Goal: Task Accomplishment & Management: Manage account settings

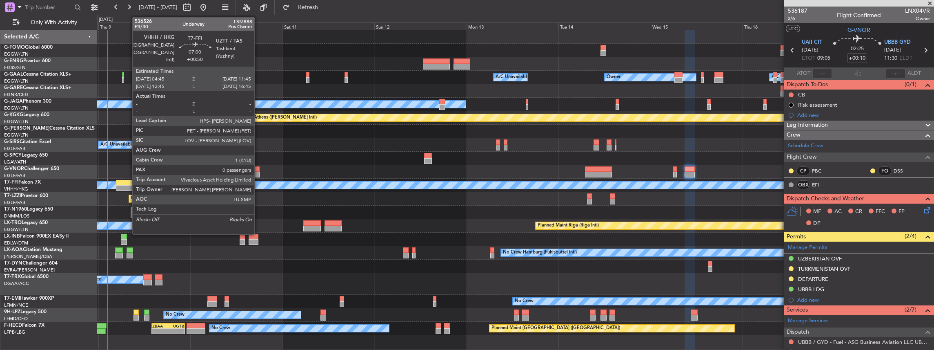
click at [128, 153] on div at bounding box center [129, 188] width 27 height 6
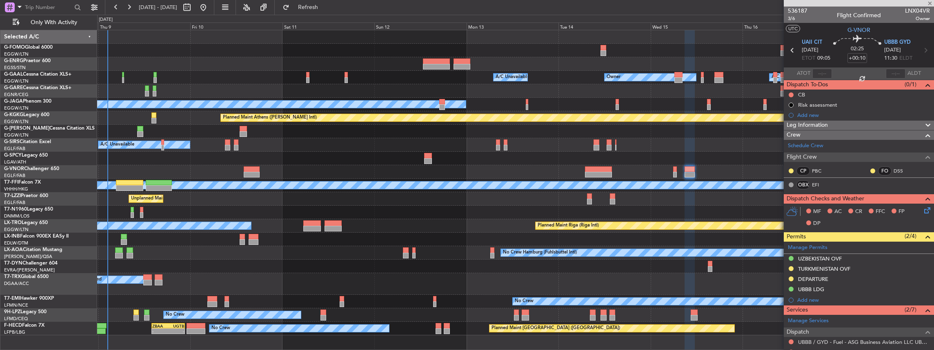
type input "+00:50"
type input "0"
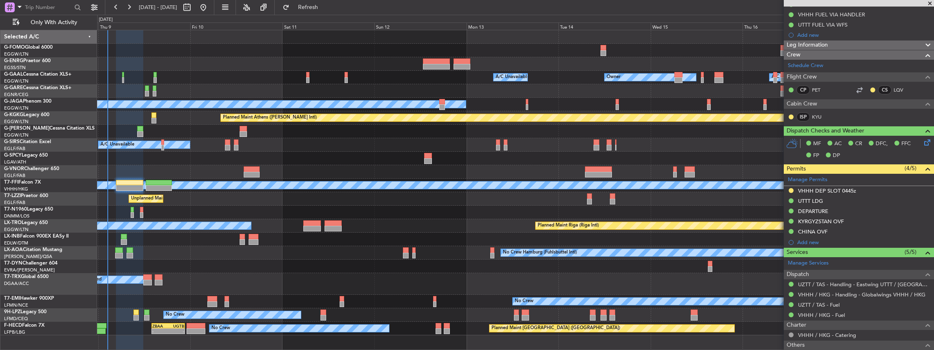
scroll to position [80, 0]
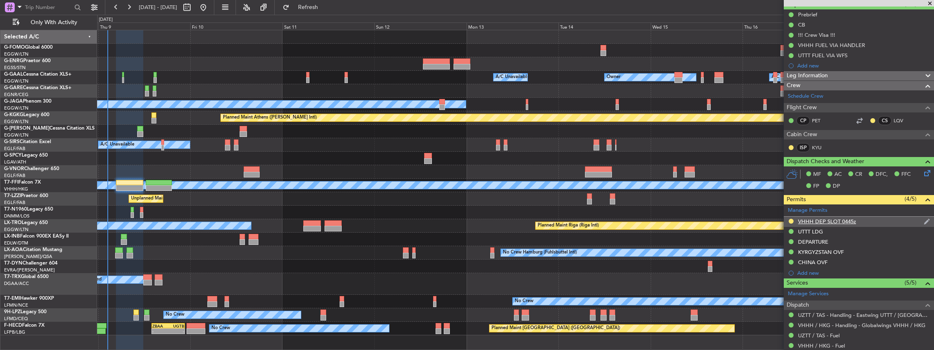
click at [346, 153] on div at bounding box center [791, 221] width 7 height 7
click at [346, 153] on button at bounding box center [791, 221] width 5 height 5
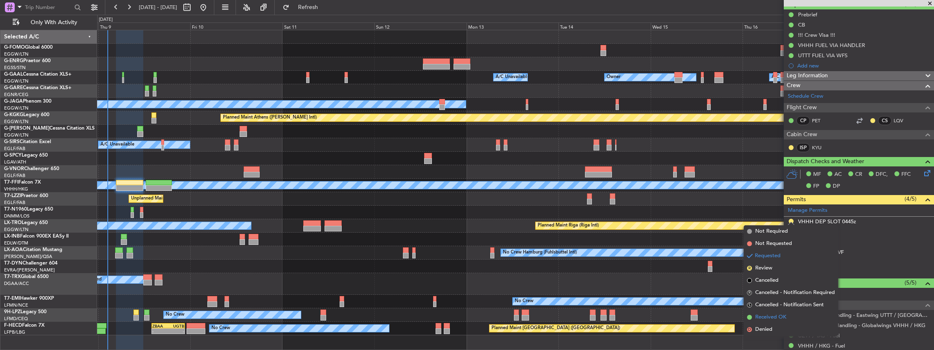
click at [346, 153] on span "Received OK" at bounding box center [771, 317] width 31 height 8
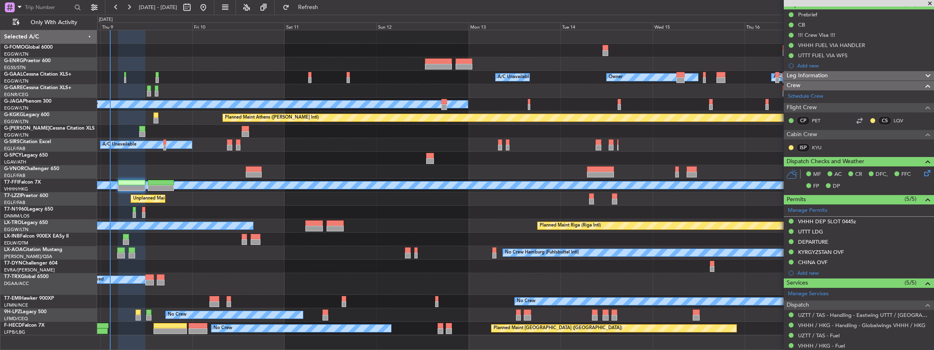
click at [346, 75] on div "Owner Owner A/C Unavailable A/C Unavailable Owner" at bounding box center [515, 77] width 837 height 13
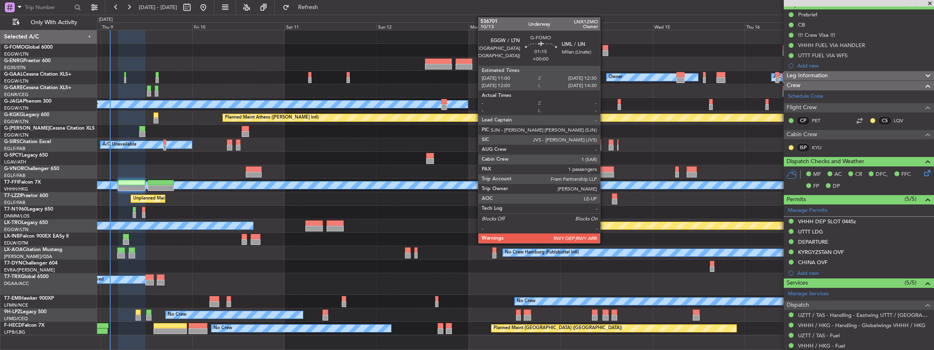
click at [346, 51] on div at bounding box center [606, 53] width 6 height 6
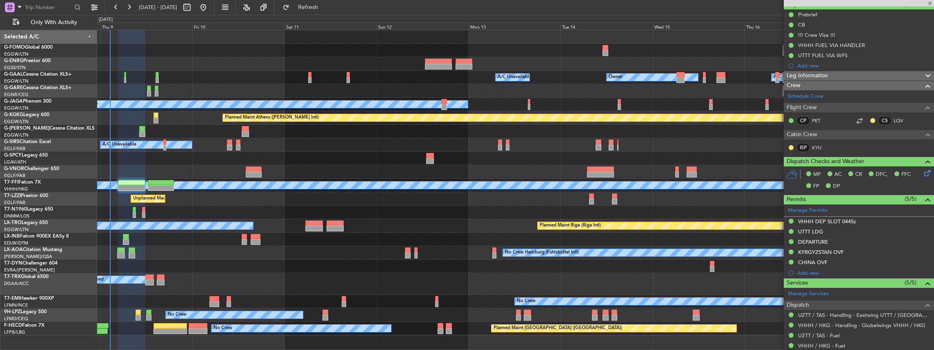
type input "1"
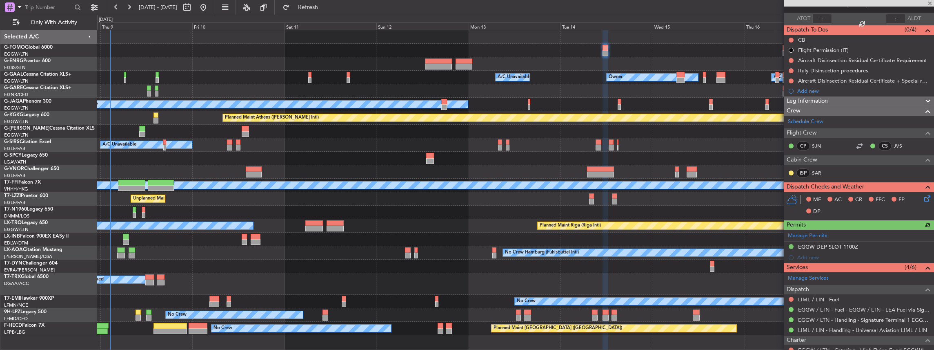
scroll to position [82, 0]
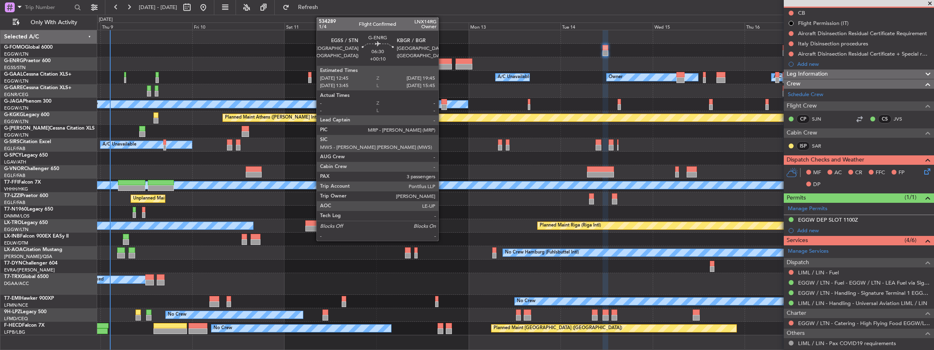
click at [346, 64] on div at bounding box center [438, 67] width 27 height 6
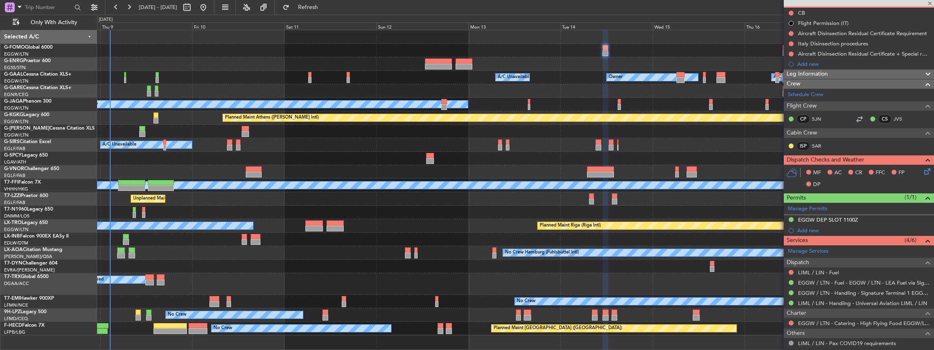
type input "+00:10"
type input "3"
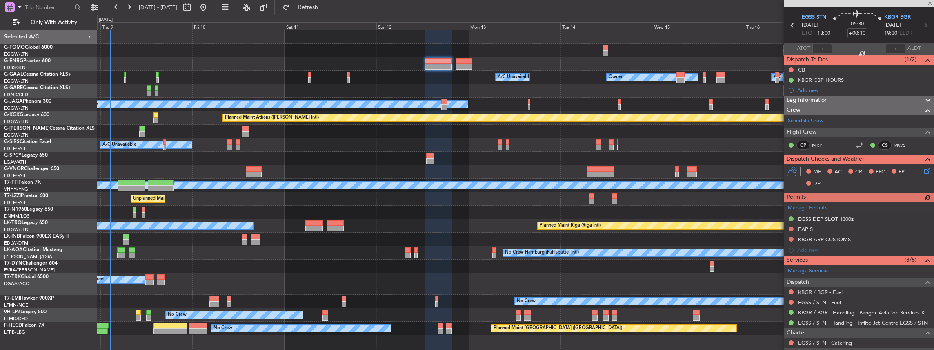
scroll to position [54, 0]
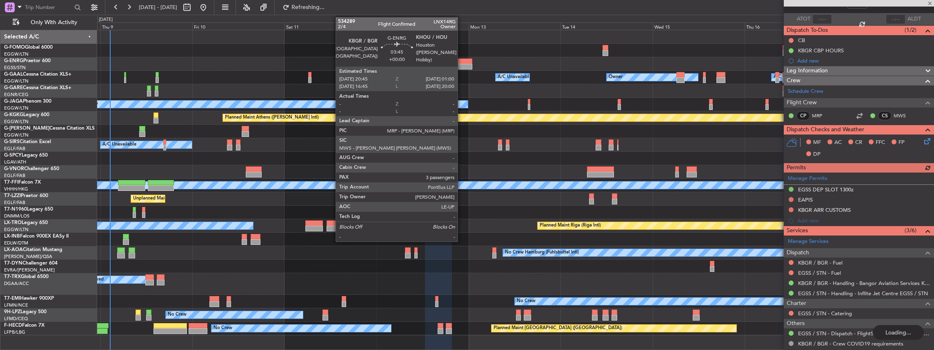
click at [346, 61] on div at bounding box center [464, 61] width 16 height 6
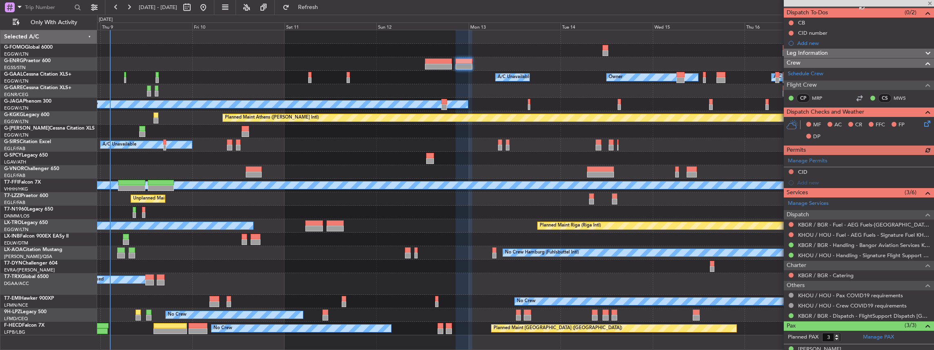
scroll to position [82, 0]
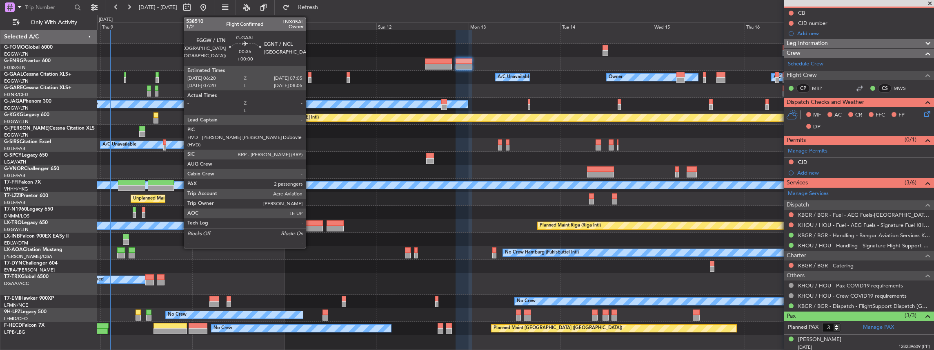
click at [310, 78] on div at bounding box center [309, 80] width 3 height 6
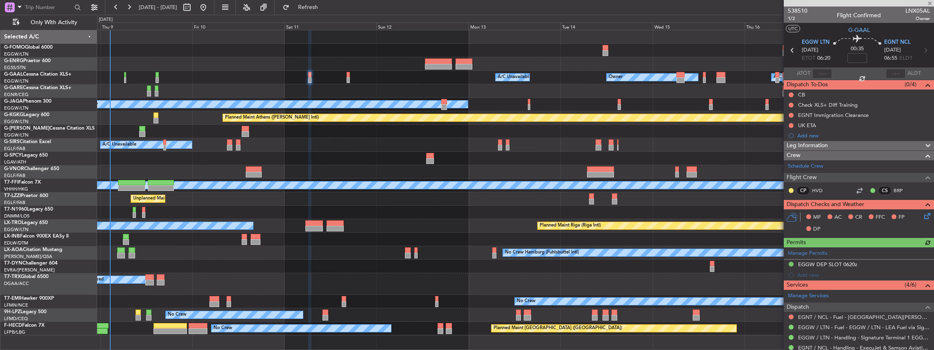
scroll to position [27, 0]
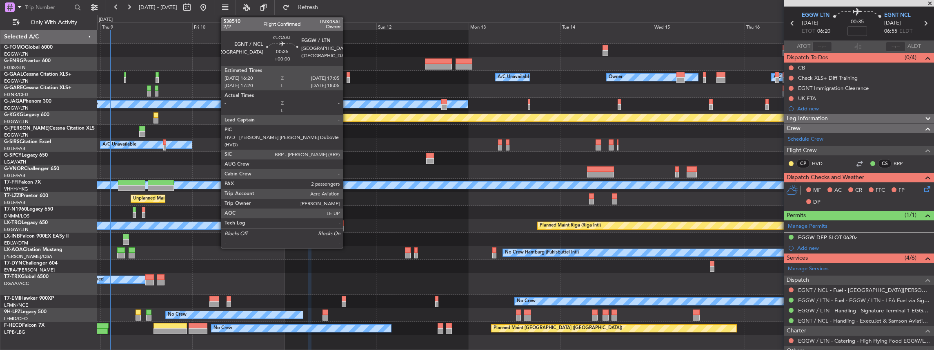
click at [346, 76] on div at bounding box center [348, 75] width 3 height 6
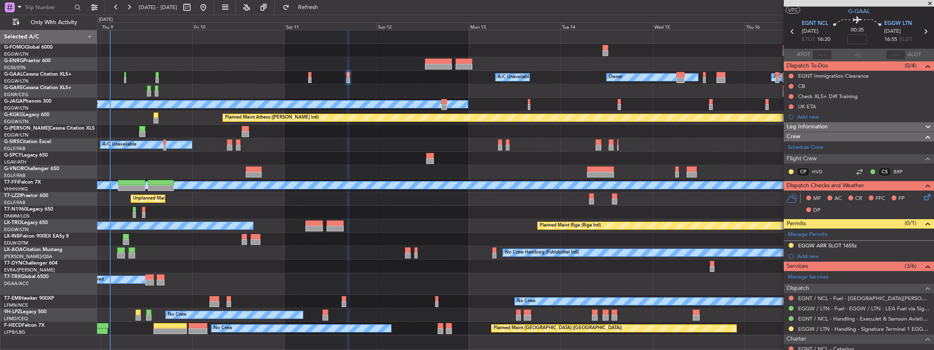
scroll to position [0, 0]
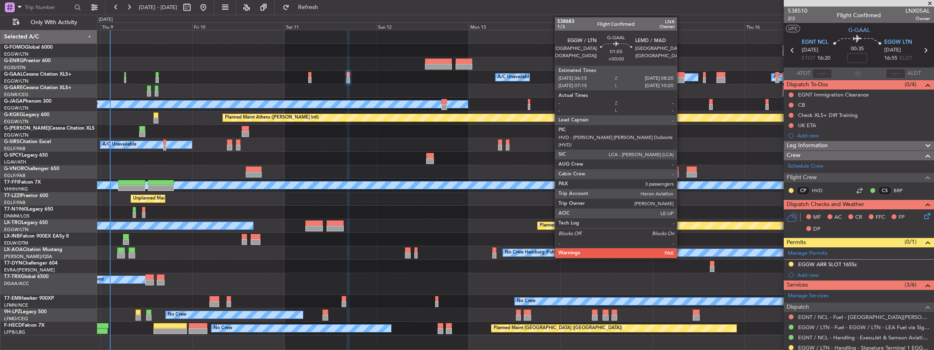
click at [346, 78] on div at bounding box center [681, 80] width 8 height 6
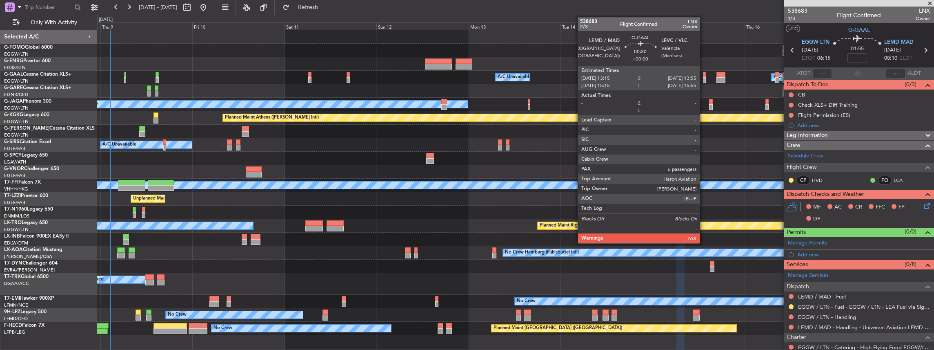
click at [346, 77] on div at bounding box center [704, 80] width 3 height 6
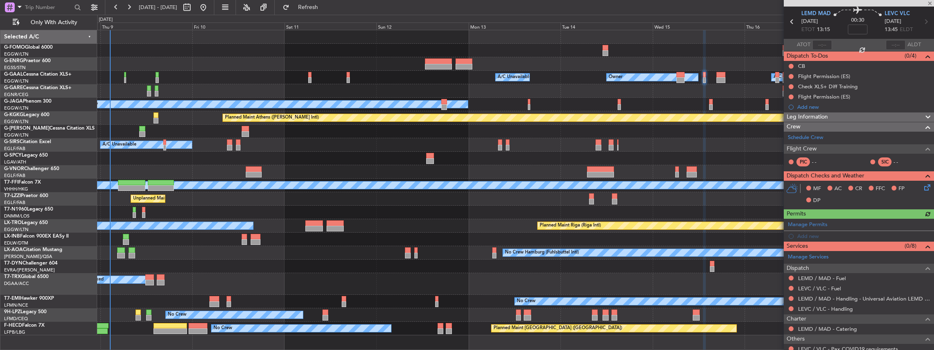
scroll to position [82, 0]
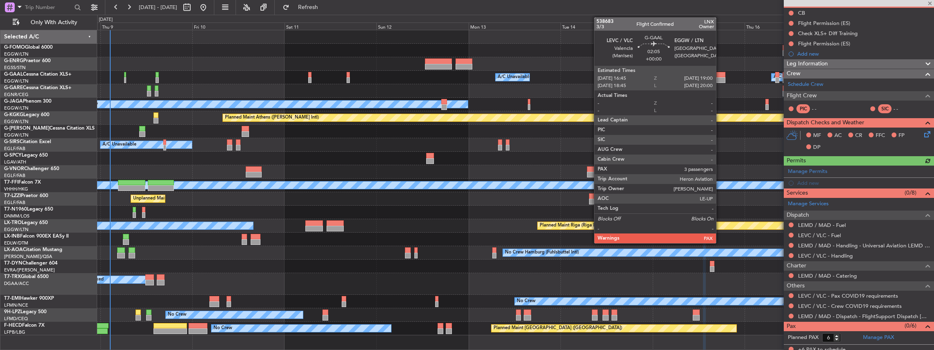
click at [346, 75] on div at bounding box center [721, 75] width 9 height 6
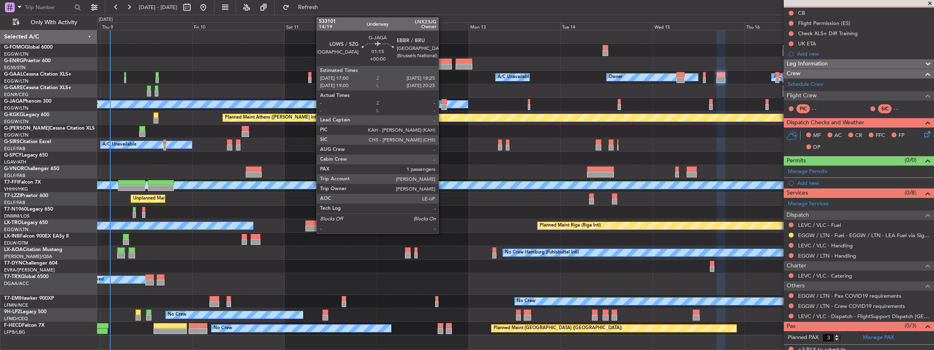
click at [346, 106] on div at bounding box center [445, 107] width 6 height 6
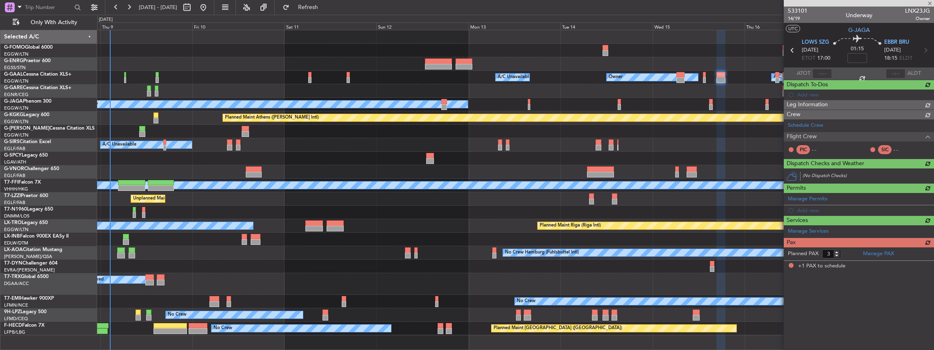
type input "1"
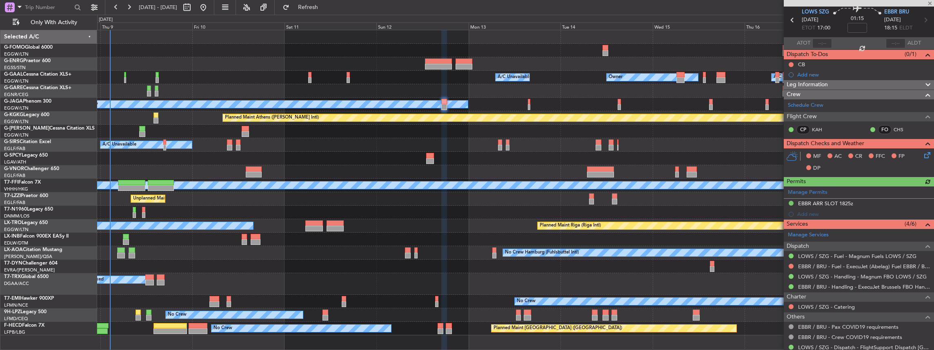
scroll to position [54, 0]
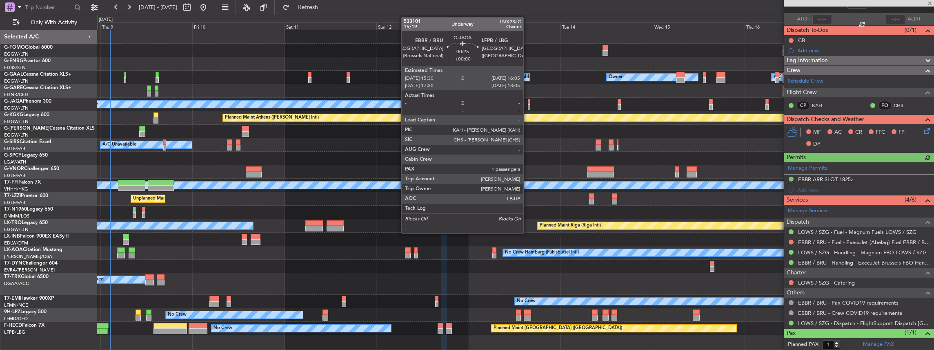
click at [346, 105] on div at bounding box center [529, 107] width 2 height 6
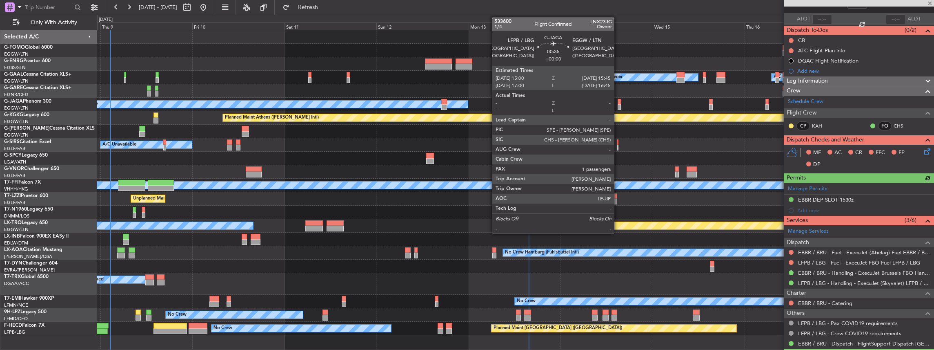
click at [346, 105] on div at bounding box center [619, 107] width 3 height 6
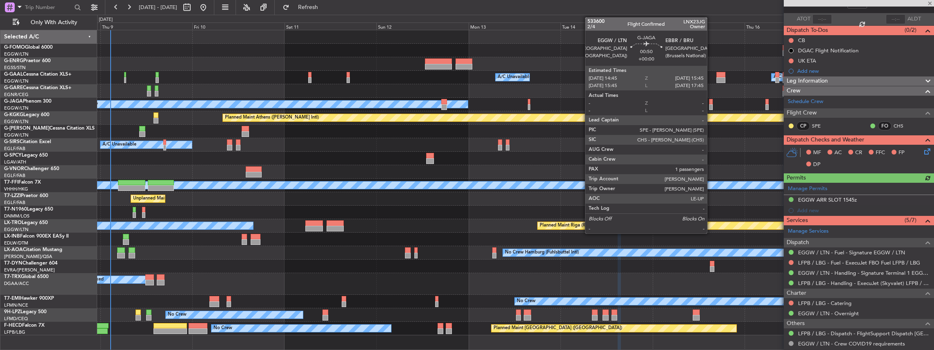
click at [346, 106] on div at bounding box center [711, 107] width 4 height 6
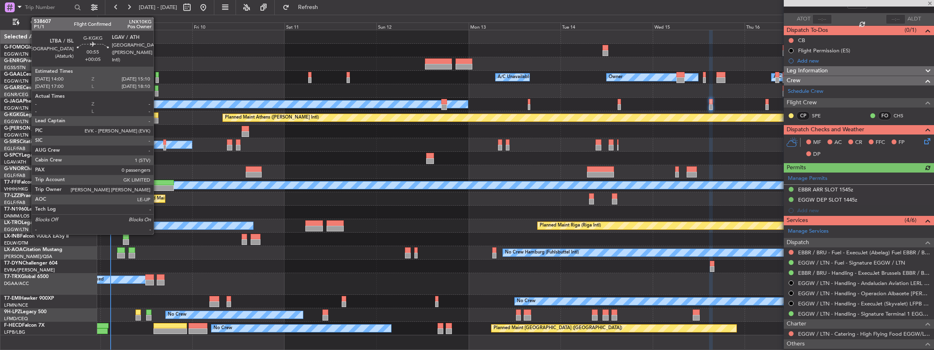
click at [158, 117] on div at bounding box center [156, 115] width 4 height 6
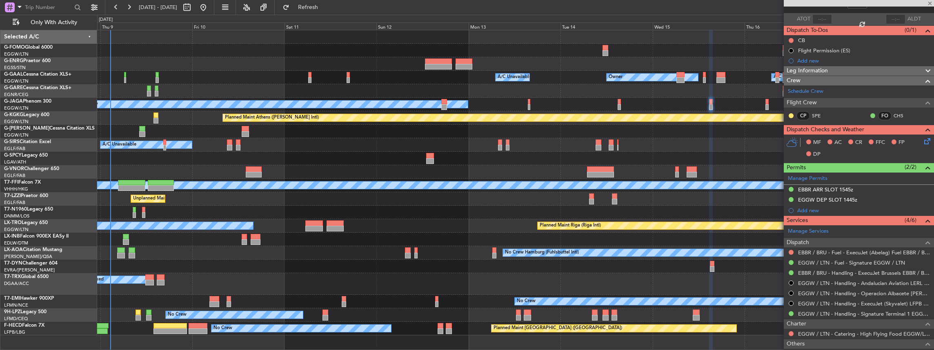
type input "+00:05"
type input "0"
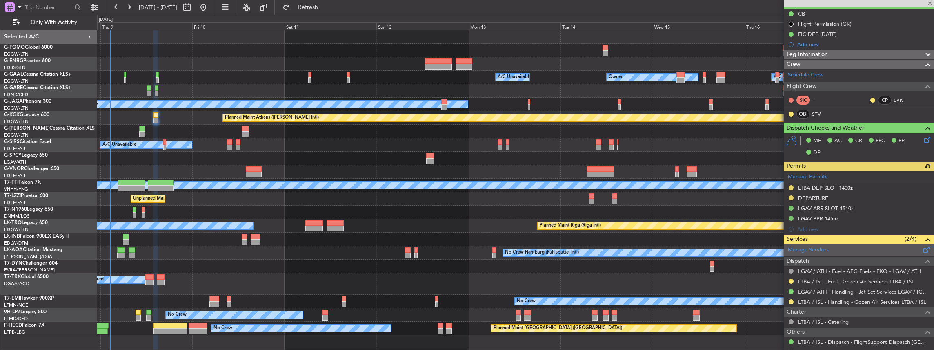
scroll to position [82, 0]
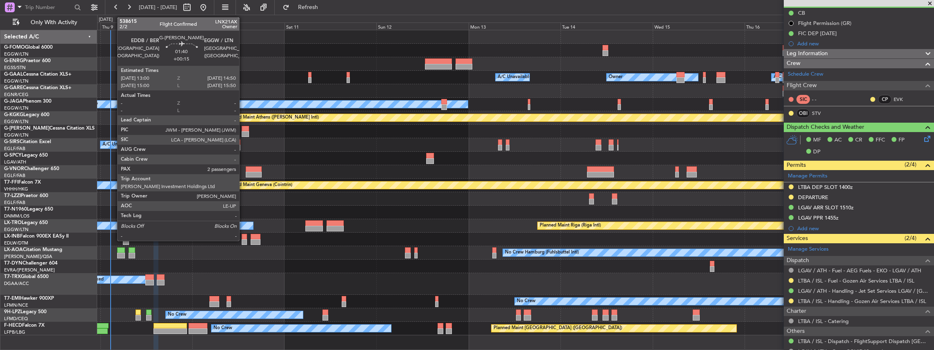
click at [243, 132] on div at bounding box center [245, 134] width 7 height 6
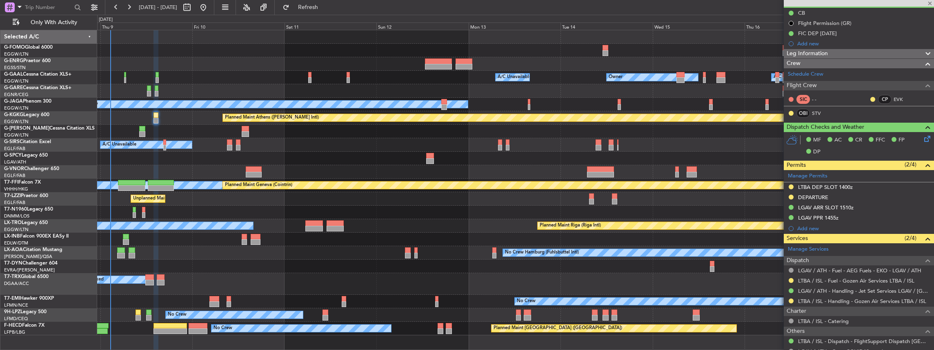
type input "+00:15"
type input "2"
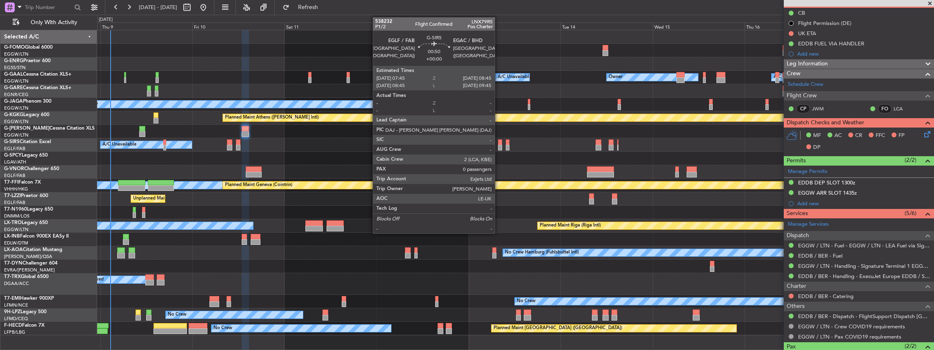
click at [346, 147] on div at bounding box center [500, 148] width 4 height 6
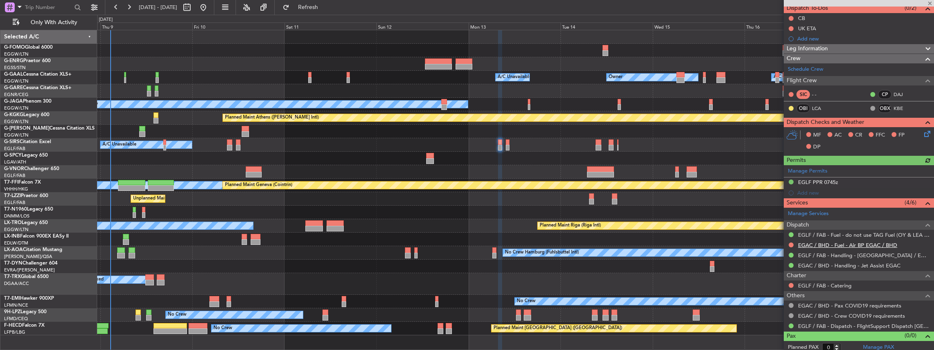
scroll to position [78, 0]
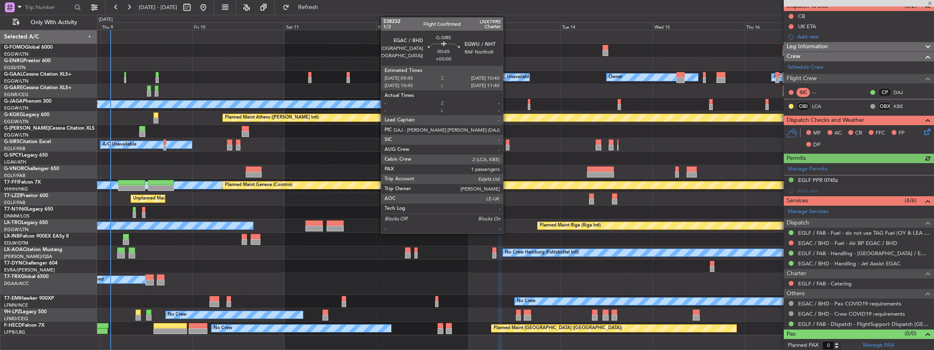
click at [346, 147] on div at bounding box center [508, 148] width 4 height 6
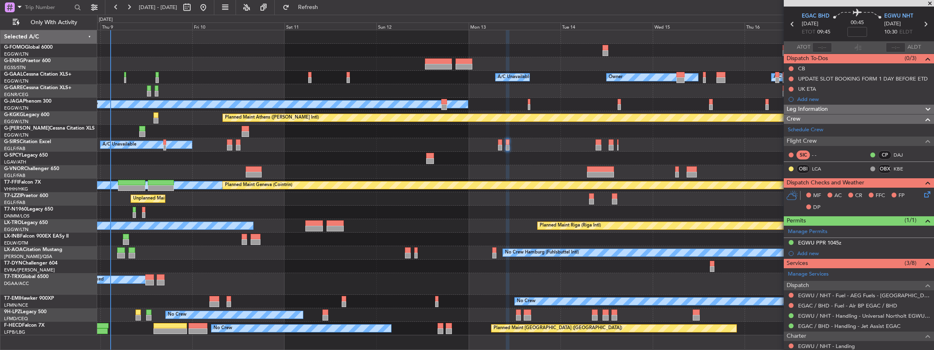
scroll to position [54, 0]
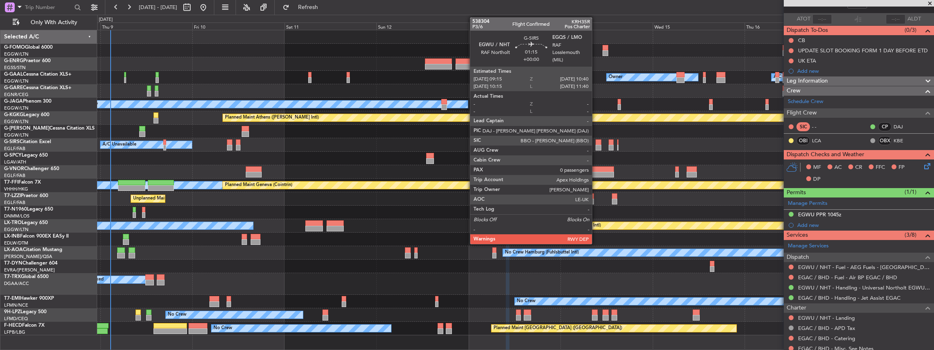
click at [346, 147] on div at bounding box center [599, 148] width 6 height 6
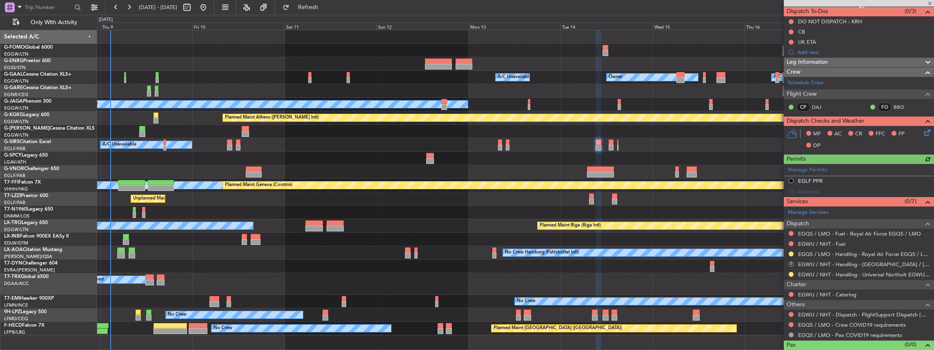
scroll to position [84, 0]
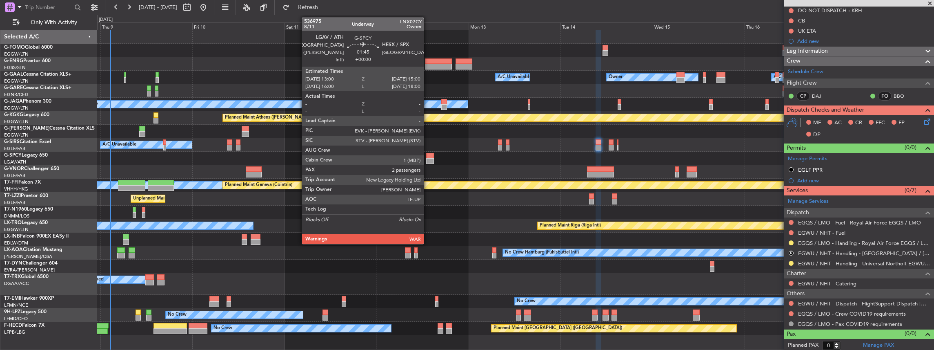
click at [346, 153] on div at bounding box center [430, 161] width 8 height 6
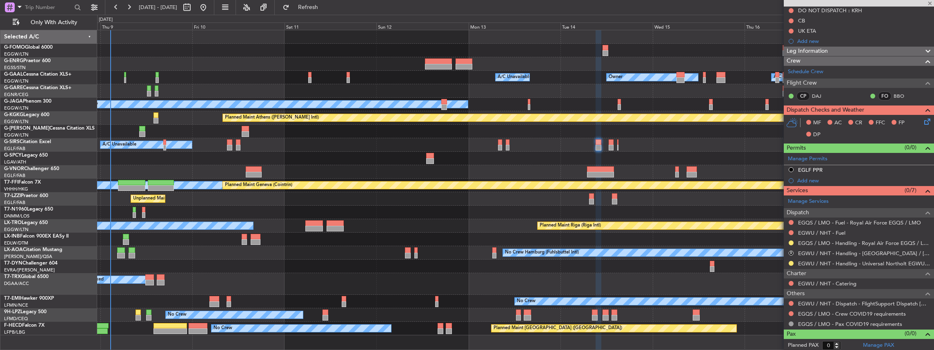
type input "2"
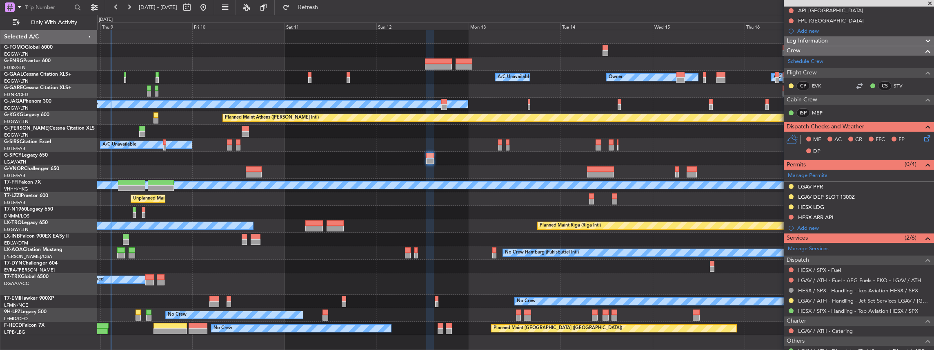
scroll to position [109, 0]
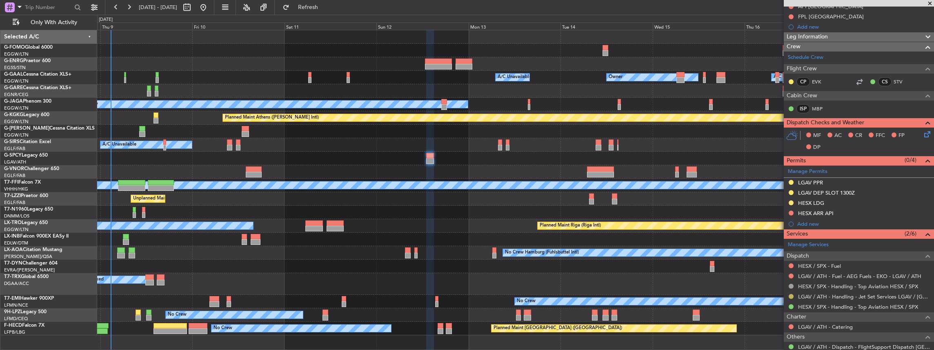
click at [346, 153] on button at bounding box center [791, 296] width 5 height 5
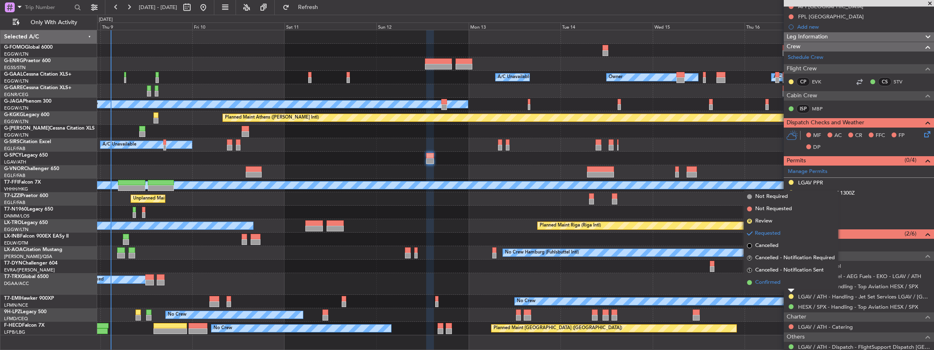
click at [346, 153] on li "Confirmed" at bounding box center [791, 282] width 94 height 12
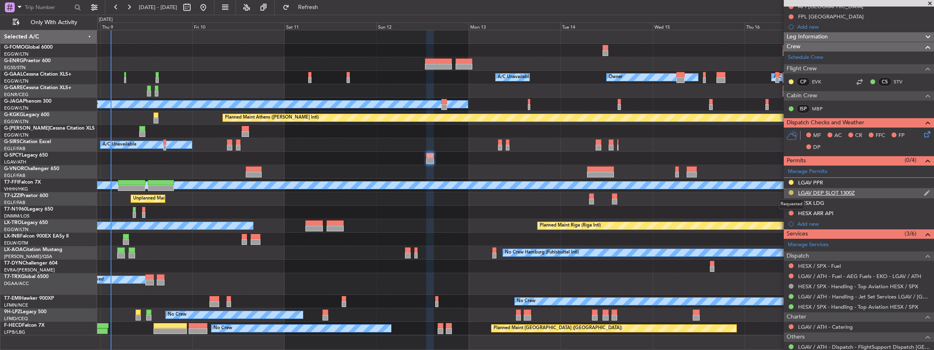
click at [346, 153] on button at bounding box center [791, 192] width 5 height 5
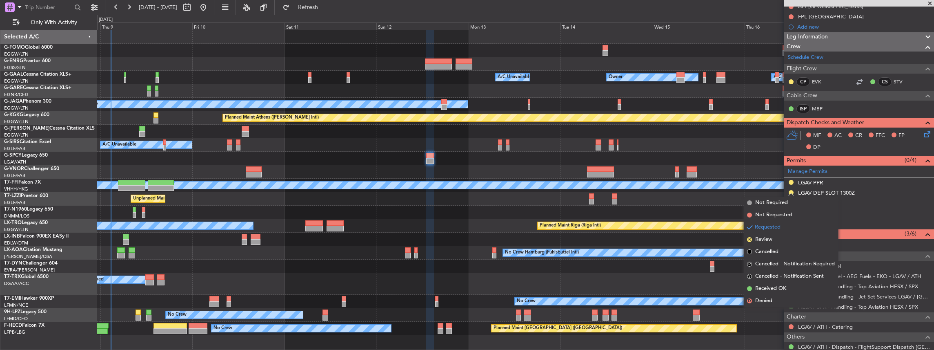
click at [346, 153] on div at bounding box center [515, 171] width 837 height 13
click at [346, 153] on button at bounding box center [791, 192] width 5 height 5
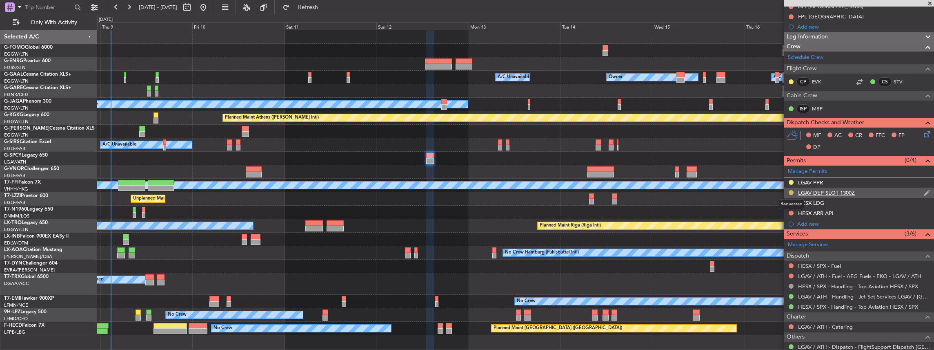
click at [346, 153] on button at bounding box center [791, 192] width 5 height 5
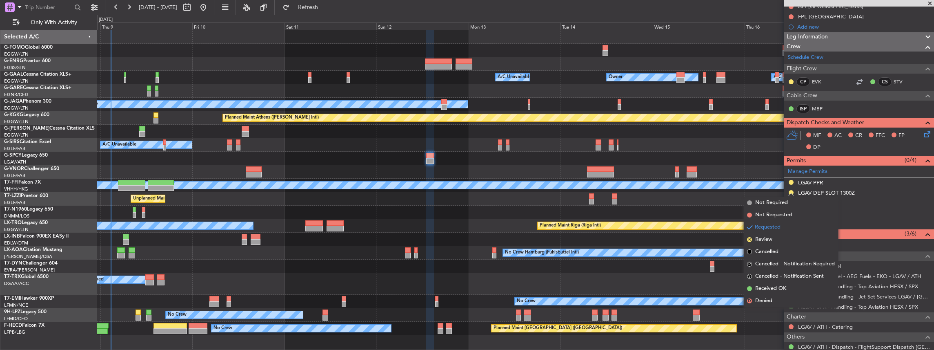
click at [346, 152] on div at bounding box center [515, 158] width 837 height 13
click at [346, 153] on div at bounding box center [515, 171] width 837 height 13
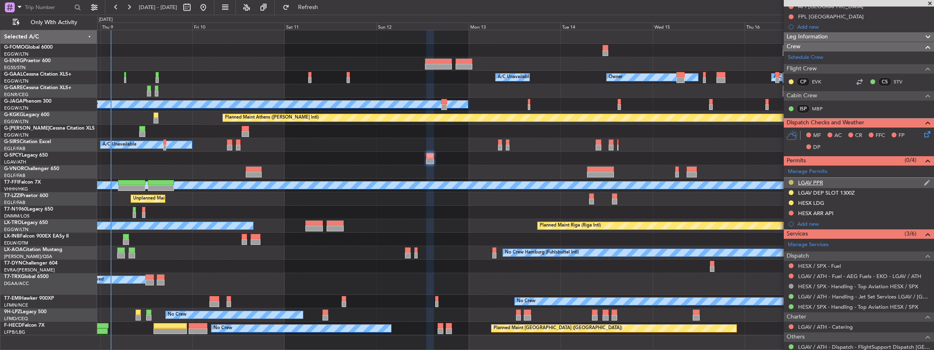
click at [346, 153] on button at bounding box center [791, 182] width 5 height 5
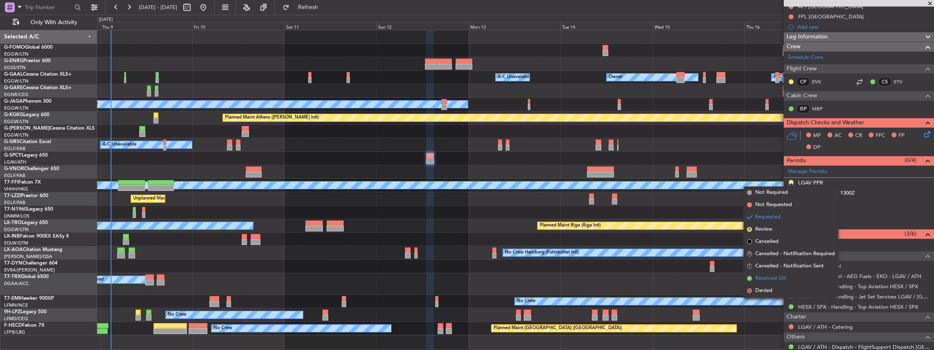
click at [346, 153] on span "Received OK" at bounding box center [771, 278] width 31 height 8
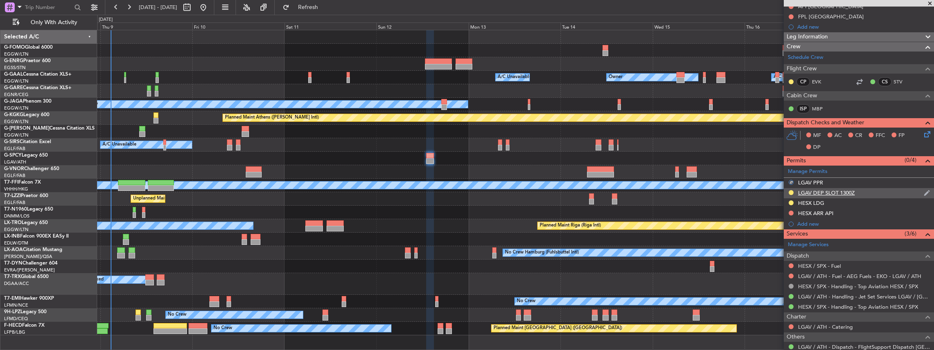
click at [346, 153] on div "LGAV DEP SLOT 1300Z" at bounding box center [859, 193] width 150 height 10
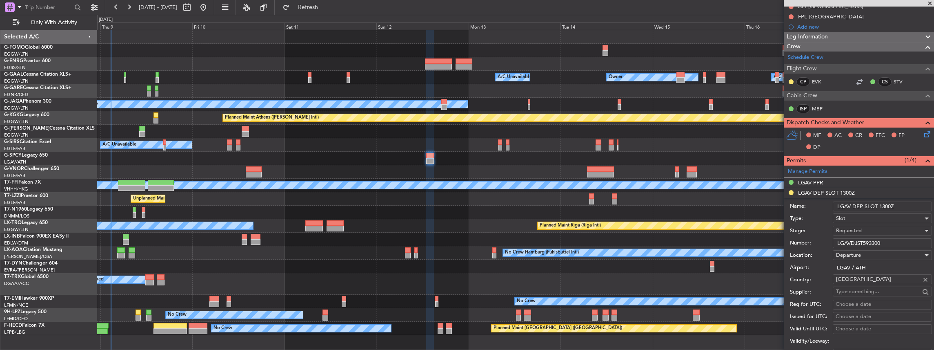
drag, startPoint x: 887, startPoint y: 242, endPoint x: 832, endPoint y: 244, distance: 55.2
click at [346, 153] on div "Number: LGAVDJST593300" at bounding box center [861, 243] width 142 height 12
paste input "text"
type input "LGAVDJST593300"
click at [346, 153] on div "Requested" at bounding box center [879, 230] width 87 height 12
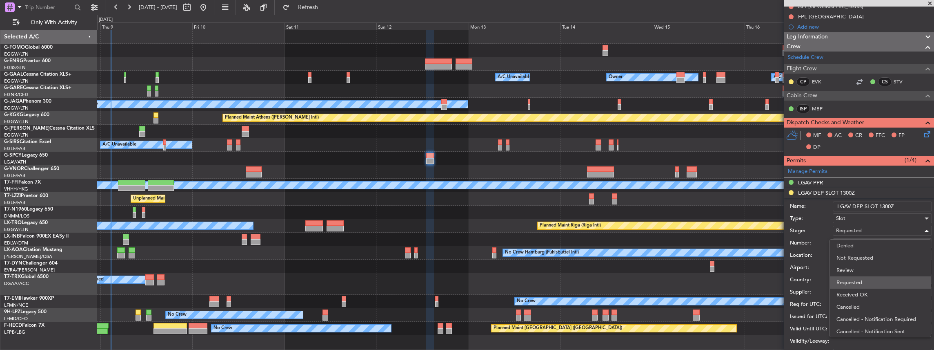
scroll to position [3, 0]
click at [346, 153] on span "Received OK" at bounding box center [881, 291] width 88 height 12
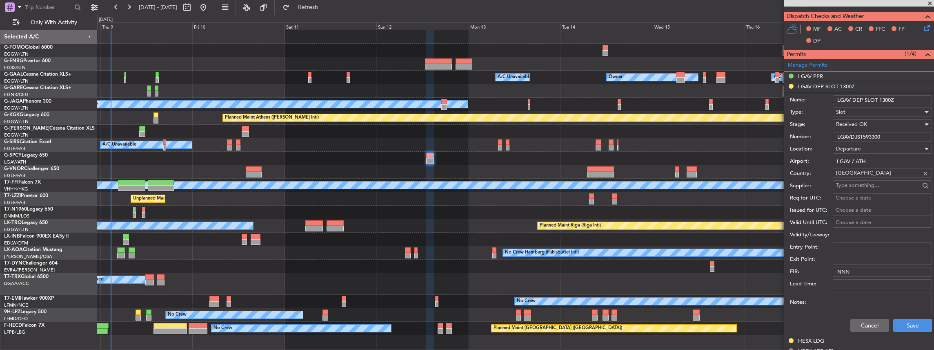
scroll to position [272, 0]
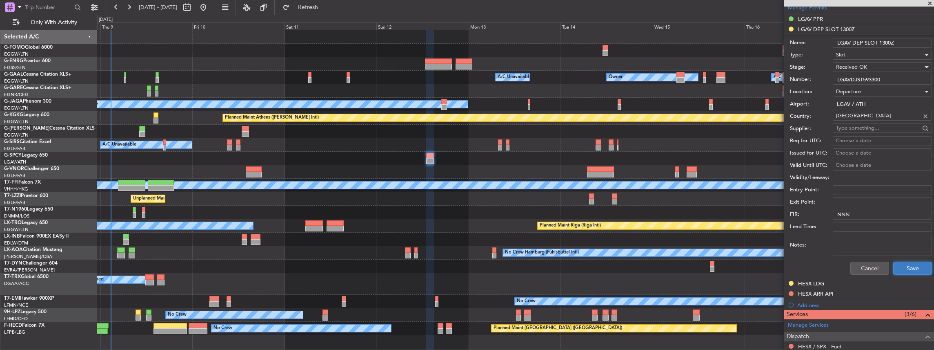
click at [346, 153] on button "Save" at bounding box center [913, 267] width 39 height 13
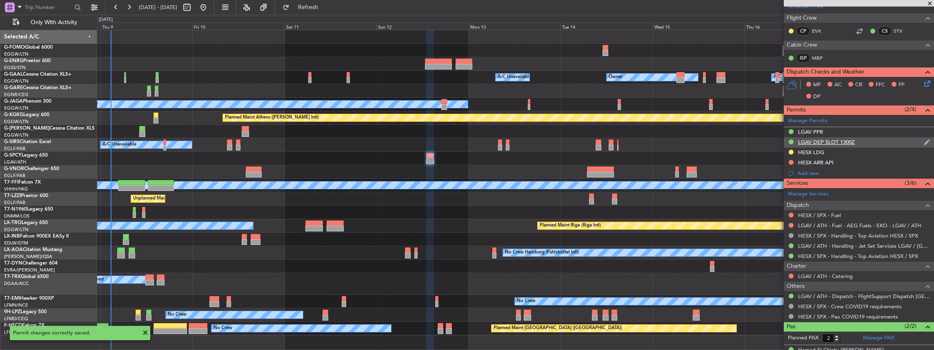
scroll to position [134, 0]
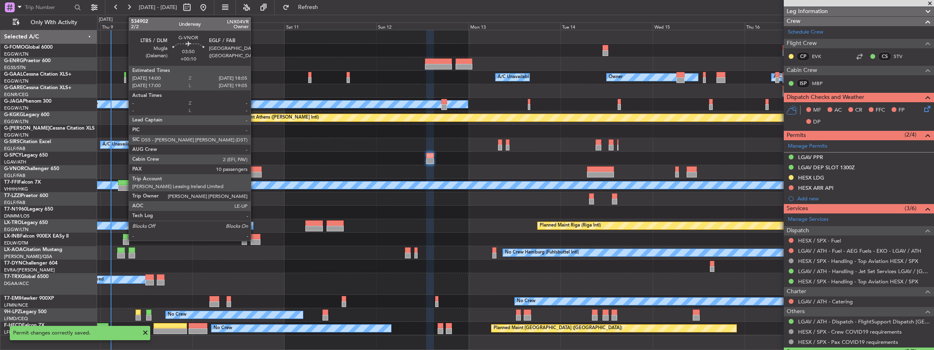
click at [253, 153] on div at bounding box center [254, 175] width 16 height 6
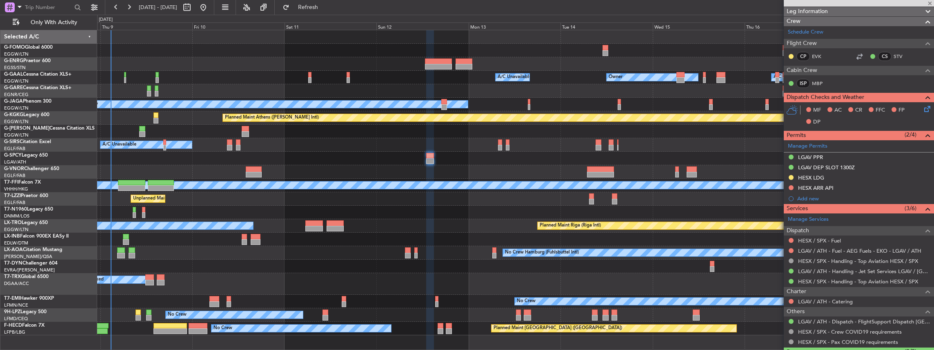
type input "+00:10"
type input "10"
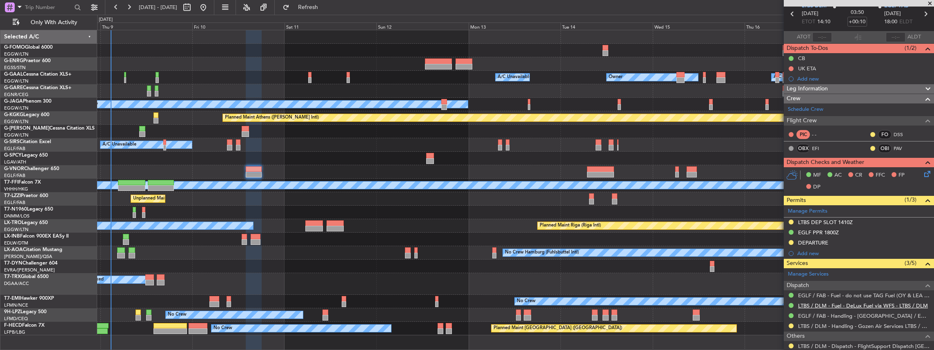
scroll to position [82, 0]
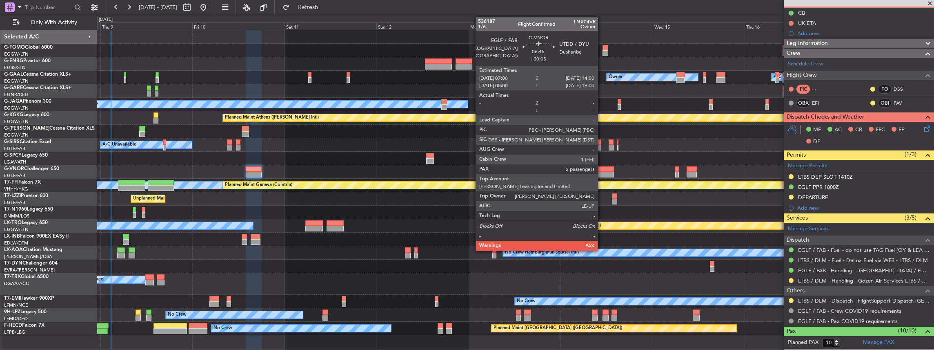
click at [346, 153] on div at bounding box center [600, 169] width 27 height 6
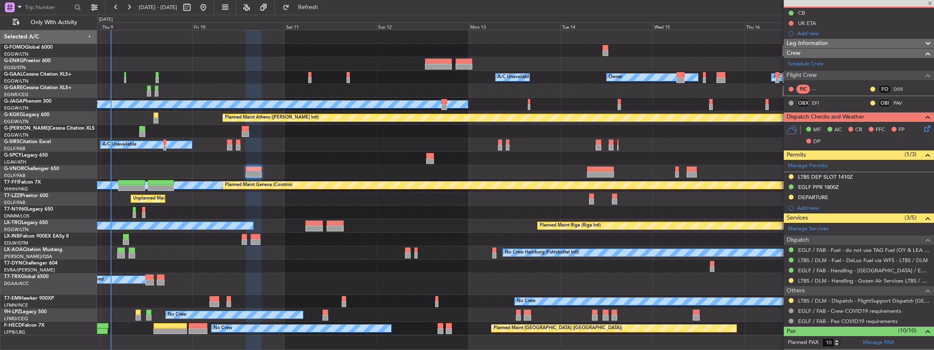
type input "+00:05"
type input "2"
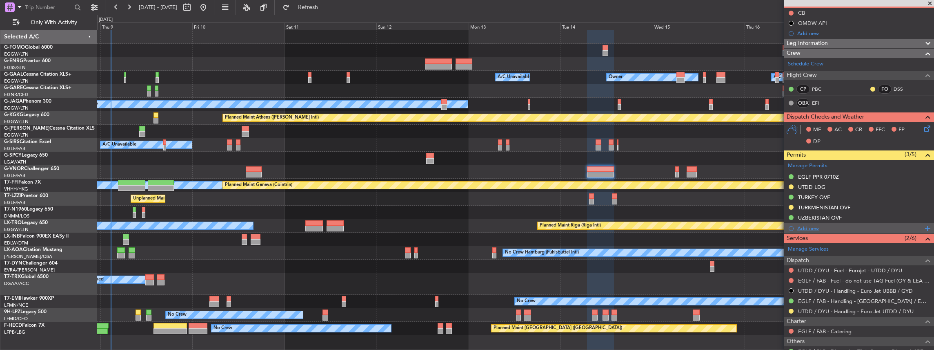
scroll to position [0, 0]
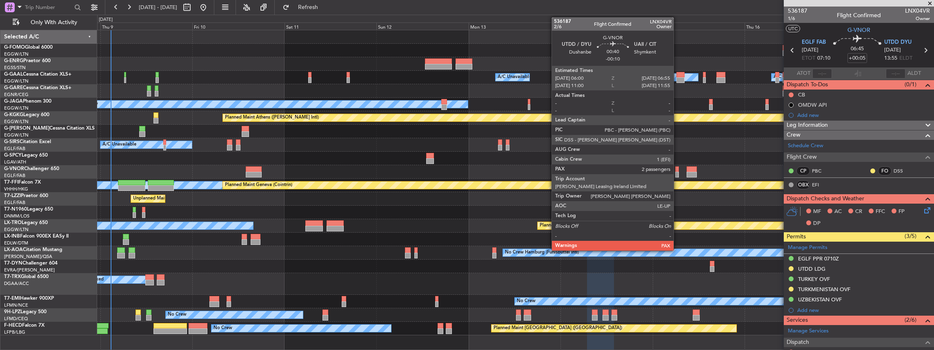
click at [346, 153] on div at bounding box center [678, 175] width 4 height 6
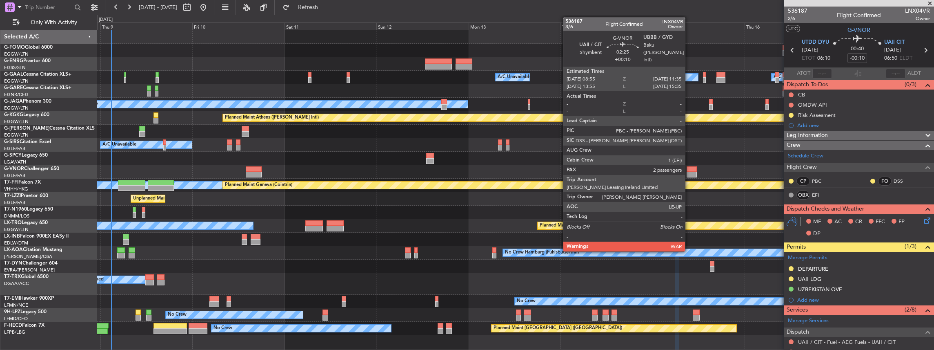
click at [346, 153] on div at bounding box center [692, 175] width 11 height 6
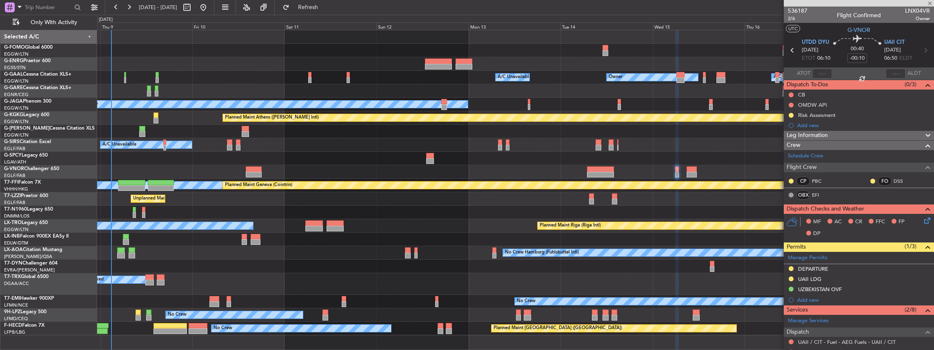
type input "+00:10"
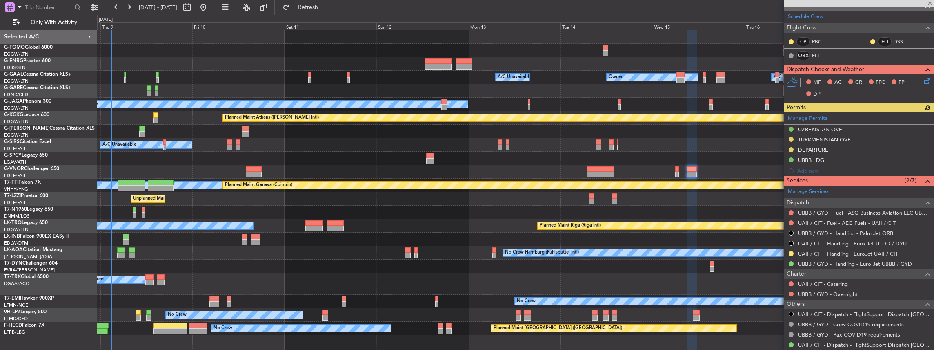
scroll to position [136, 0]
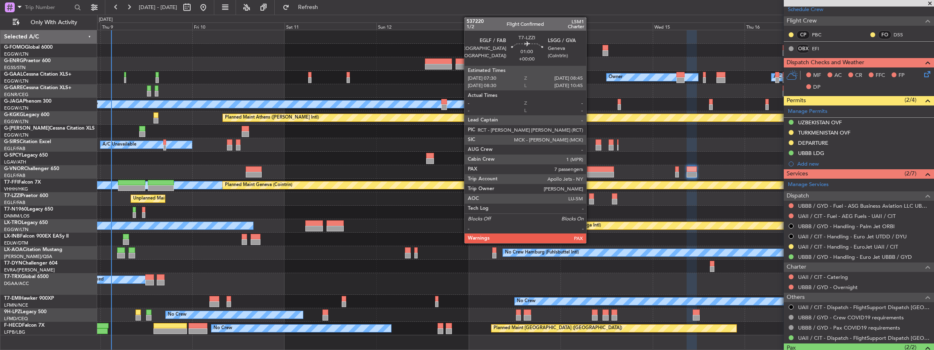
click at [346, 153] on div at bounding box center [591, 201] width 5 height 6
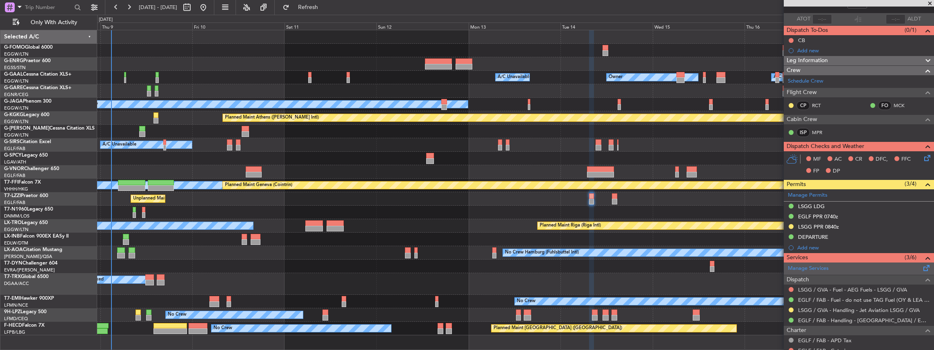
scroll to position [82, 0]
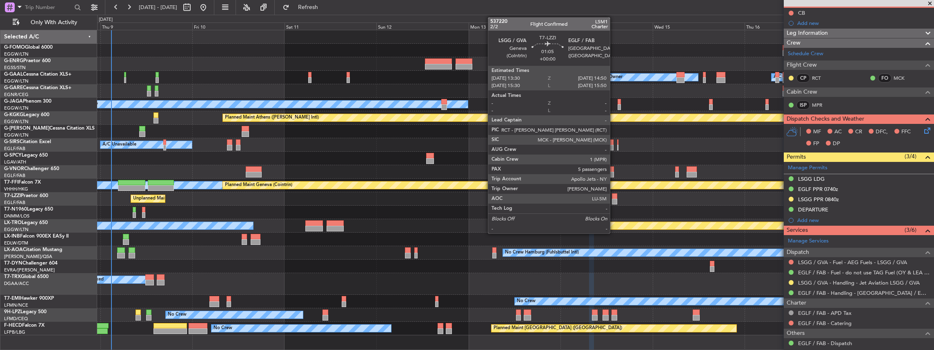
click at [346, 153] on div at bounding box center [614, 201] width 5 height 6
type input "5"
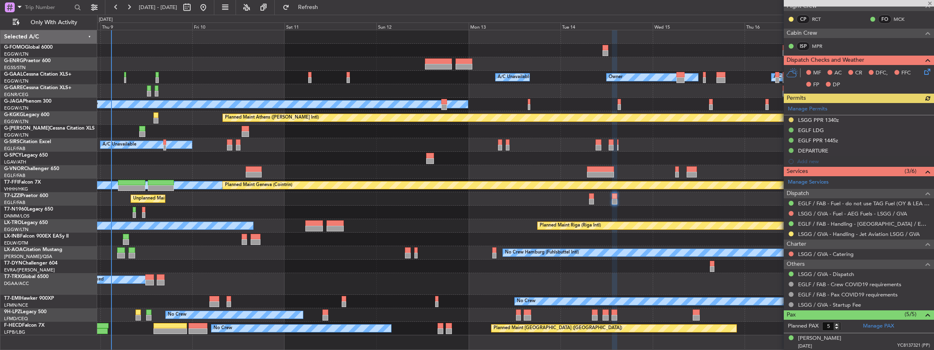
scroll to position [163, 0]
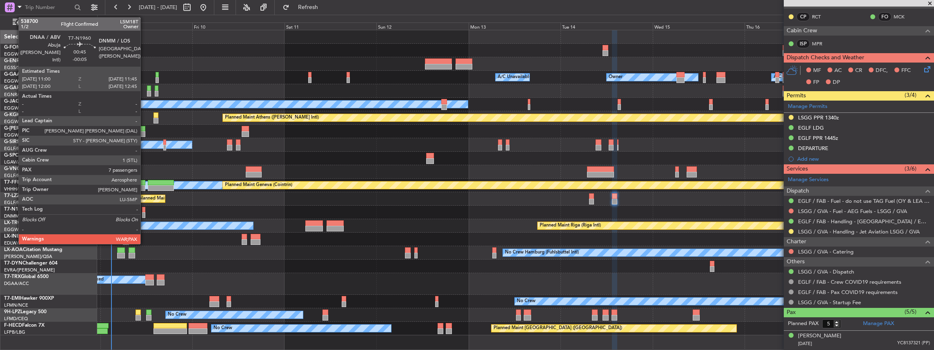
click at [145, 153] on div at bounding box center [515, 211] width 837 height 13
click at [143, 153] on div at bounding box center [143, 215] width 3 height 6
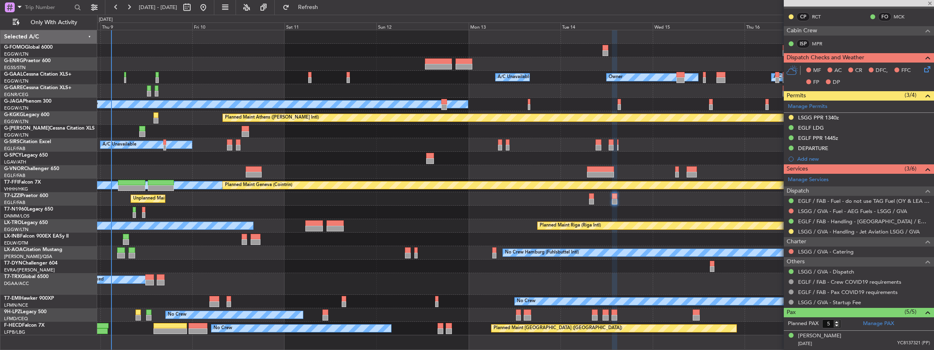
type input "-00:05"
type input "7"
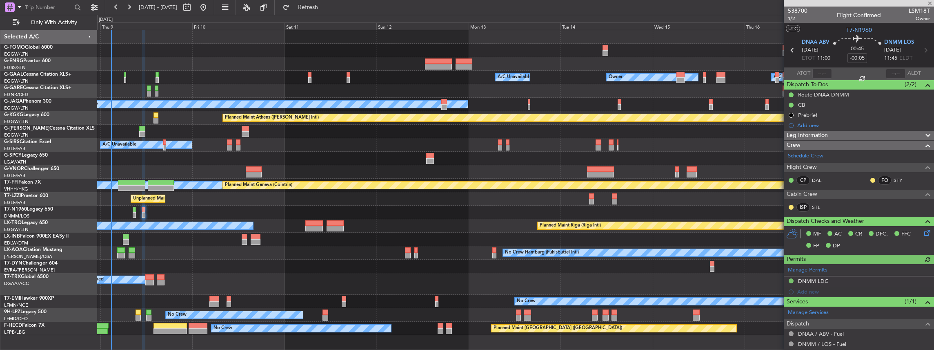
scroll to position [109, 0]
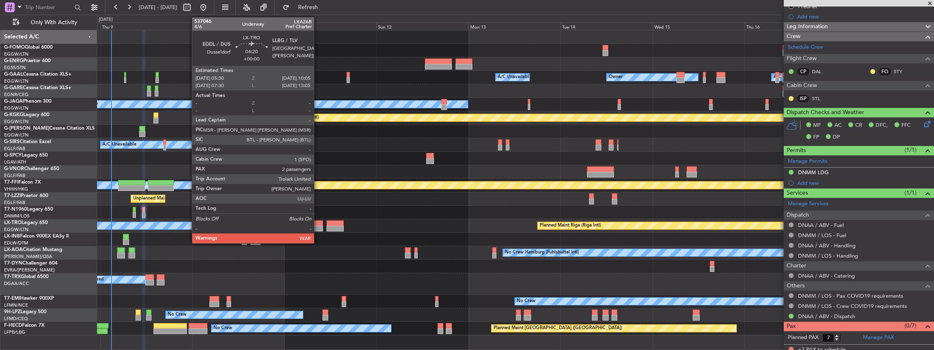
click at [318, 153] on div at bounding box center [315, 223] width 18 height 6
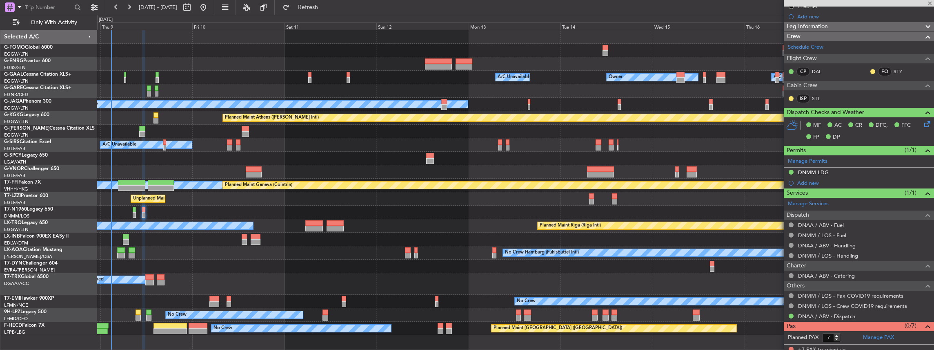
type input "2"
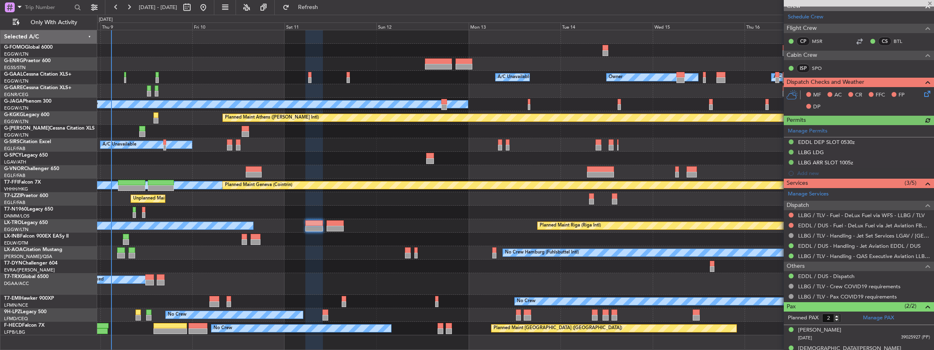
scroll to position [136, 0]
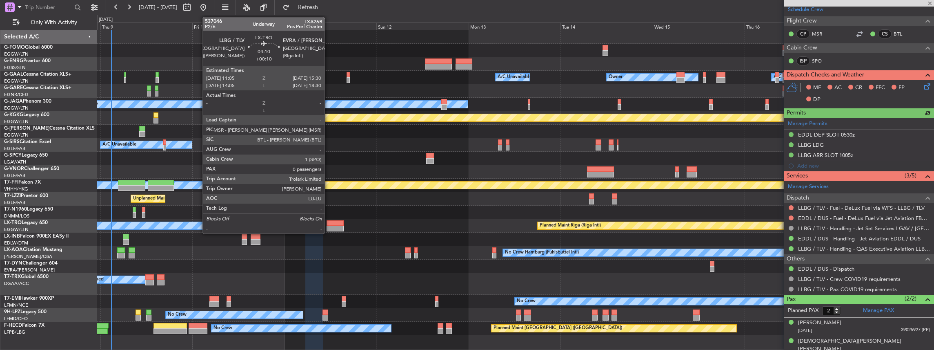
click at [329, 153] on div at bounding box center [335, 223] width 17 height 6
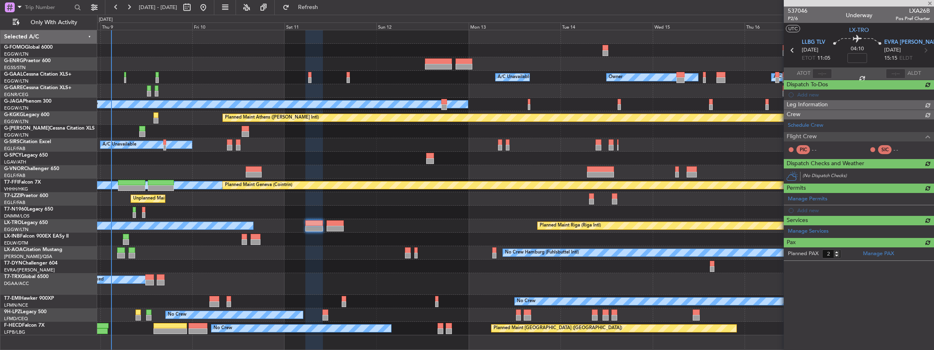
type input "+00:10"
type input "0"
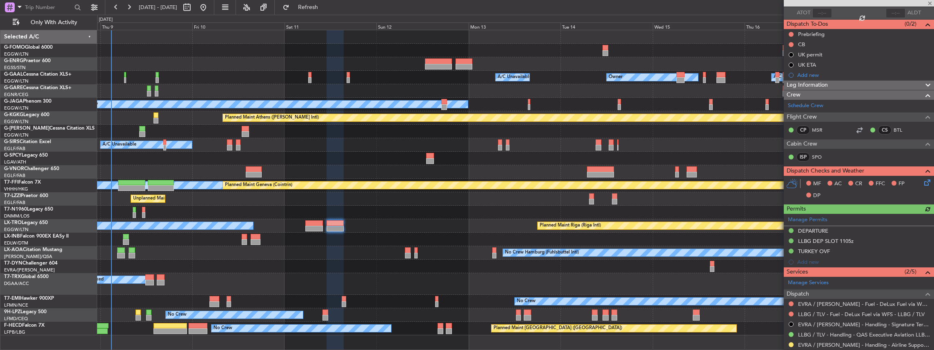
scroll to position [109, 0]
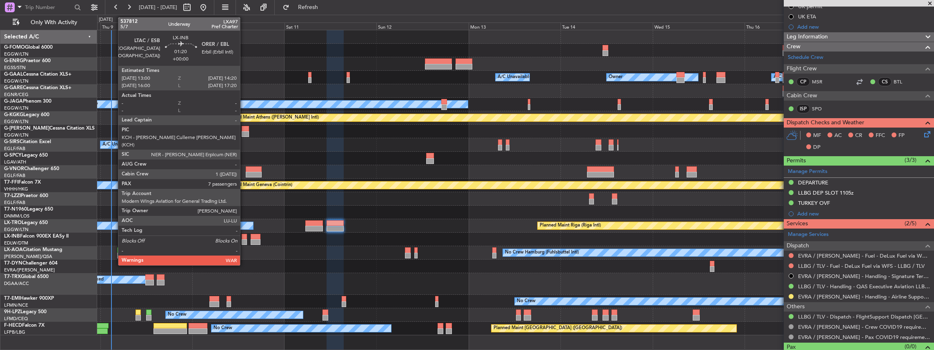
click at [244, 153] on div at bounding box center [244, 242] width 5 height 6
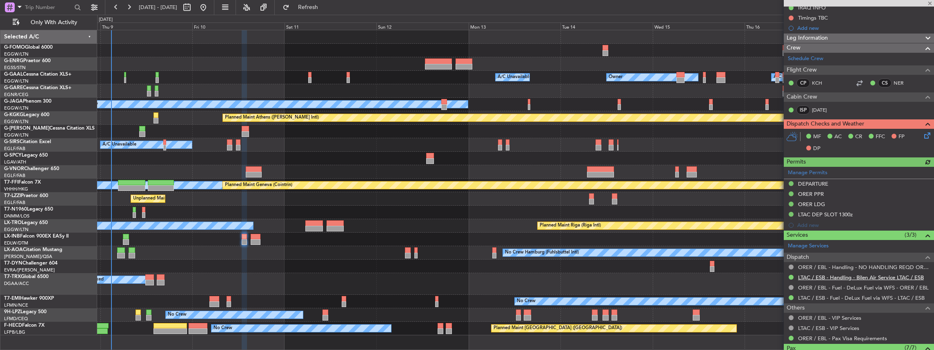
scroll to position [163, 0]
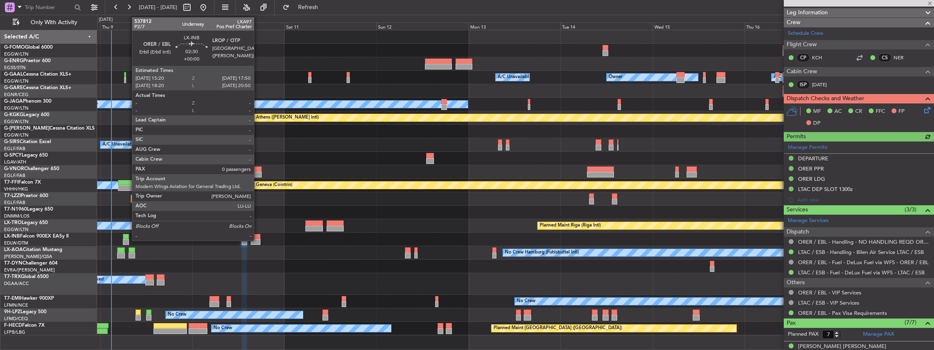
click at [258, 153] on div at bounding box center [256, 237] width 10 height 6
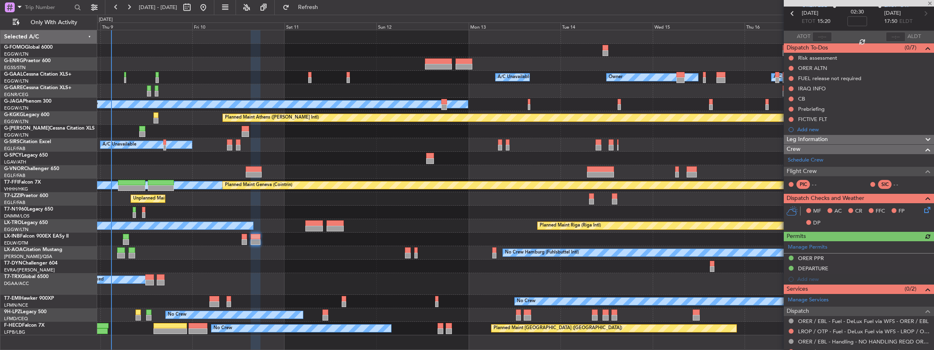
scroll to position [65, 0]
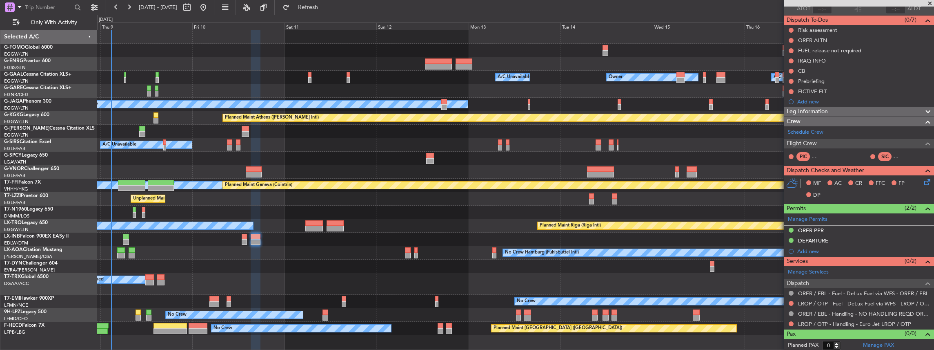
click at [346, 153] on div "No Crew Hamburg (Fuhlsbuttel Intl) No Crew Planned Maint [GEOGRAPHIC_DATA]" at bounding box center [515, 252] width 837 height 13
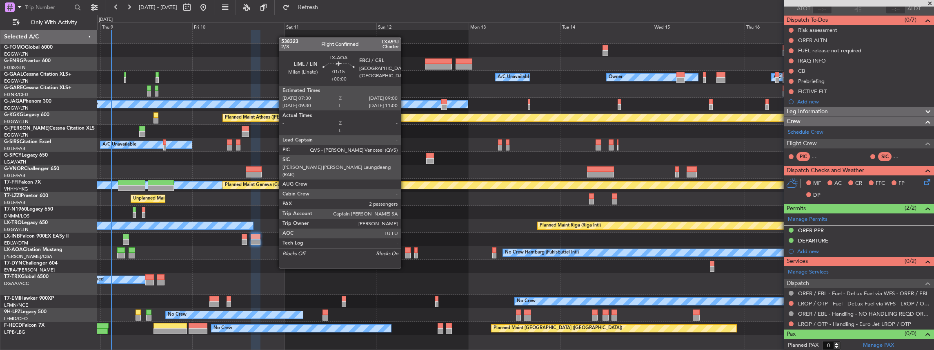
click at [346, 153] on div at bounding box center [408, 255] width 6 height 6
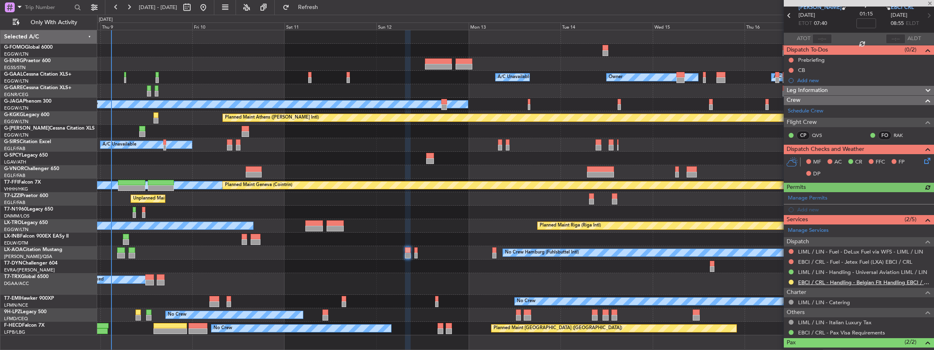
scroll to position [80, 0]
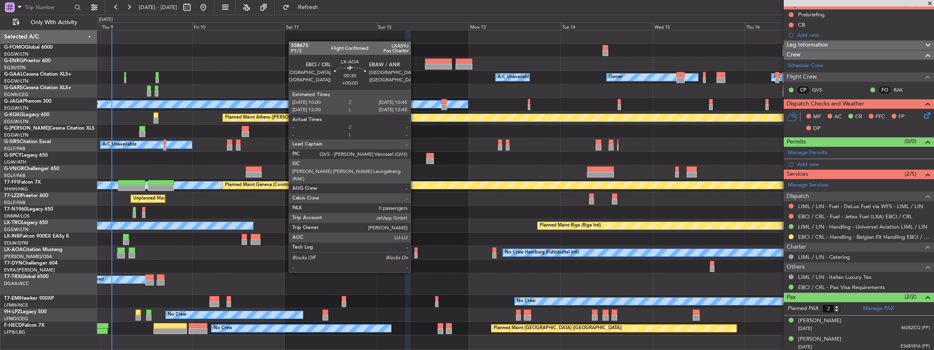
click at [346, 153] on div at bounding box center [416, 255] width 3 height 6
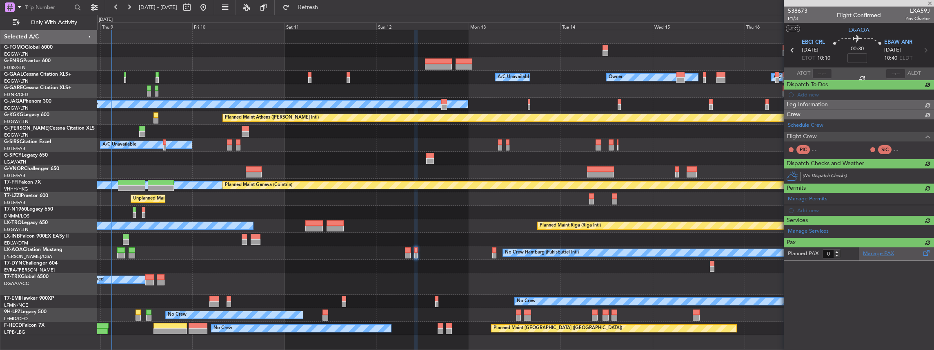
scroll to position [0, 0]
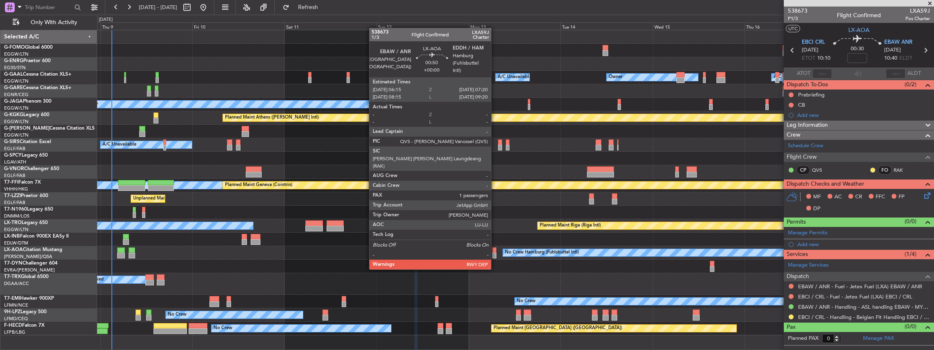
click at [346, 153] on div at bounding box center [495, 255] width 4 height 6
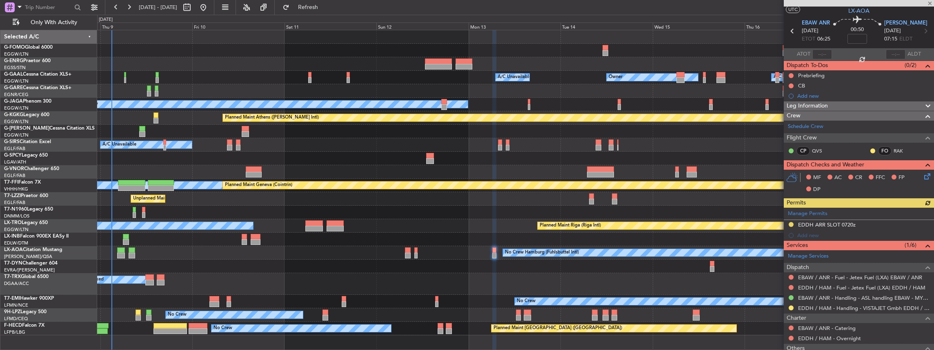
scroll to position [27, 0]
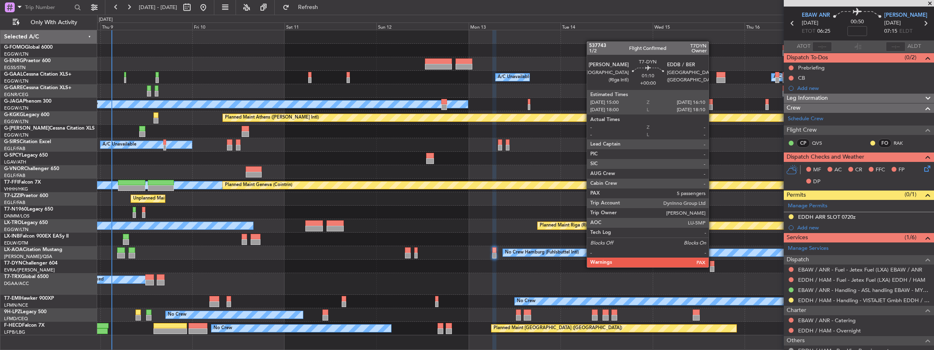
click at [346, 153] on div at bounding box center [712, 269] width 4 height 6
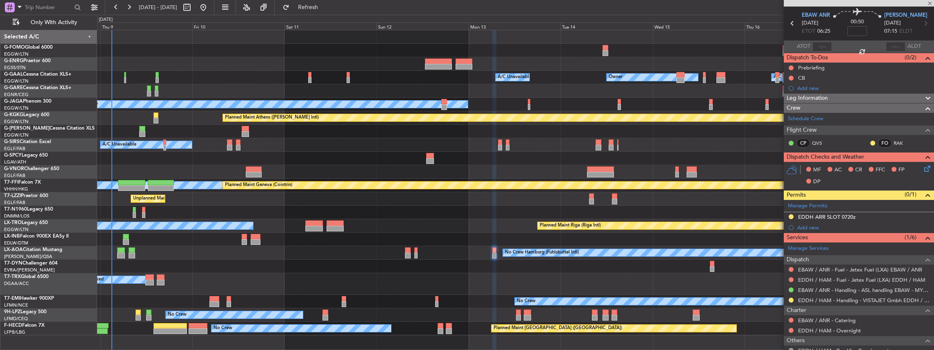
type input "5"
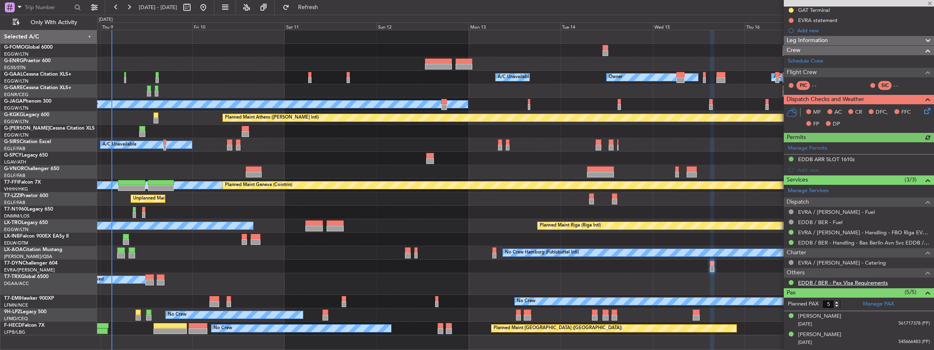
scroll to position [136, 0]
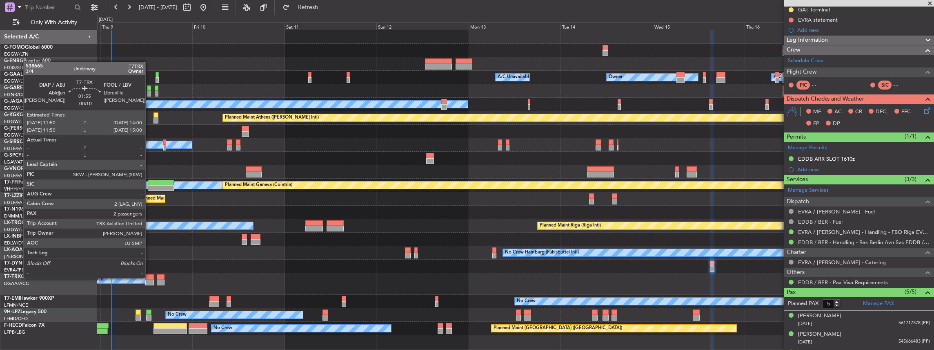
click at [149, 153] on div at bounding box center [149, 277] width 9 height 6
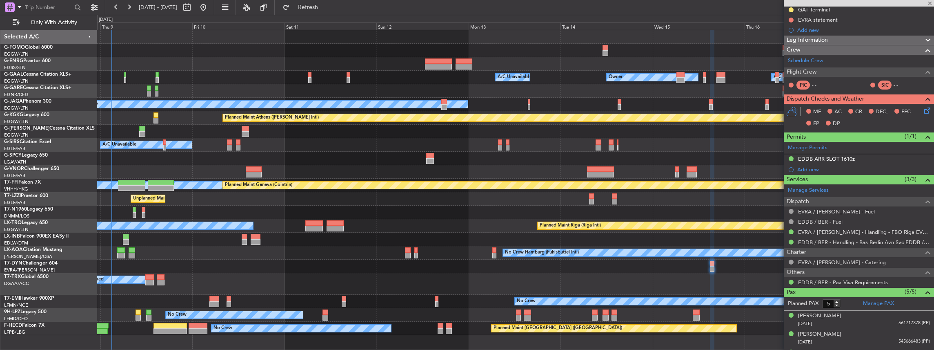
type input "-00:10"
type input "2"
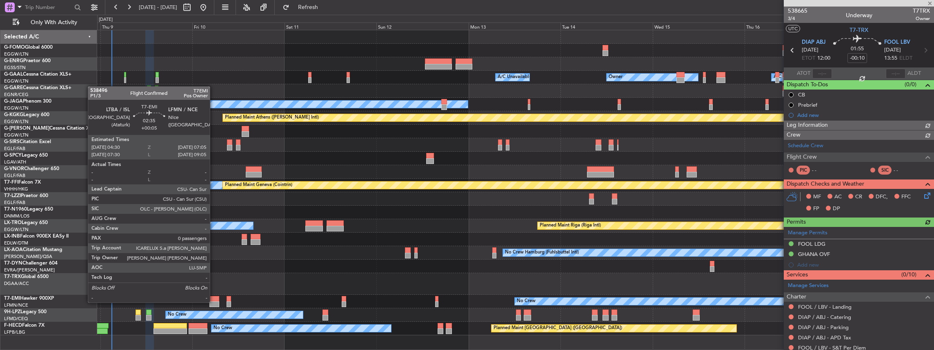
click at [214, 153] on div at bounding box center [215, 304] width 10 height 6
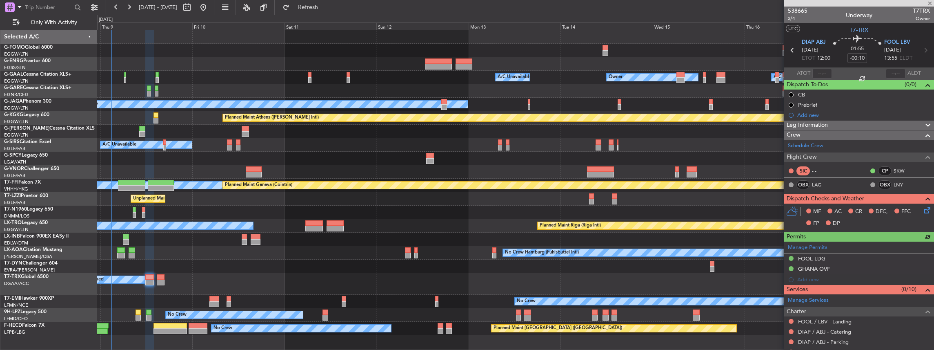
type input "+00:05"
type input "0"
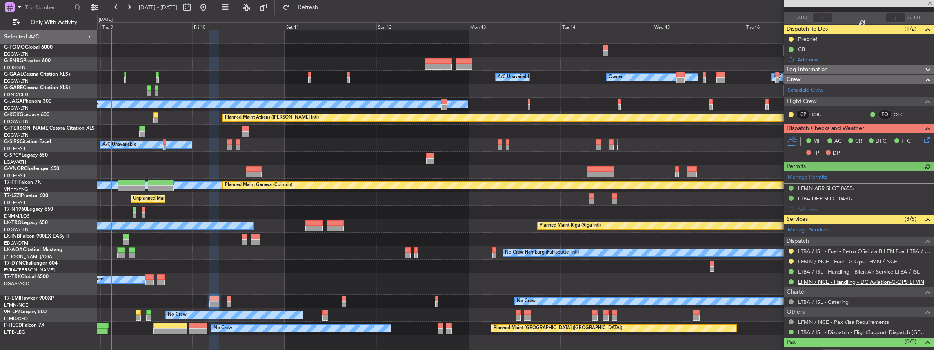
scroll to position [64, 0]
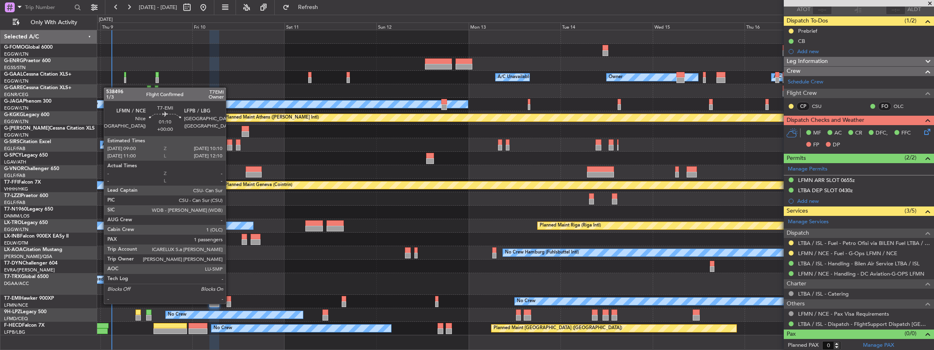
click at [230, 153] on div at bounding box center [229, 304] width 4 height 6
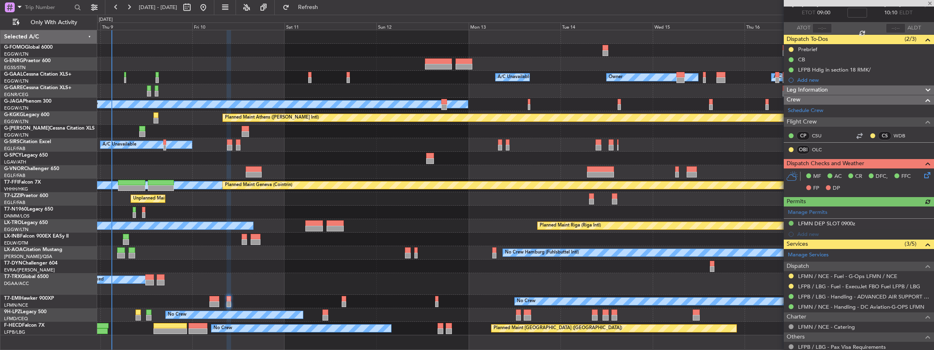
scroll to position [82, 0]
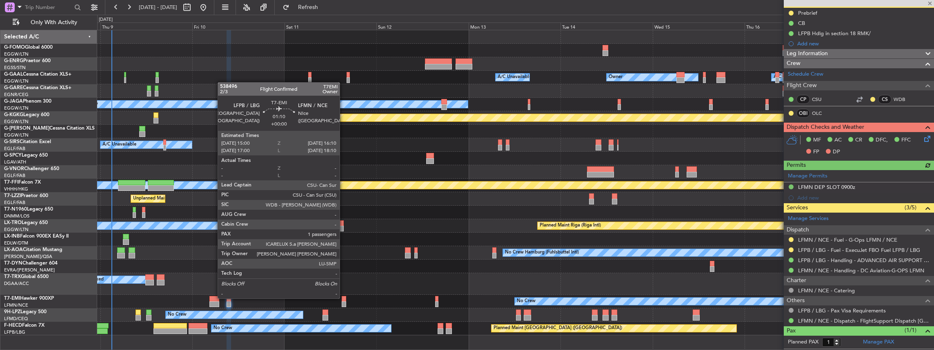
click at [344, 153] on div at bounding box center [344, 299] width 4 height 6
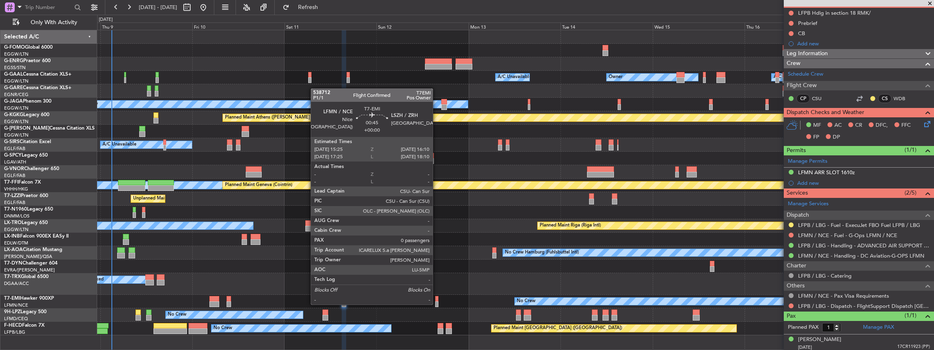
click at [346, 153] on div at bounding box center [436, 304] width 3 height 6
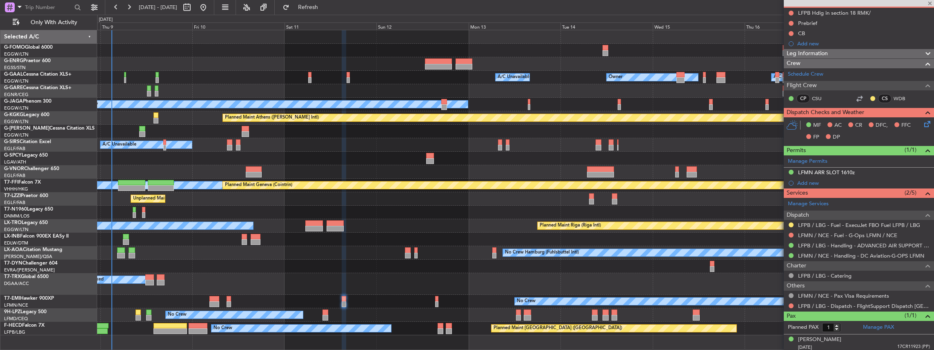
type input "0"
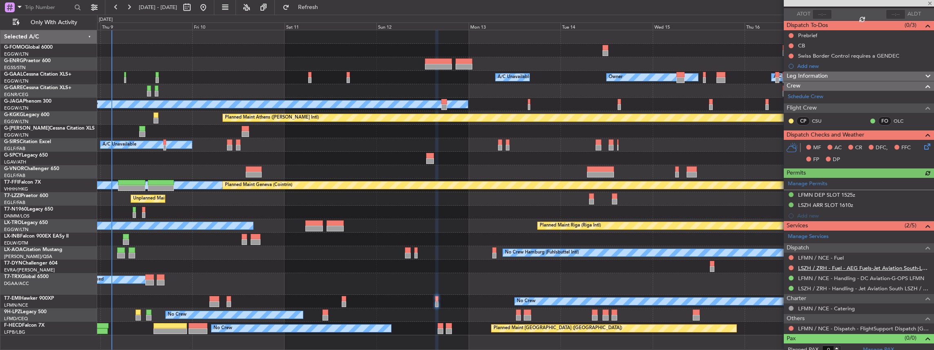
scroll to position [64, 0]
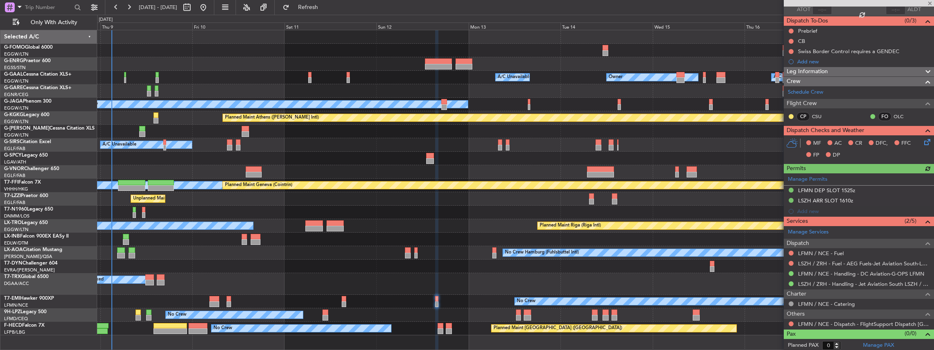
click at [135, 153] on div "No Crew [GEOGRAPHIC_DATA] ([GEOGRAPHIC_DATA])" at bounding box center [515, 314] width 837 height 13
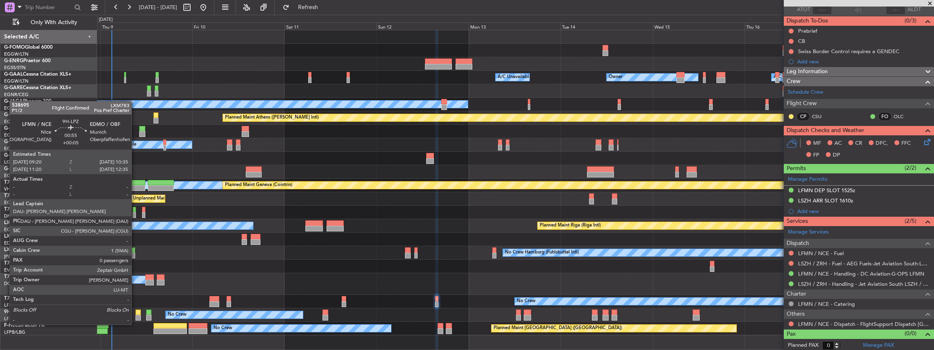
click at [136, 153] on div at bounding box center [138, 317] width 5 height 6
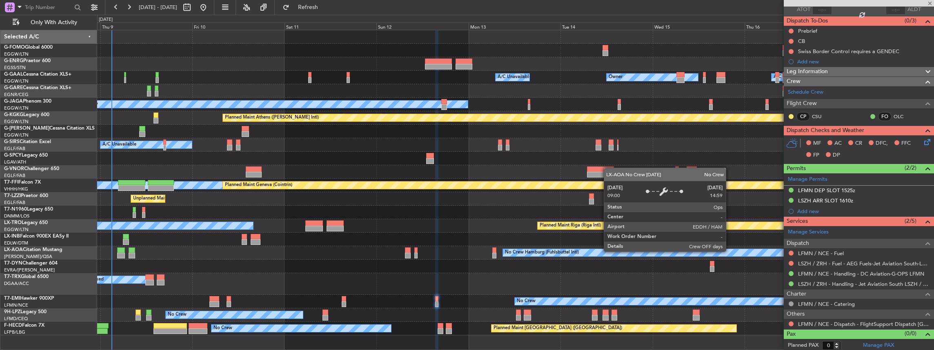
type input "+00:05"
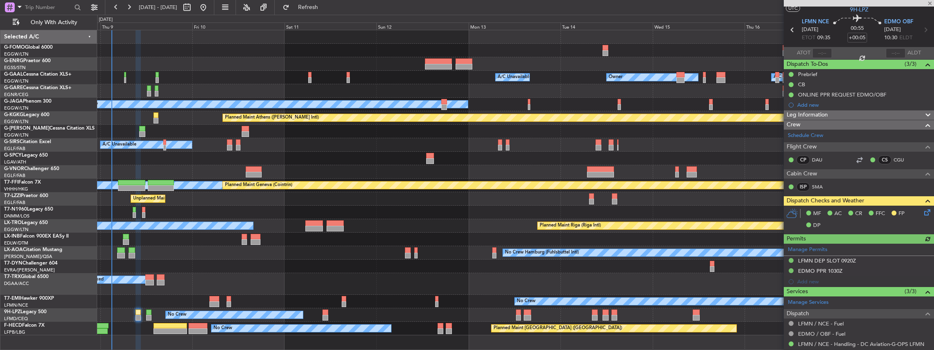
scroll to position [71, 0]
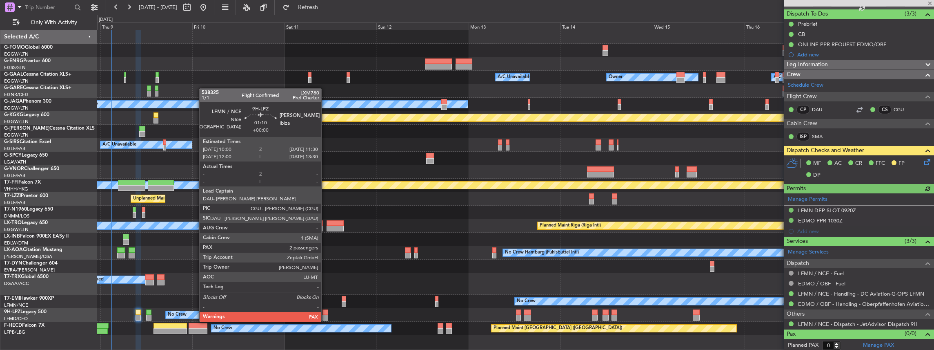
click at [325, 153] on div at bounding box center [326, 312] width 6 height 6
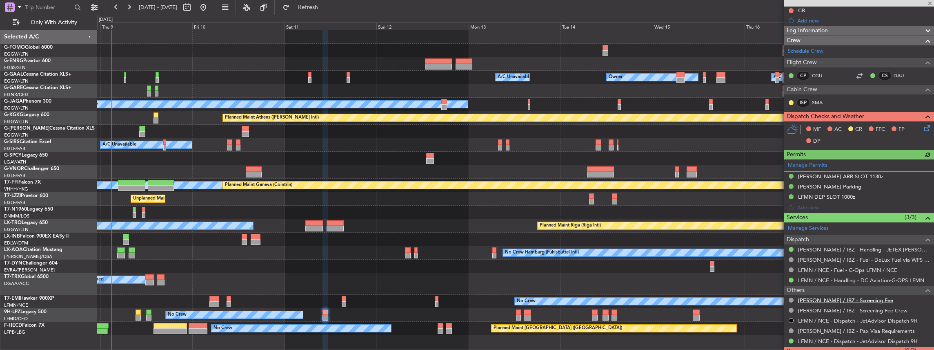
scroll to position [109, 0]
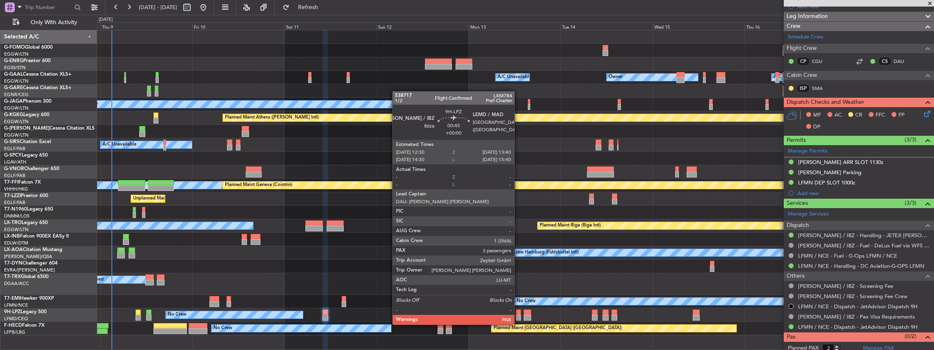
click at [346, 153] on div at bounding box center [518, 317] width 4 height 6
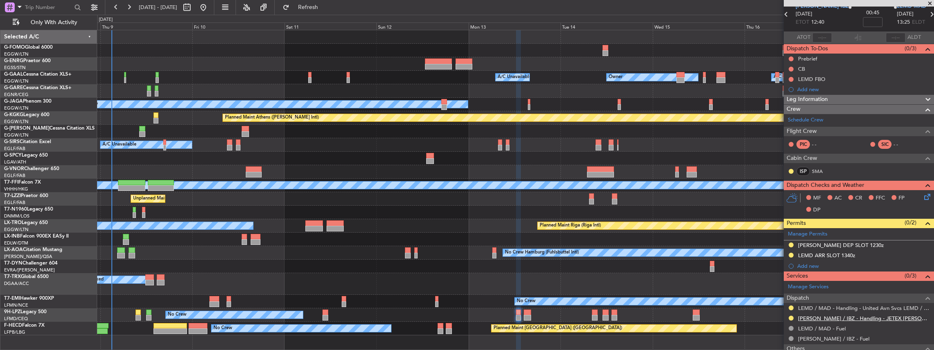
scroll to position [23, 0]
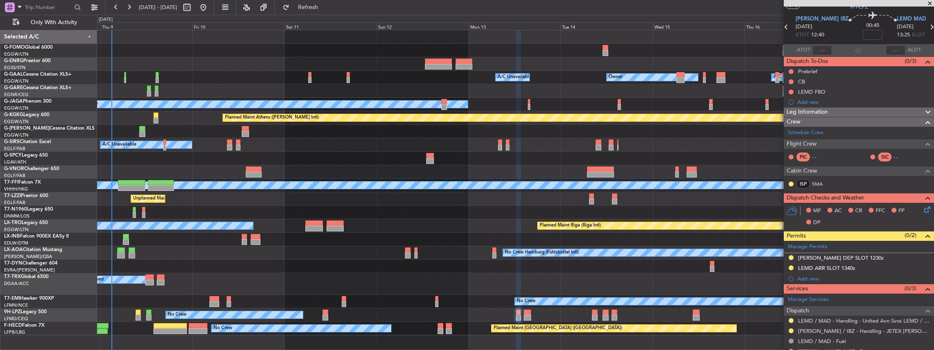
click at [346, 153] on div at bounding box center [791, 320] width 7 height 7
click at [346, 153] on button at bounding box center [791, 320] width 5 height 5
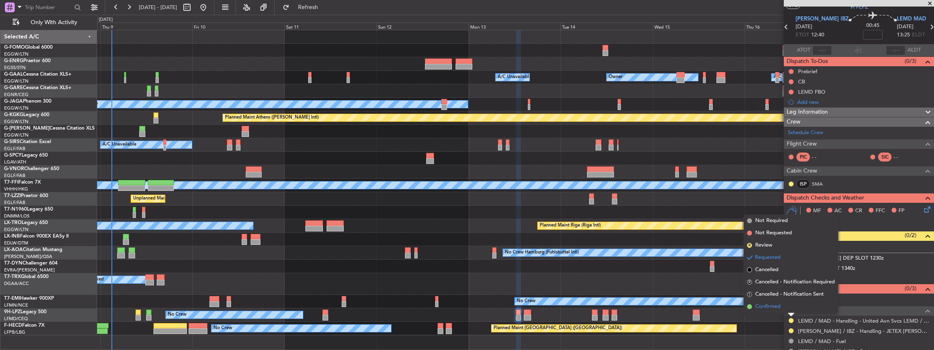
click at [346, 153] on span "Confirmed" at bounding box center [768, 306] width 25 height 8
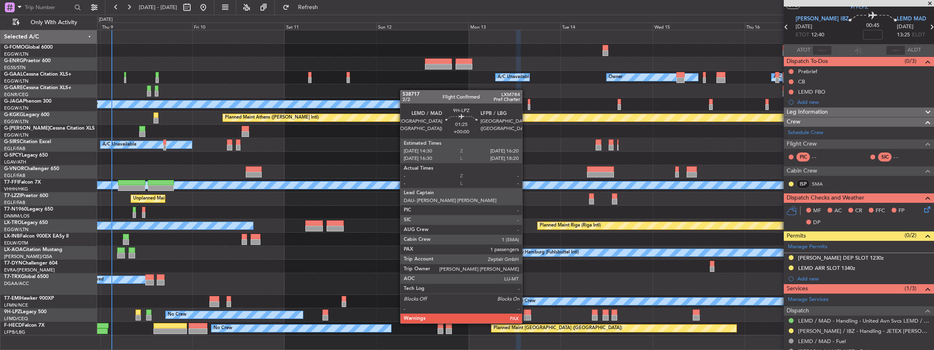
click at [346, 153] on div at bounding box center [527, 317] width 7 height 6
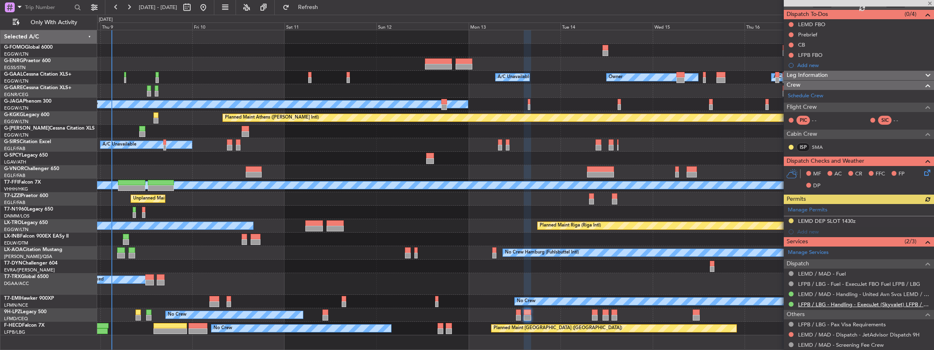
scroll to position [82, 0]
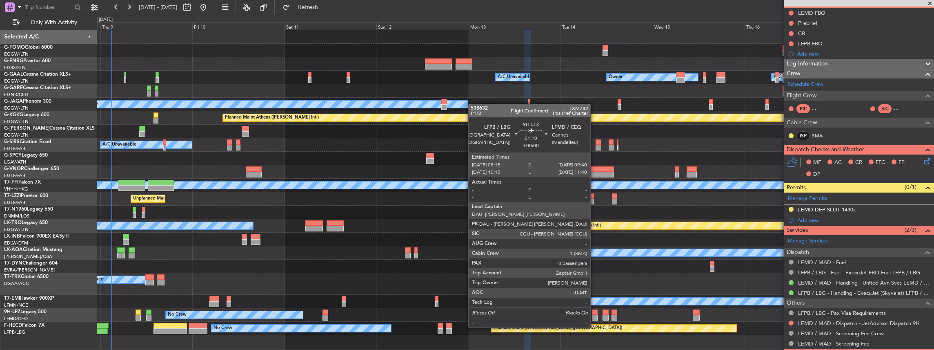
click at [346, 153] on div at bounding box center [595, 317] width 6 height 6
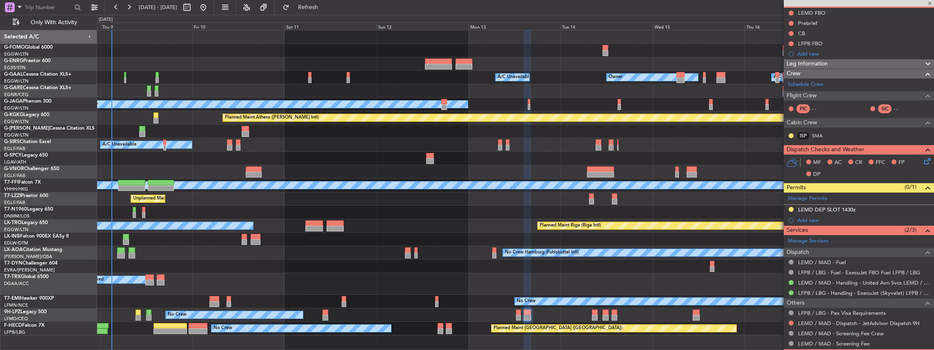
type input "0"
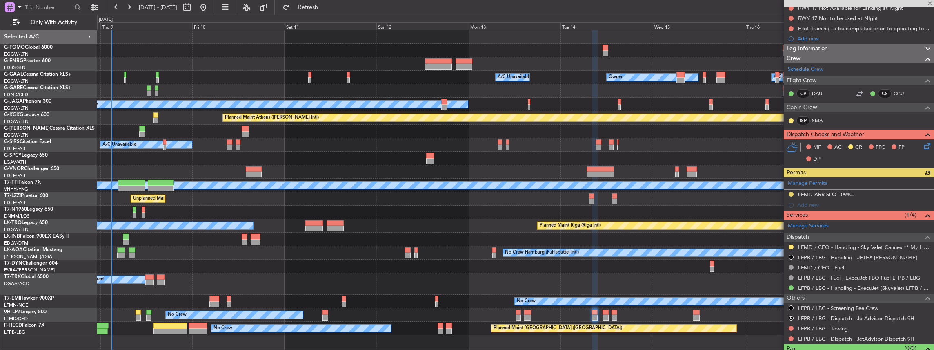
scroll to position [109, 0]
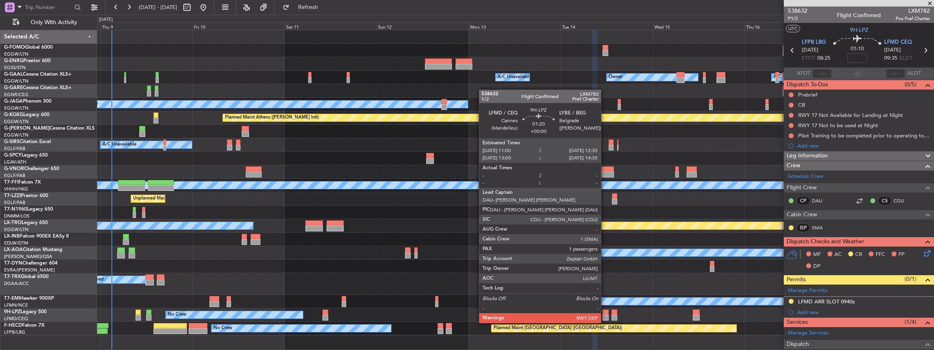
scroll to position [109, 0]
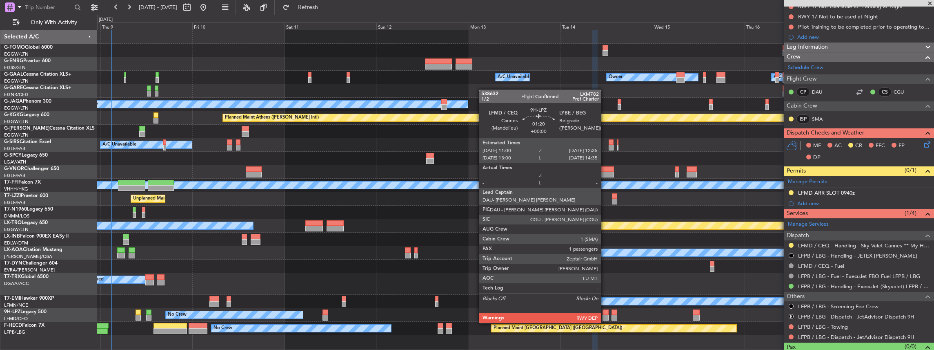
click at [605, 314] on div at bounding box center [606, 317] width 6 height 6
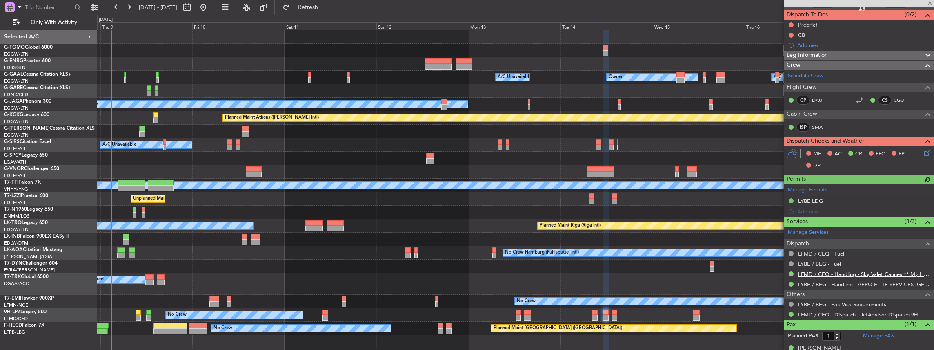
scroll to position [79, 0]
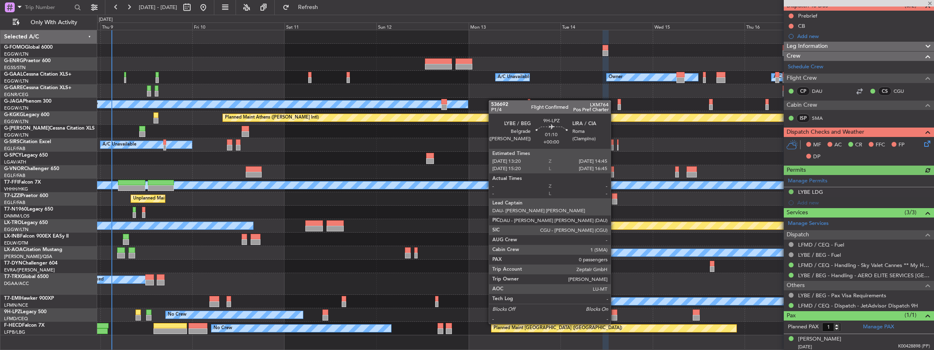
click at [615, 316] on div at bounding box center [615, 317] width 6 height 6
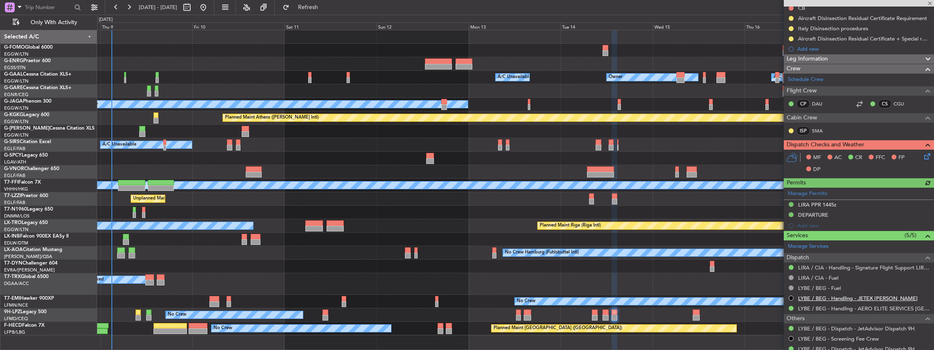
scroll to position [109, 0]
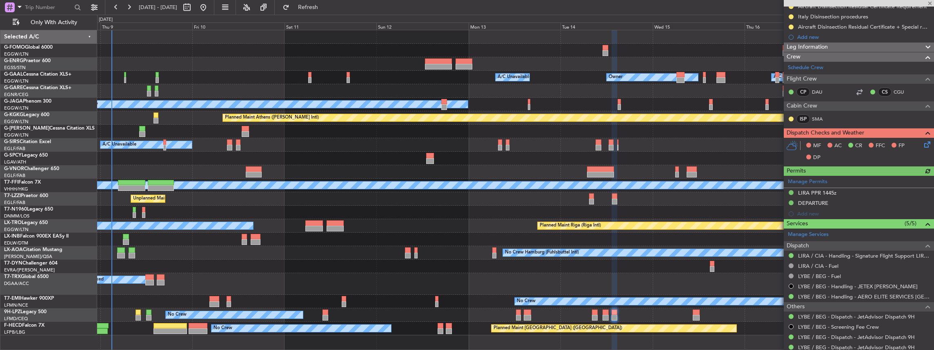
click at [691, 314] on div "No Crew [GEOGRAPHIC_DATA] ([GEOGRAPHIC_DATA])" at bounding box center [515, 314] width 837 height 13
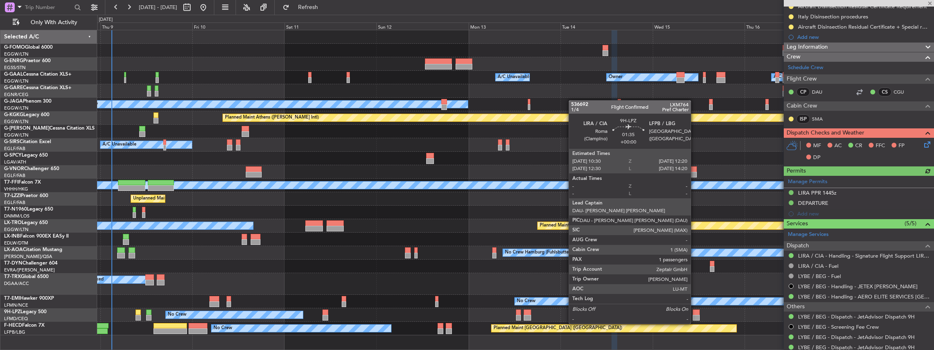
click at [695, 315] on div at bounding box center [696, 317] width 7 height 6
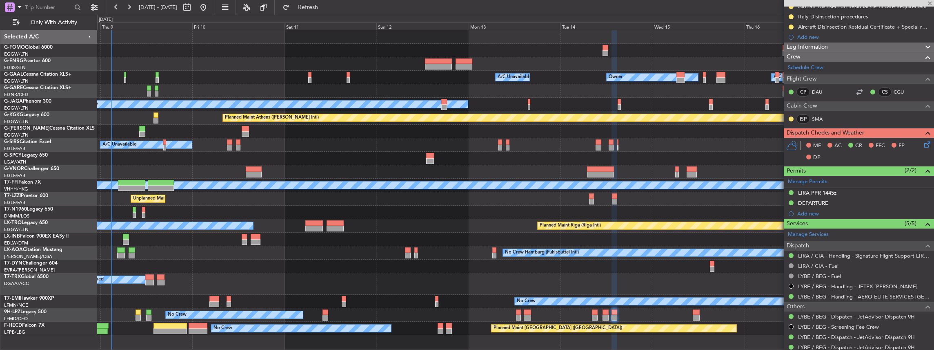
type input "1"
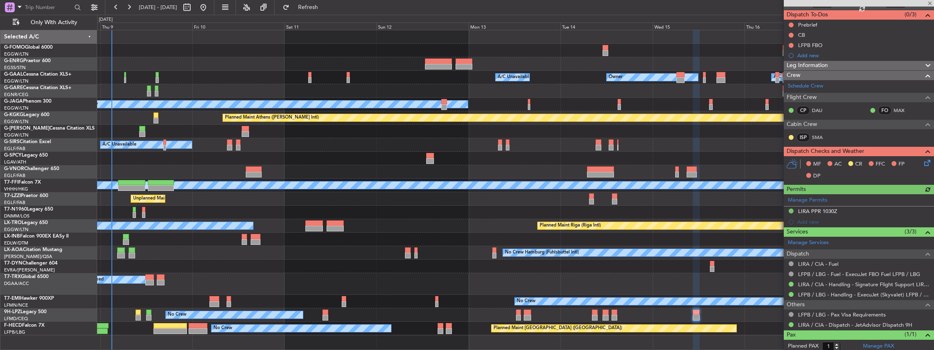
scroll to position [89, 0]
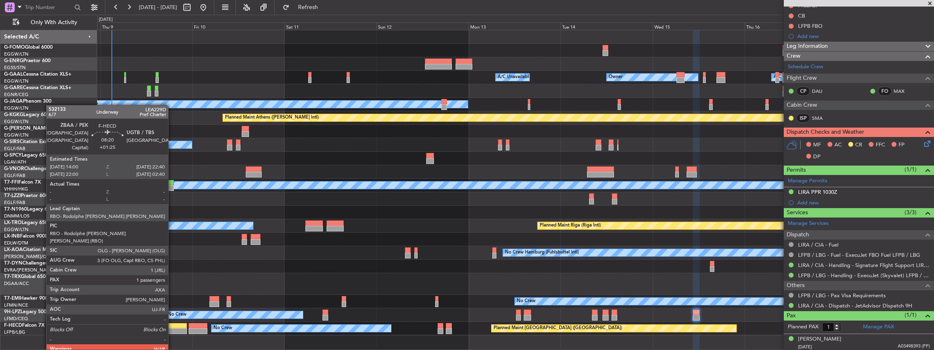
click at [172, 330] on div at bounding box center [170, 331] width 33 height 6
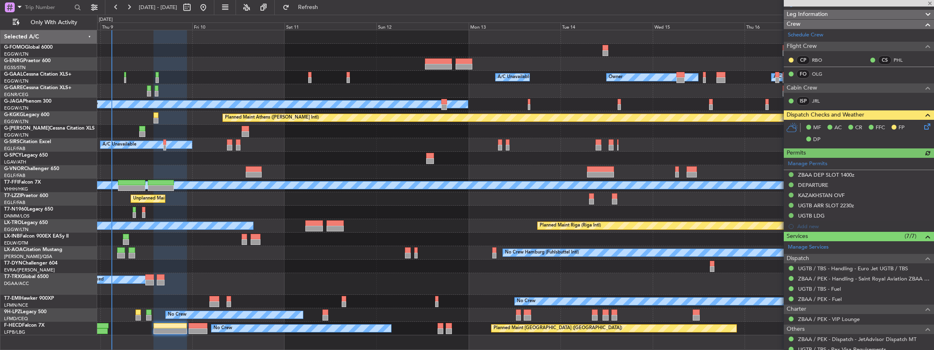
scroll to position [185, 0]
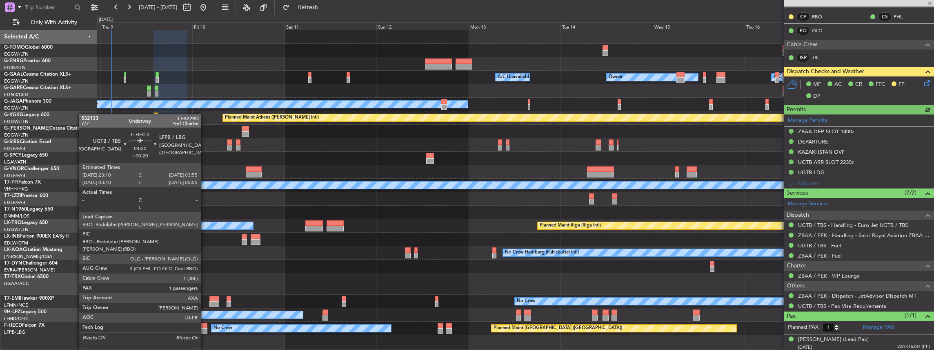
click at [205, 329] on div at bounding box center [198, 331] width 18 height 6
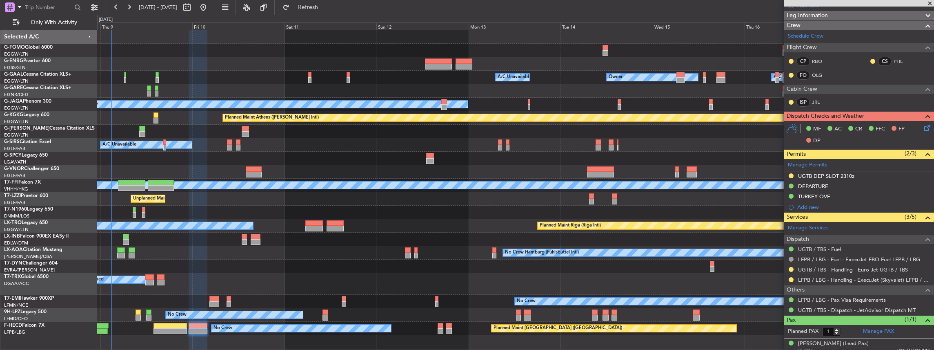
scroll to position [134, 0]
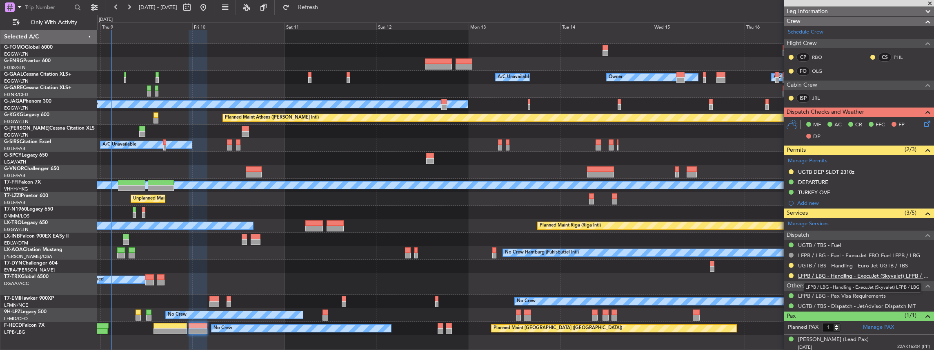
click at [828, 272] on link "LFPB / LBG - Handling - ExecuJet (Skyvalet) LFPB / LBG" at bounding box center [864, 275] width 132 height 7
click at [793, 262] on div at bounding box center [791, 265] width 7 height 7
click at [790, 263] on button at bounding box center [791, 265] width 5 height 5
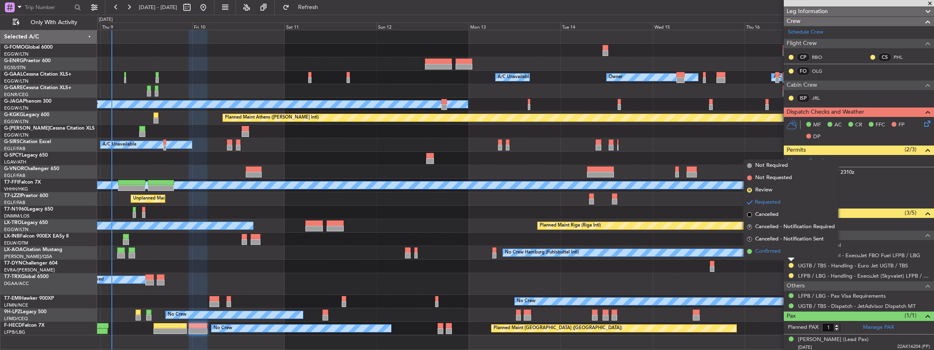
click at [779, 253] on span "Confirmed" at bounding box center [768, 251] width 25 height 8
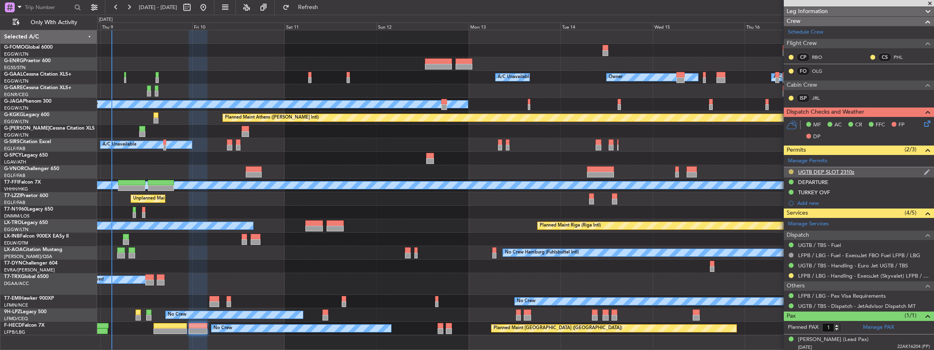
click at [792, 169] on button at bounding box center [791, 171] width 5 height 5
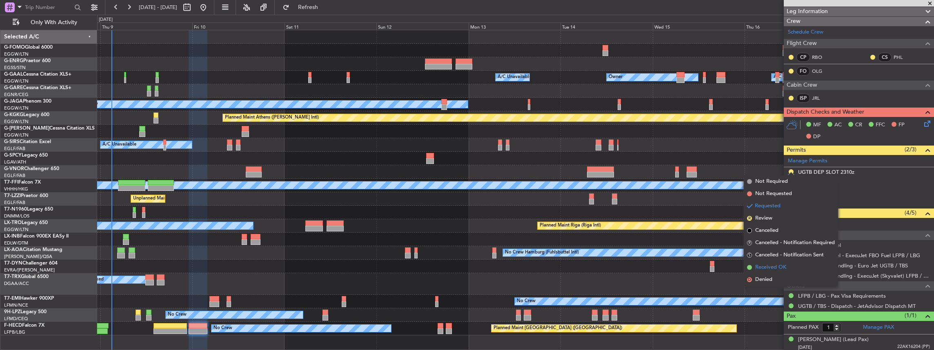
click at [762, 265] on span "Received OK" at bounding box center [771, 267] width 31 height 8
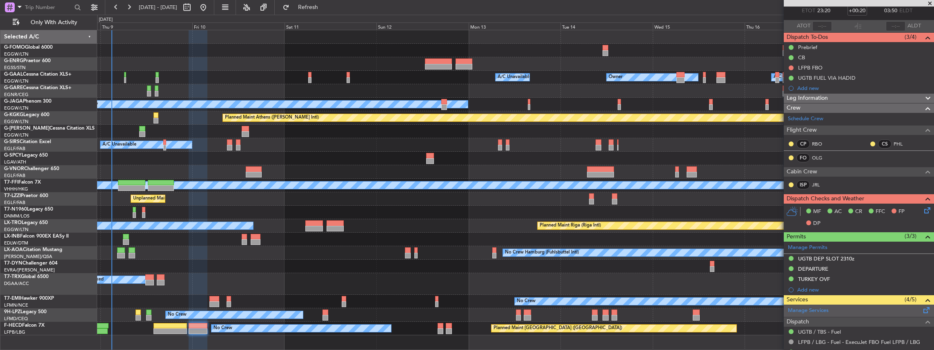
scroll to position [82, 0]
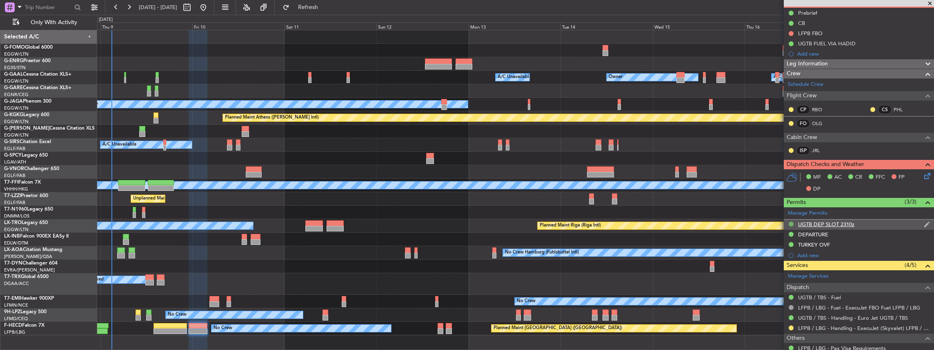
click at [791, 223] on button at bounding box center [791, 223] width 5 height 5
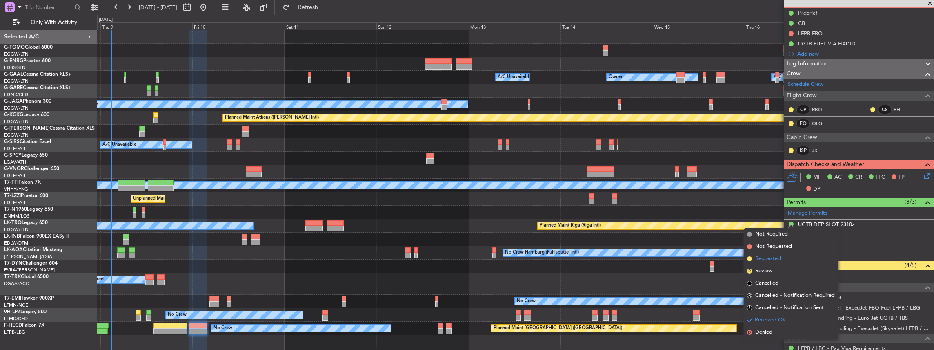
click at [772, 254] on span "Requested" at bounding box center [769, 258] width 26 height 8
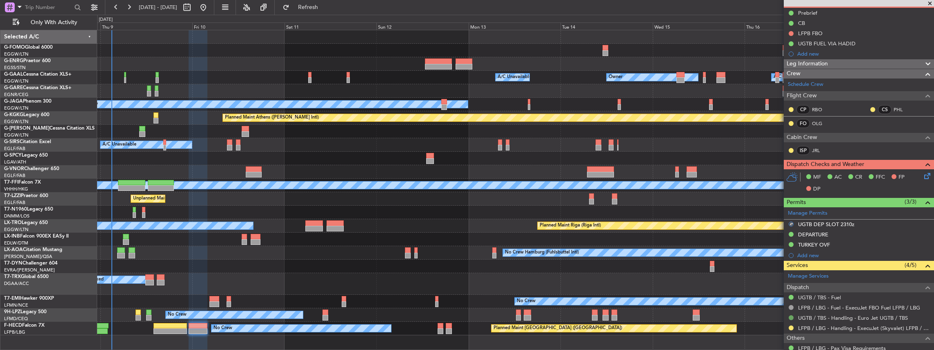
click at [792, 315] on button at bounding box center [791, 317] width 5 height 5
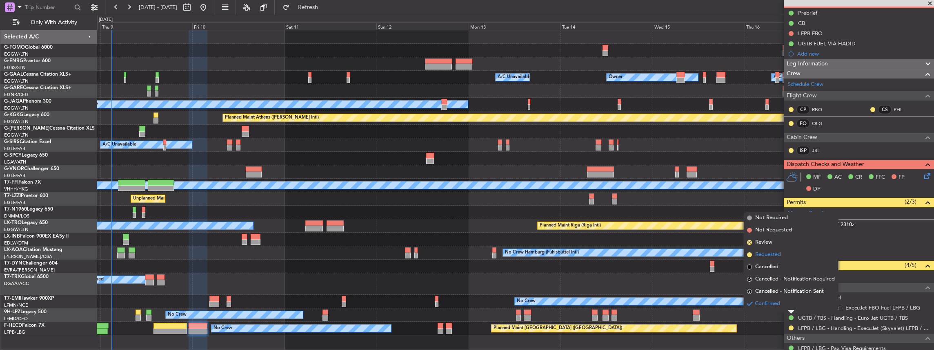
click at [775, 255] on span "Requested" at bounding box center [769, 254] width 26 height 8
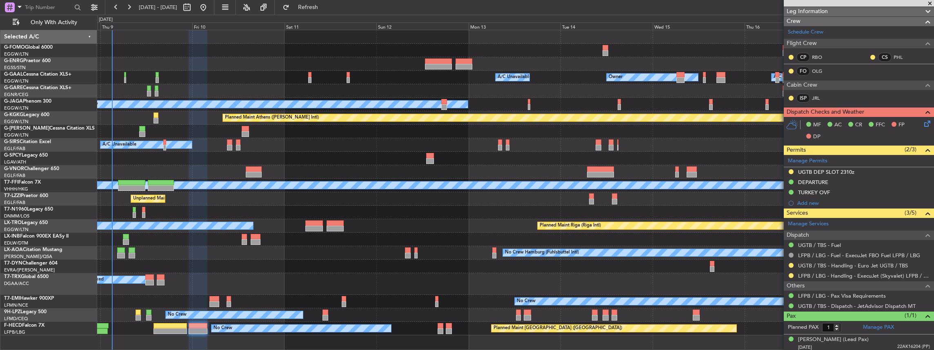
scroll to position [134, 0]
click at [790, 263] on button at bounding box center [791, 265] width 5 height 5
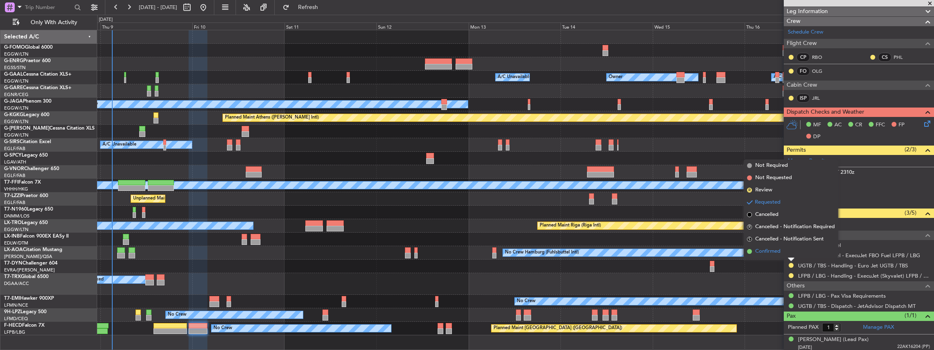
click at [780, 251] on span "Confirmed" at bounding box center [768, 251] width 25 height 8
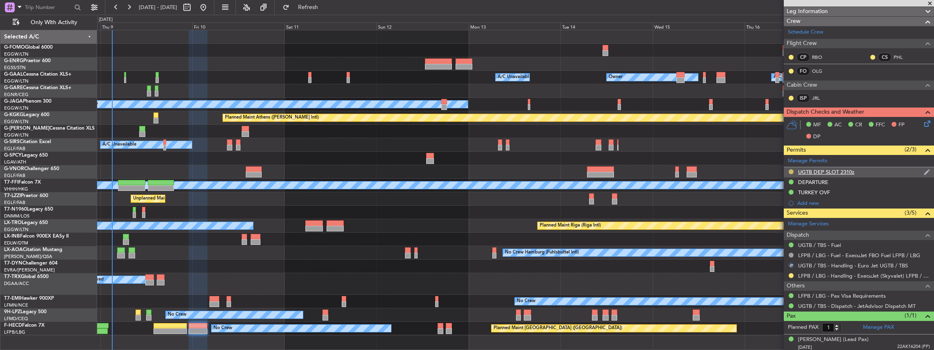
click at [790, 172] on button at bounding box center [791, 171] width 5 height 5
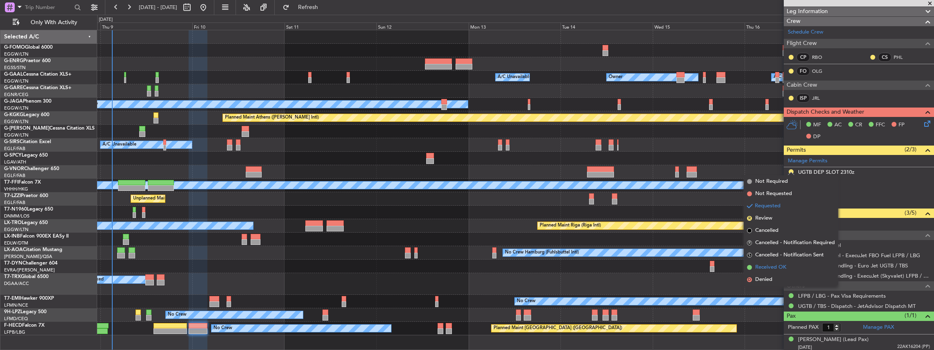
click at [778, 268] on span "Received OK" at bounding box center [771, 267] width 31 height 8
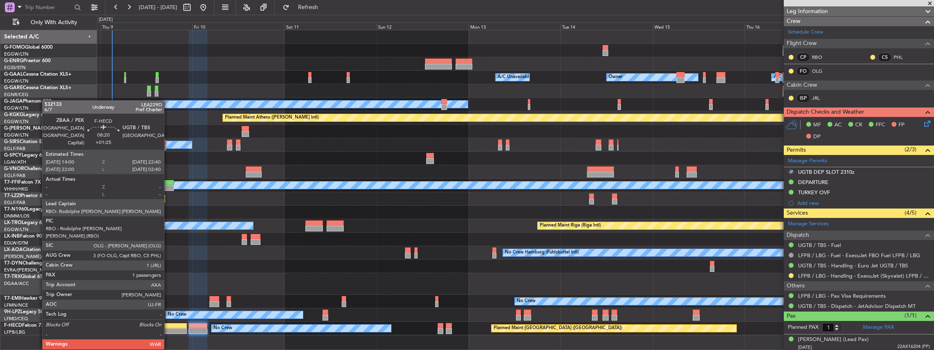
click at [168, 325] on div at bounding box center [170, 326] width 33 height 6
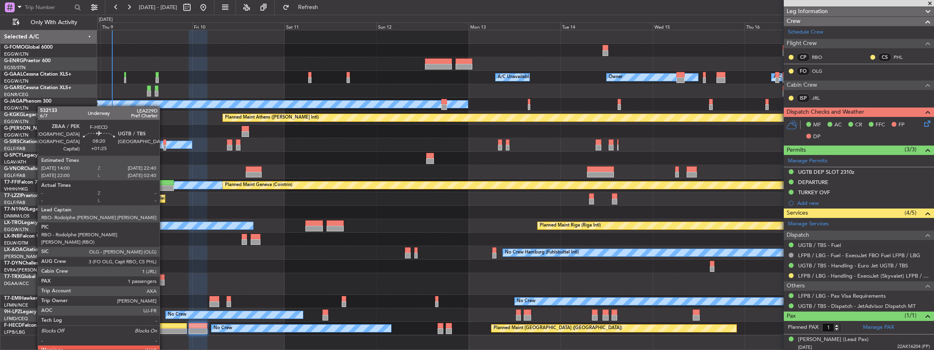
click at [164, 331] on div at bounding box center [170, 331] width 33 height 6
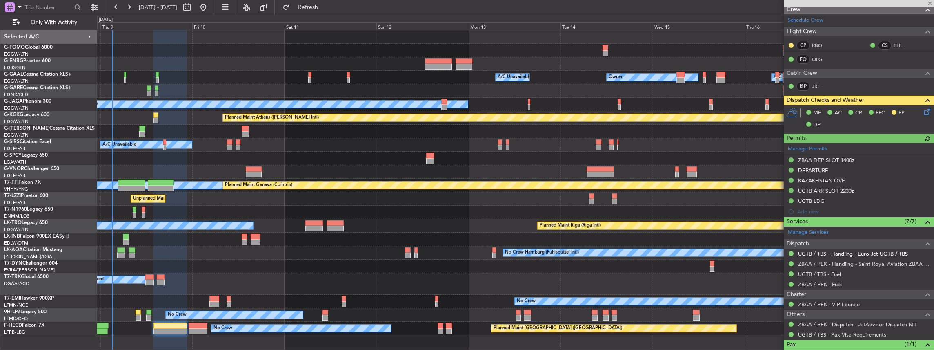
scroll to position [163, 0]
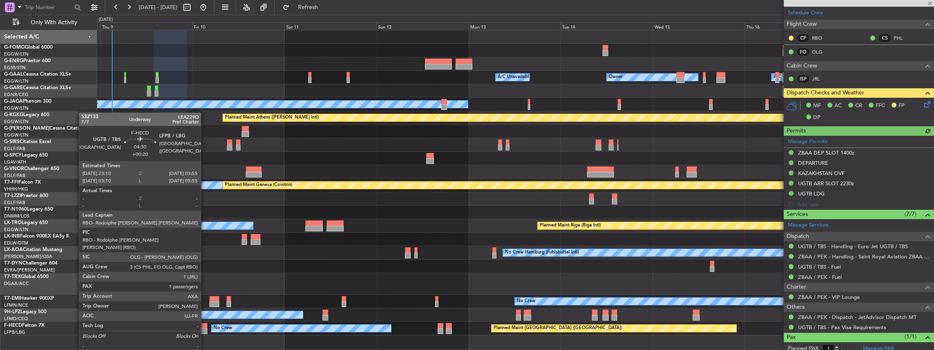
click at [203, 329] on div at bounding box center [198, 331] width 18 height 6
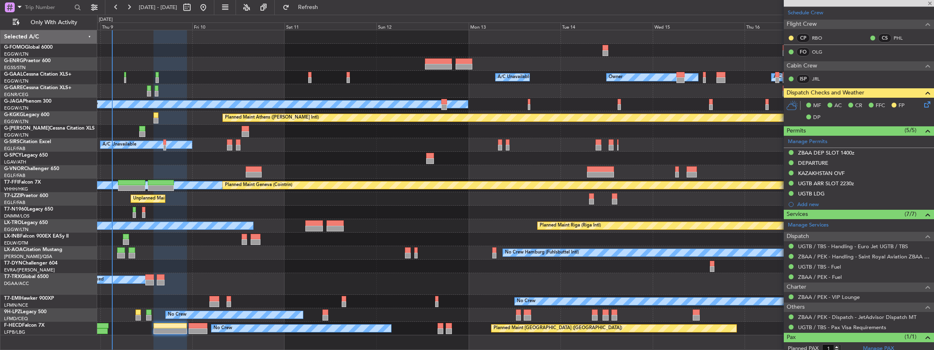
type input "+00:20"
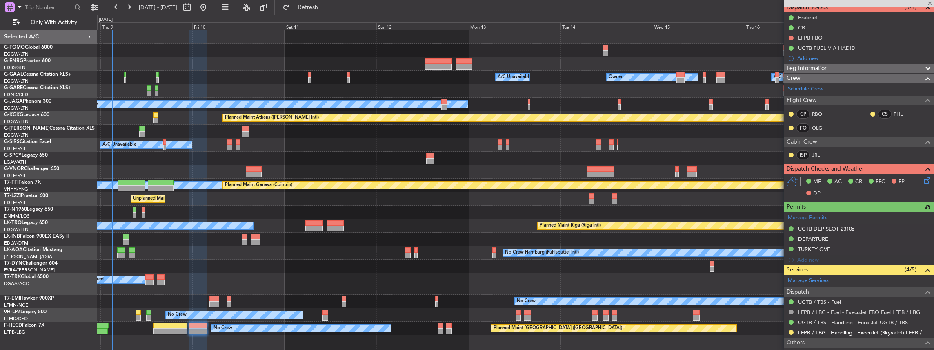
scroll to position [134, 0]
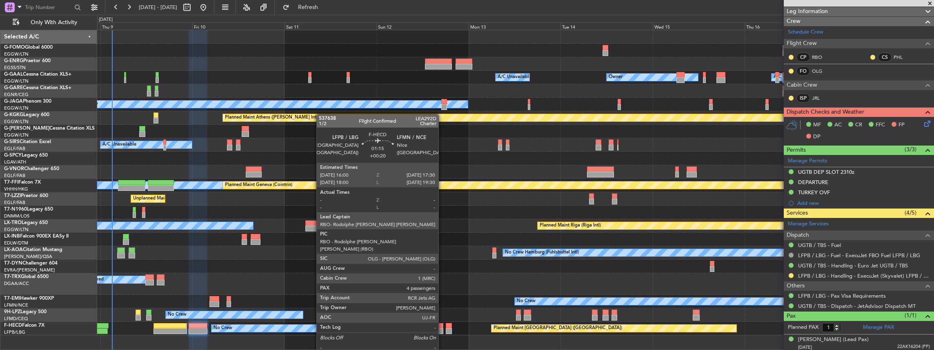
click at [442, 329] on div at bounding box center [441, 331] width 6 height 6
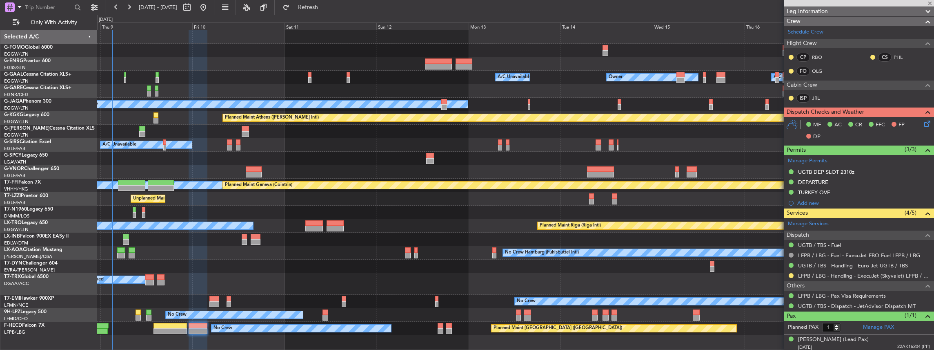
type input "4"
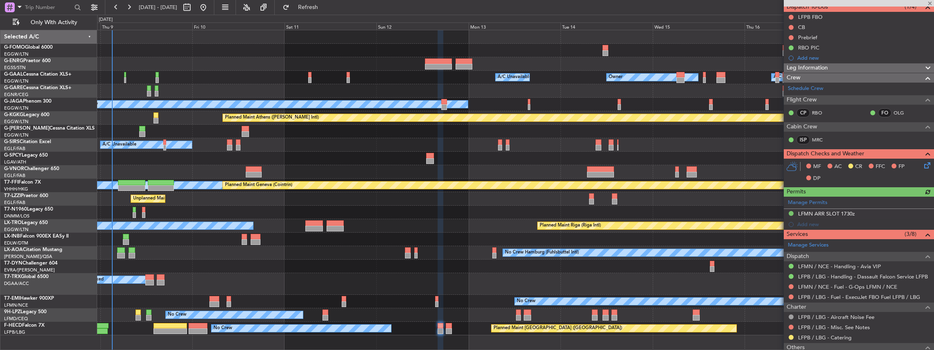
scroll to position [82, 0]
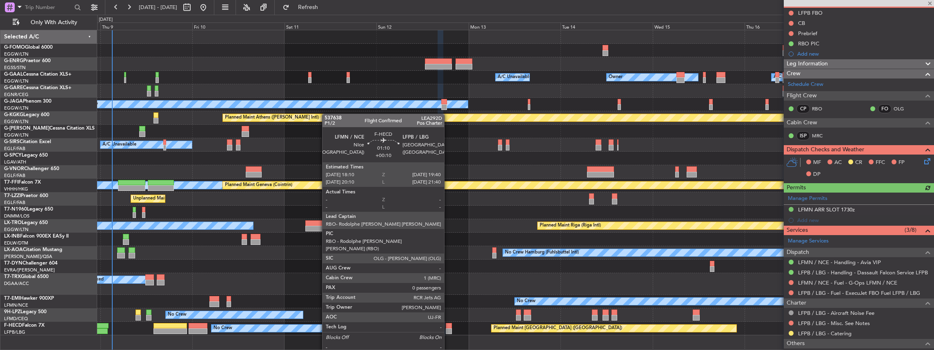
click at [448, 329] on div at bounding box center [449, 331] width 6 height 6
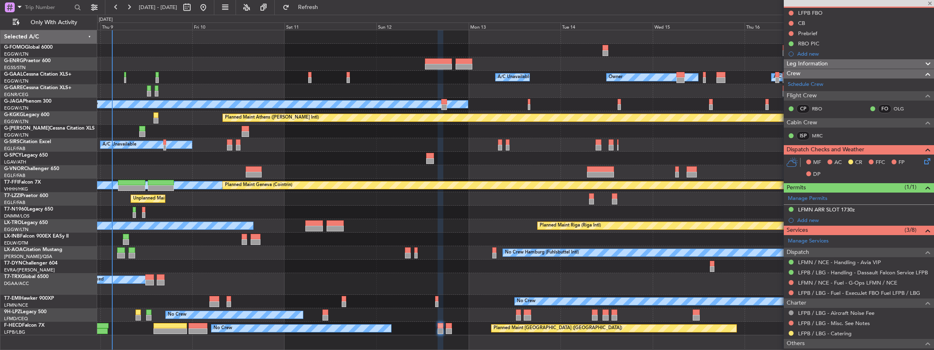
type input "+00:10"
type input "0"
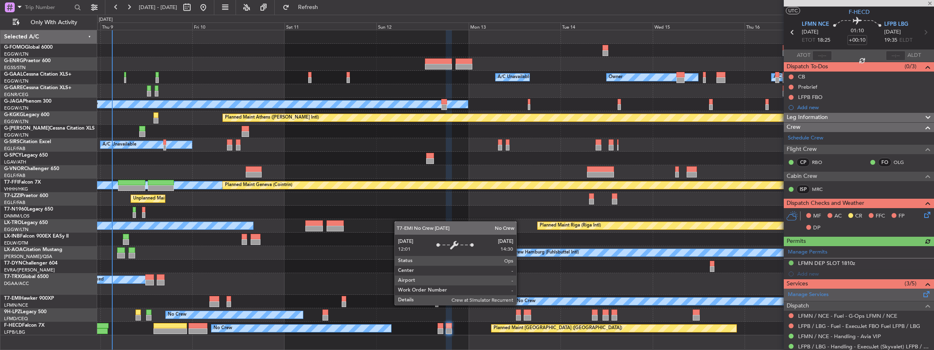
scroll to position [80, 0]
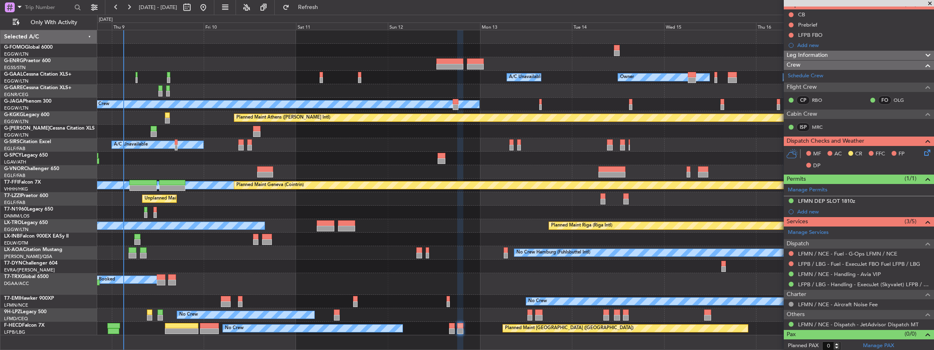
click at [414, 184] on div "Owner Owner A/C Unavailable A/C Unavailable Owner No Crew Planned Maint London …" at bounding box center [515, 182] width 837 height 305
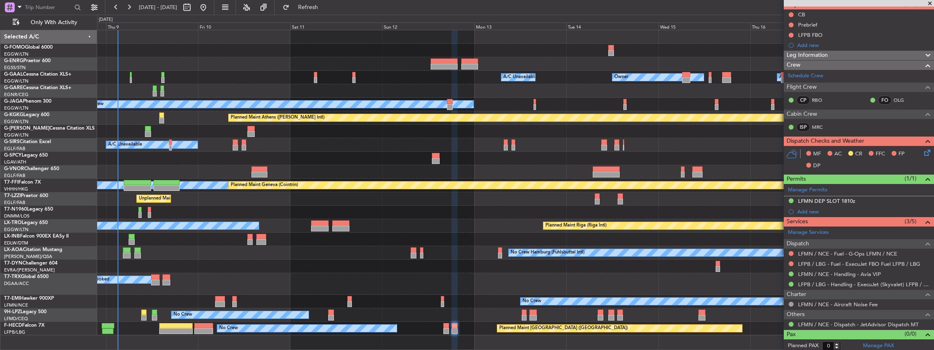
click at [386, 186] on div "Owner Owner A/C Unavailable A/C Unavailable Owner No Crew Planned Maint London …" at bounding box center [515, 182] width 837 height 305
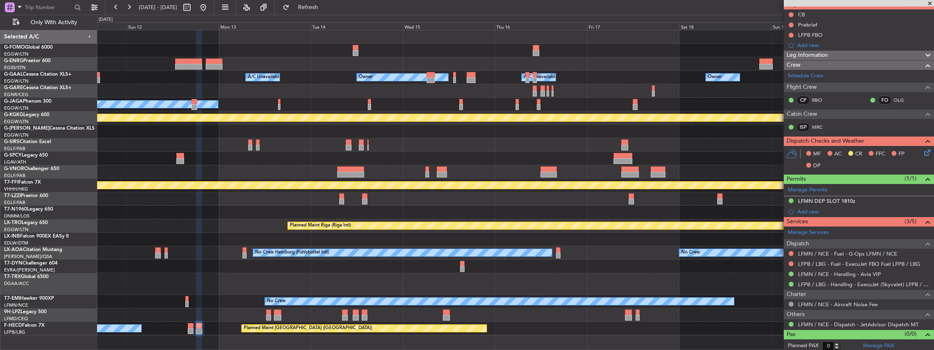
click at [455, 180] on div "Owner Owner A/C Unavailable A/C Unavailable Owner No Crew Planned Maint Athens …" at bounding box center [515, 182] width 837 height 305
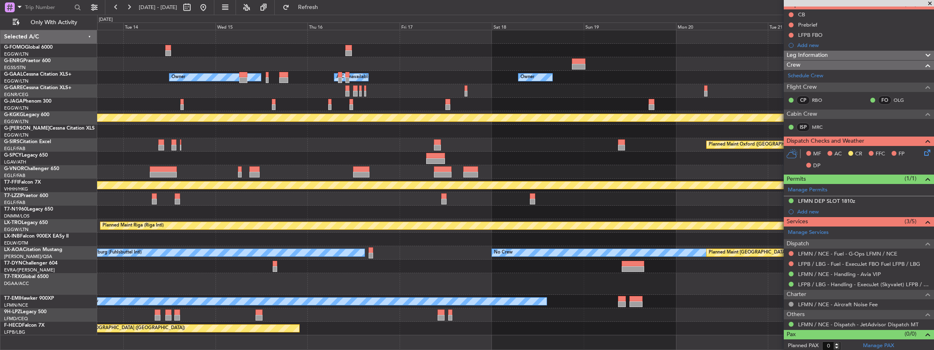
click at [465, 178] on div "Owner Owner A/C Unavailable Owner A/C Unavailable No Crew Planned Maint Athens …" at bounding box center [515, 182] width 837 height 305
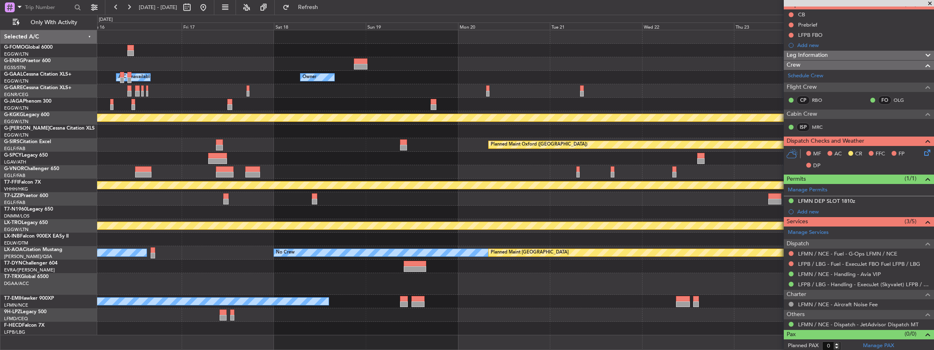
click at [459, 187] on div "Owner A/C Unavailable Owner Owner Owner Planned Maint Athens (Eleftherios Veniz…" at bounding box center [515, 182] width 837 height 305
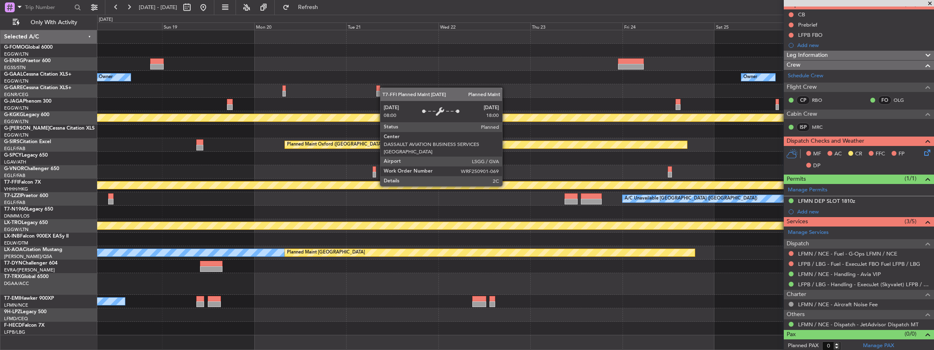
click at [432, 195] on div "Owner Owner A/C Unavailable Owner Planned Maint Athens (Eleftherios Venizelos I…" at bounding box center [515, 182] width 837 height 305
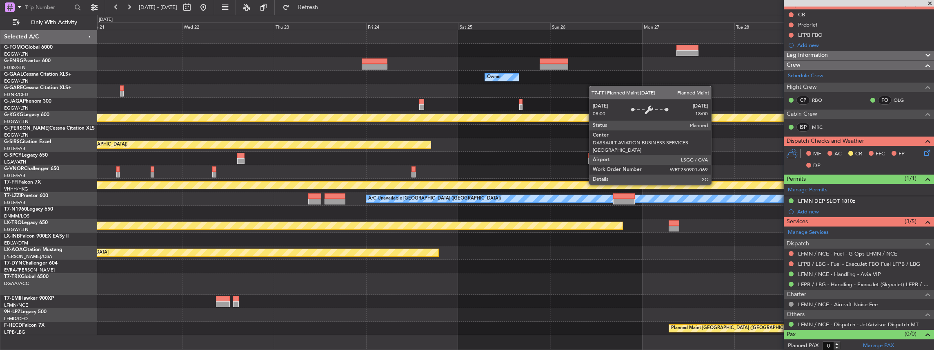
click at [447, 195] on div "Owner Planned Maint Athens (Eleftherios Venizelos Intl) Planned Maint Oxford (K…" at bounding box center [515, 182] width 837 height 305
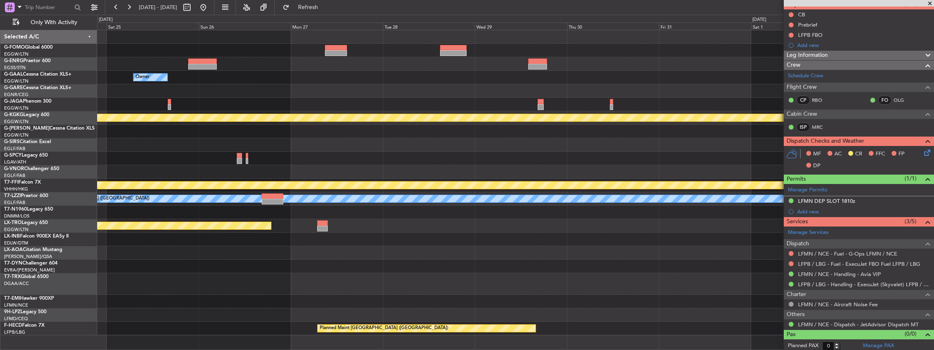
click at [497, 193] on div "Owner Planned Maint Athens (Eleftherios Venizelos Intl) Planned Maint Bournemou…" at bounding box center [515, 182] width 837 height 305
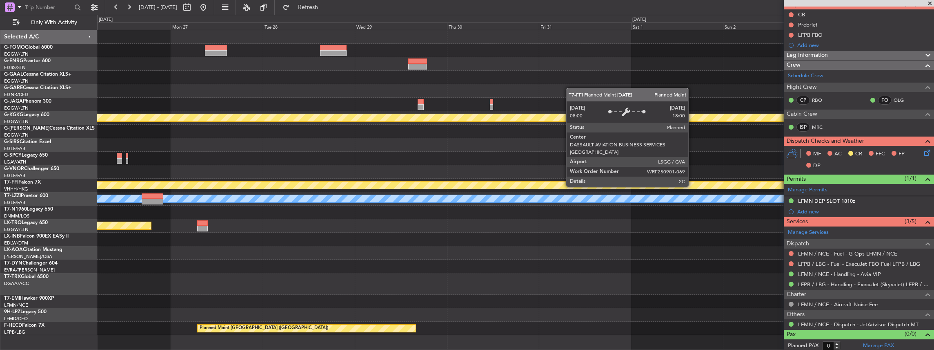
click at [503, 194] on div "Owner Planned Maint Athens (Eleftherios Venizelos Intl) Planned Maint Bournemou…" at bounding box center [515, 182] width 837 height 305
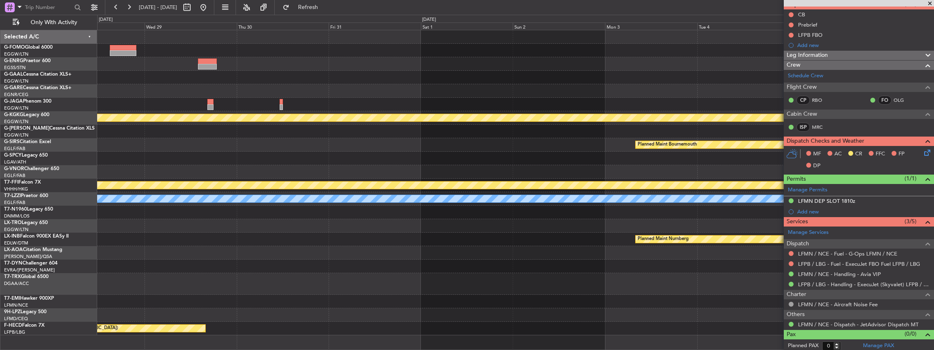
click at [514, 198] on div "Planned Maint Athens (Eleftherios Venizelos Intl) Planned Maint Bournemouth Pla…" at bounding box center [515, 182] width 837 height 305
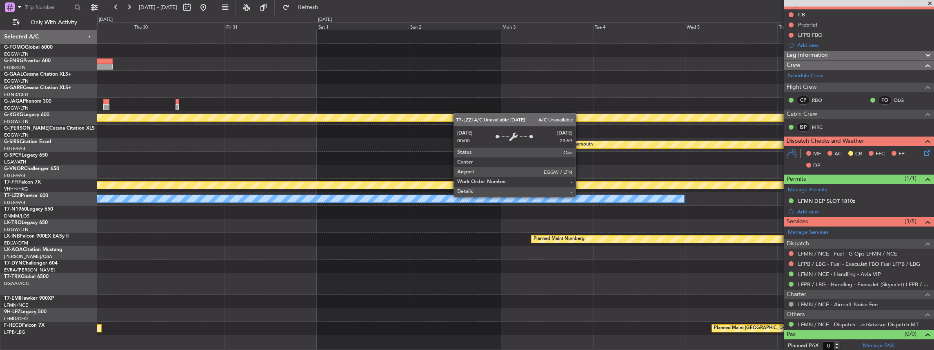
click at [472, 201] on div "A/C Unavailable London (Luton)" at bounding box center [132, 198] width 1105 height 7
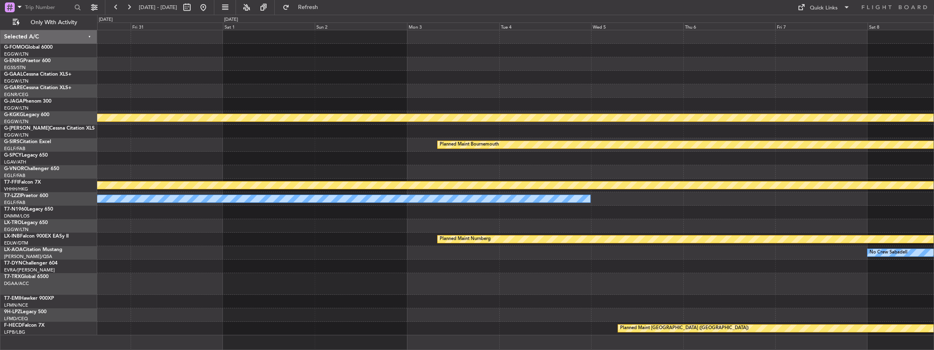
scroll to position [0, 0]
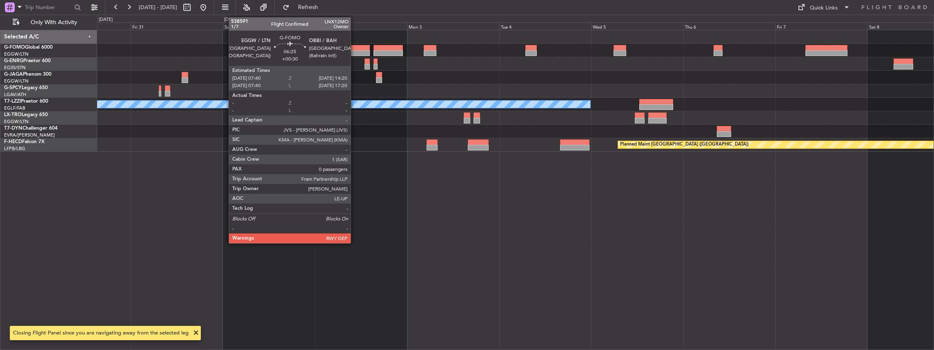
click at [355, 50] on div at bounding box center [357, 53] width 26 height 6
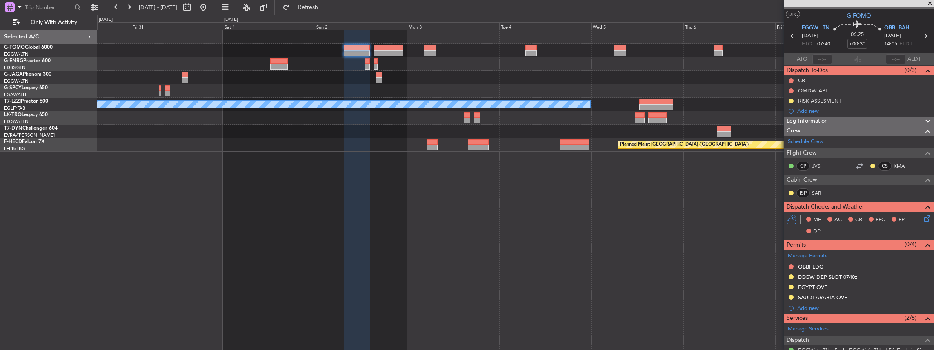
scroll to position [27, 0]
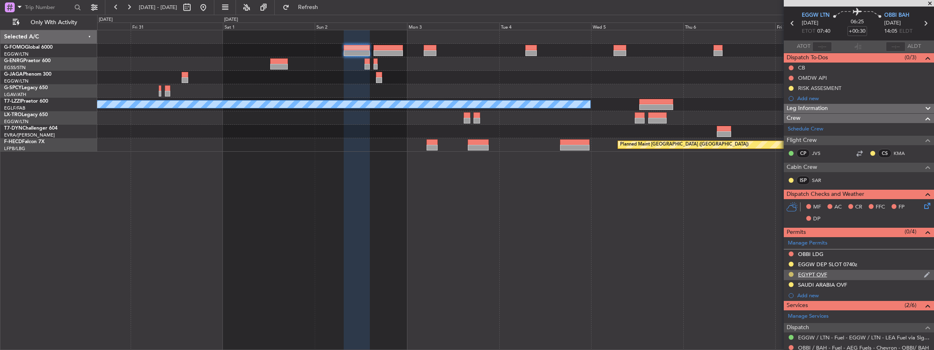
click at [792, 273] on button at bounding box center [791, 274] width 5 height 5
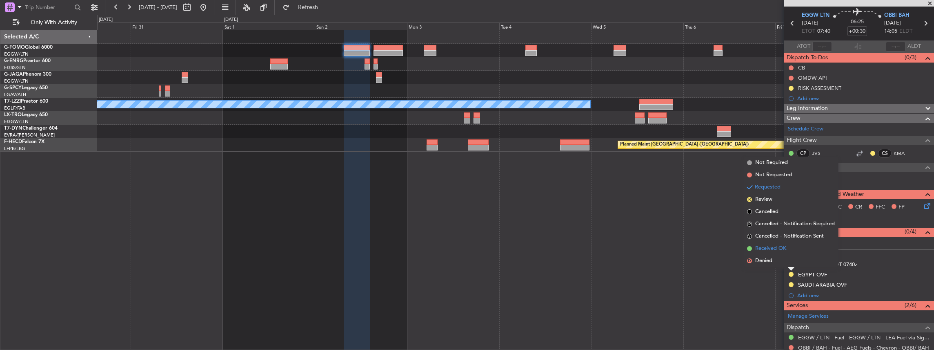
click at [766, 248] on span "Received OK" at bounding box center [771, 248] width 31 height 8
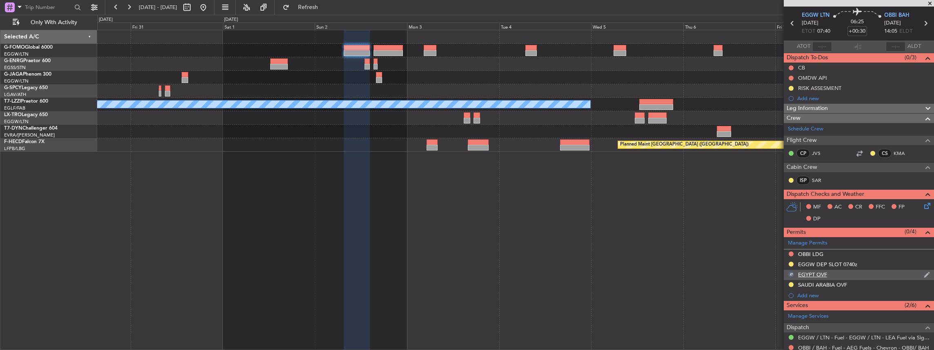
click at [858, 271] on div "EGYPT OVF" at bounding box center [859, 275] width 150 height 10
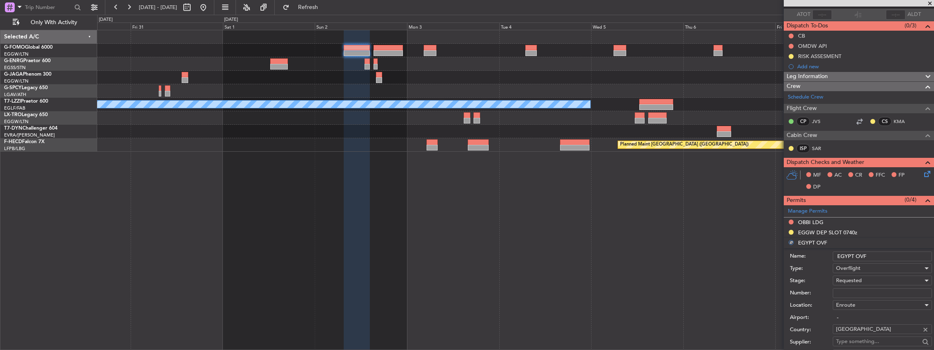
scroll to position [82, 0]
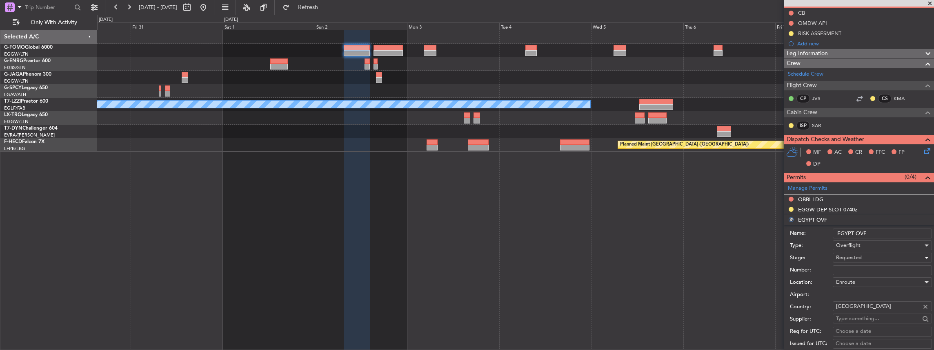
click at [851, 255] on span "Requested" at bounding box center [849, 257] width 26 height 7
drag, startPoint x: 856, startPoint y: 323, endPoint x: 854, endPoint y: 313, distance: 10.9
click at [856, 323] on span "Received OK" at bounding box center [881, 322] width 88 height 12
click at [847, 270] on input "Number:" at bounding box center [882, 270] width 99 height 10
paste input "ZASREF 54950."
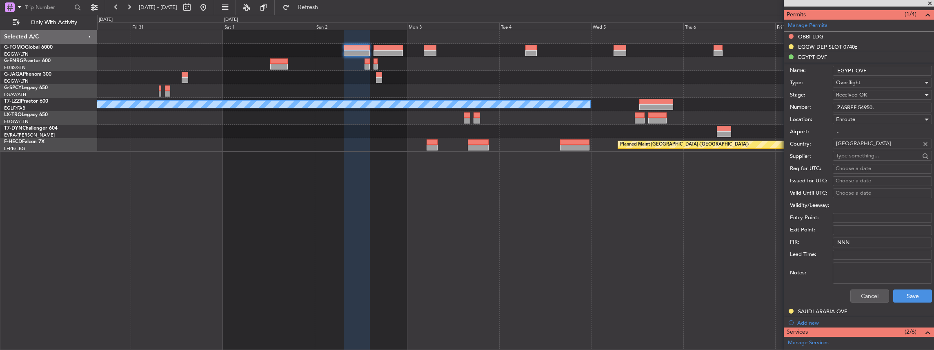
scroll to position [245, 0]
type input "ZASREF 54950."
click at [904, 291] on button "Save" at bounding box center [913, 294] width 39 height 13
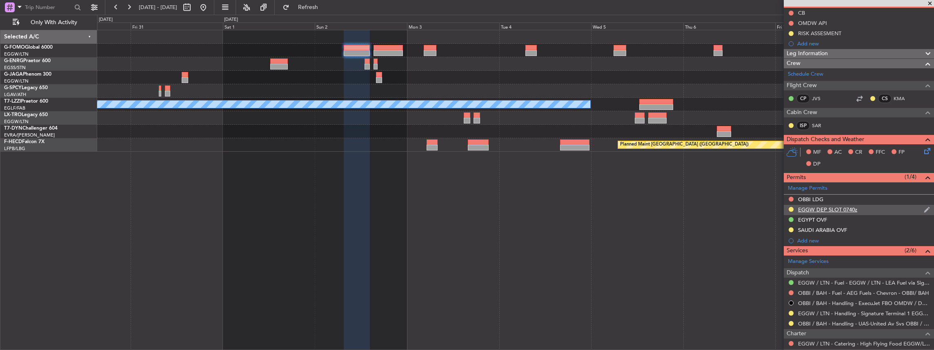
scroll to position [136, 0]
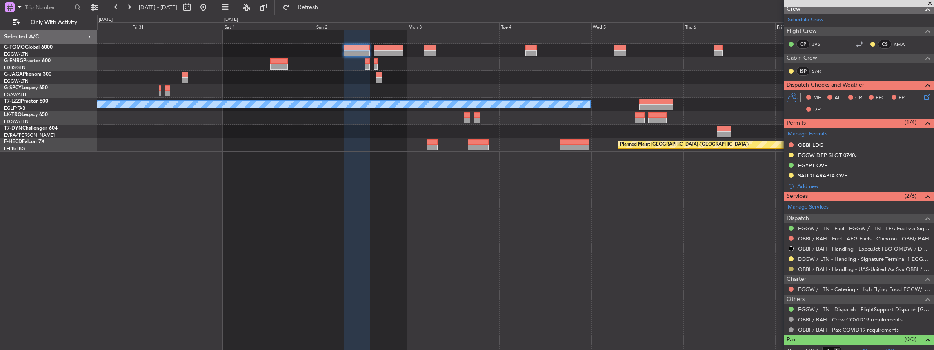
click at [792, 266] on button at bounding box center [791, 268] width 5 height 5
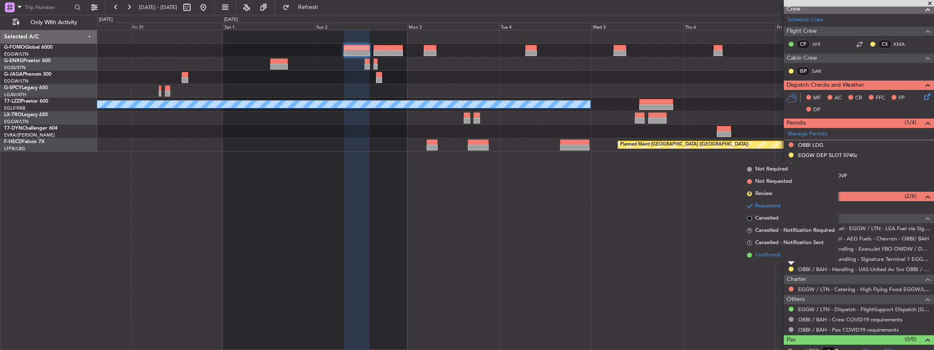
click at [778, 254] on span "Confirmed" at bounding box center [768, 255] width 25 height 8
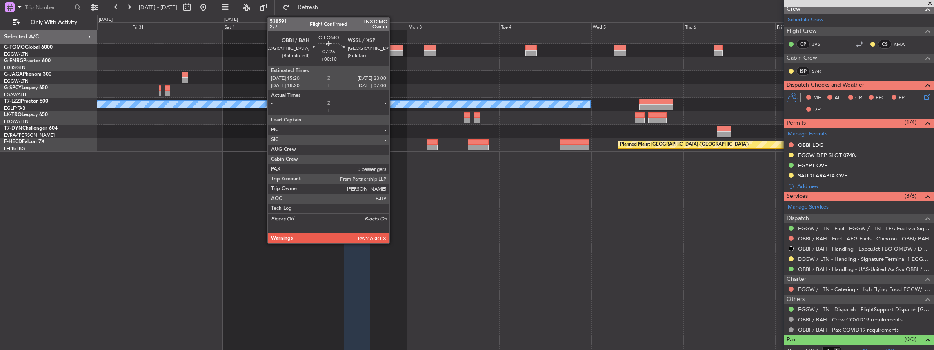
click at [394, 51] on div at bounding box center [389, 53] width 30 height 6
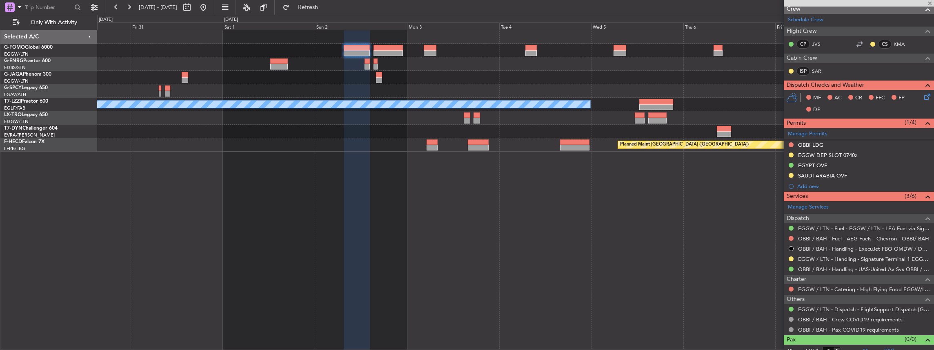
type input "+00:10"
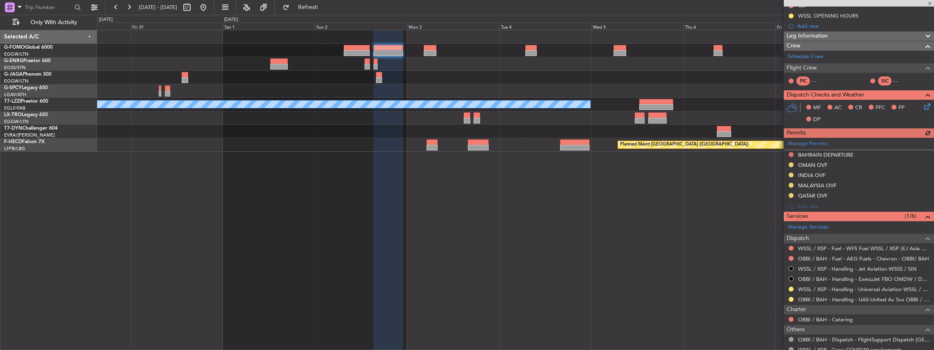
scroll to position [109, 0]
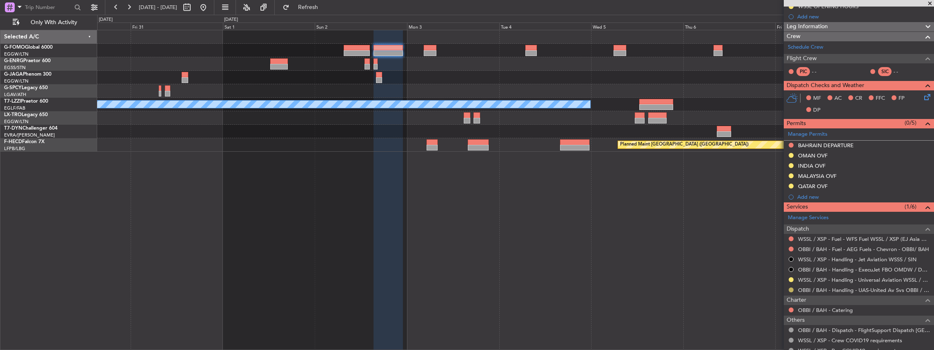
click at [792, 288] on button at bounding box center [791, 289] width 5 height 5
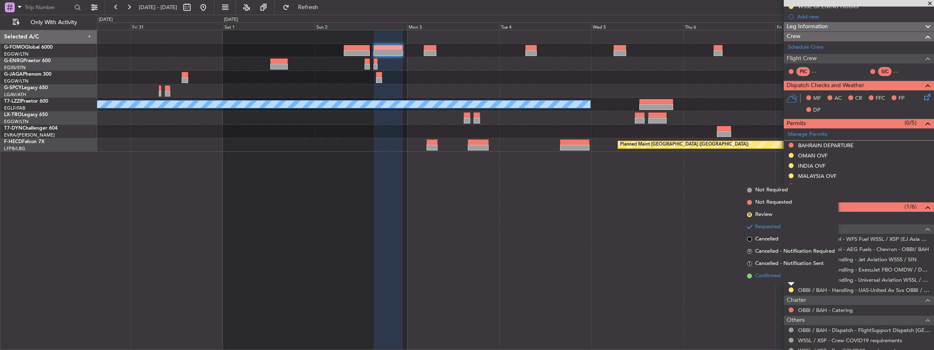
click at [775, 270] on li "Confirmed" at bounding box center [791, 276] width 94 height 12
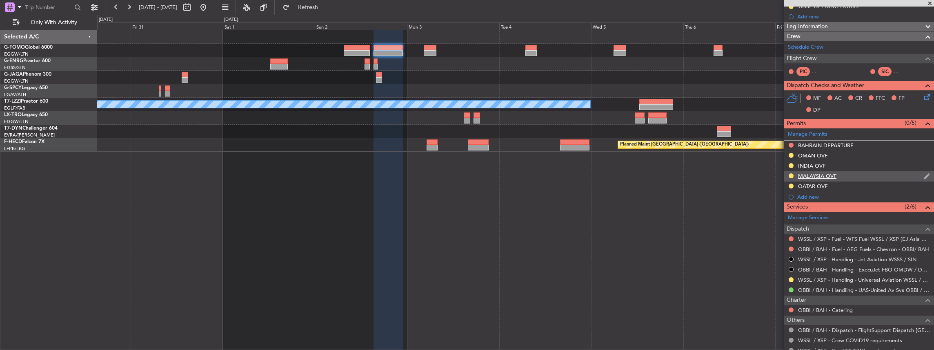
click at [850, 177] on div "MALAYSIA OVF" at bounding box center [859, 176] width 150 height 10
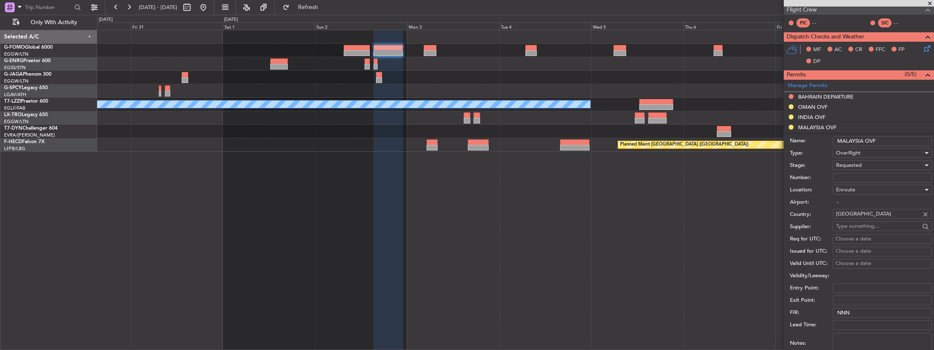
scroll to position [163, 0]
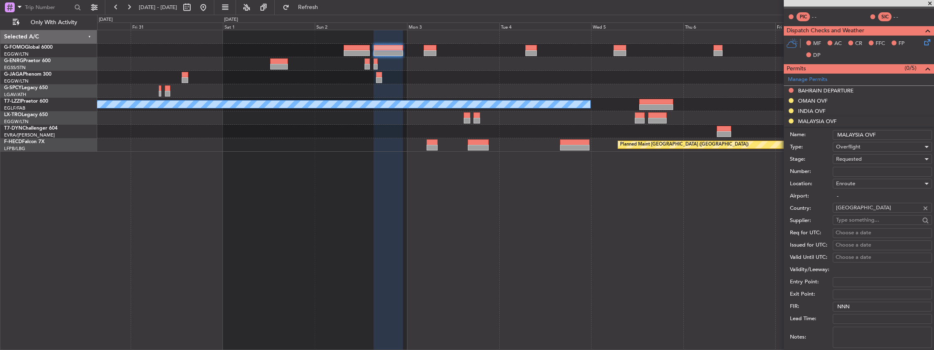
click at [874, 169] on input "Number:" at bounding box center [882, 172] width 99 height 10
paste input "CAAM-NS-0432-10-25"
type input "CAAM-NS-0432-10-25"
click at [864, 141] on div "Overflight" at bounding box center [879, 147] width 87 height 12
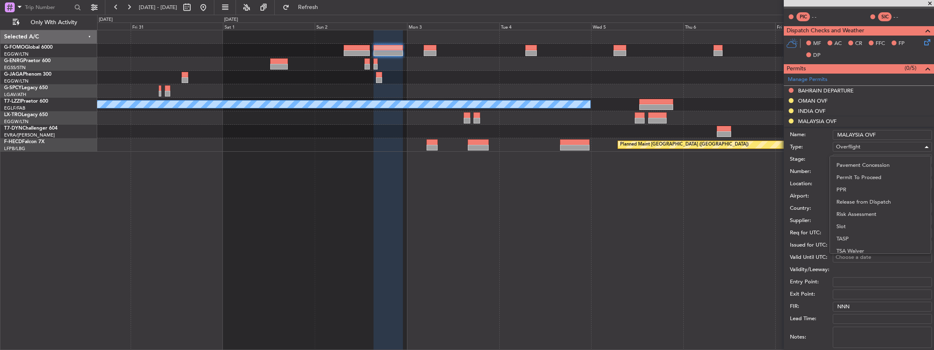
click at [822, 146] on div at bounding box center [467, 175] width 934 height 350
click at [850, 155] on span "Requested" at bounding box center [849, 158] width 26 height 7
click at [851, 219] on span "Received OK" at bounding box center [881, 220] width 88 height 12
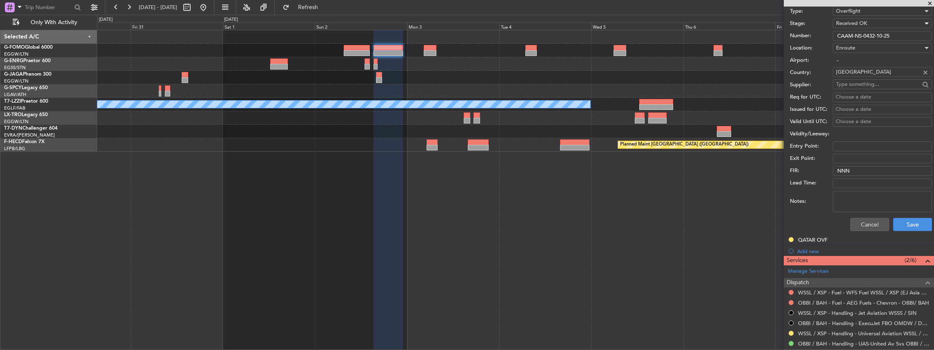
scroll to position [299, 0]
click at [904, 225] on button "Save" at bounding box center [913, 223] width 39 height 13
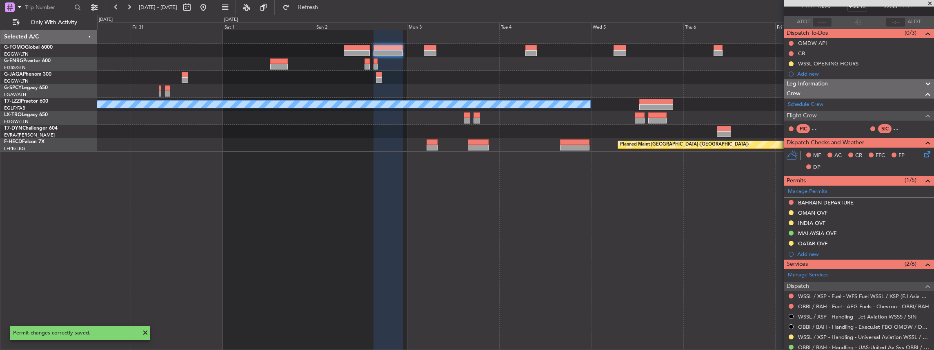
scroll to position [0, 0]
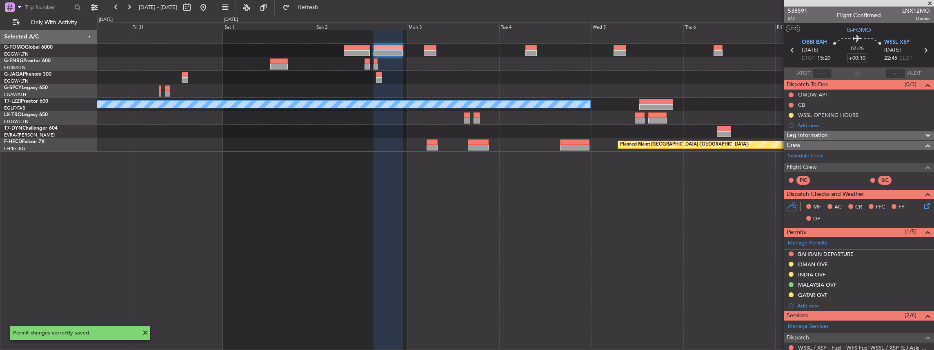
click at [924, 52] on icon at bounding box center [926, 50] width 11 height 11
type input "-00:10"
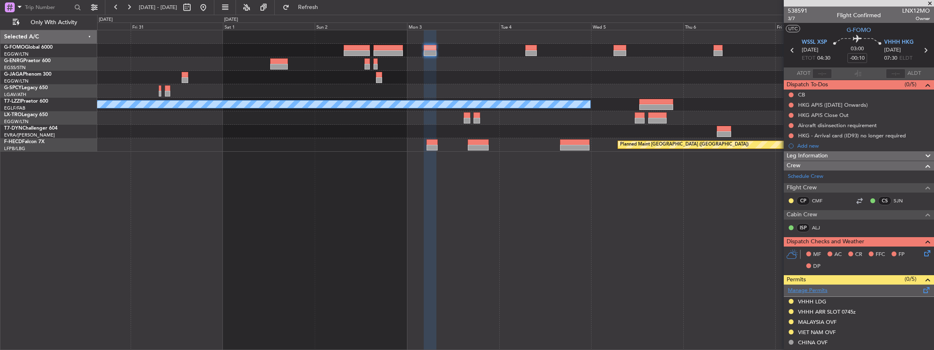
scroll to position [27, 0]
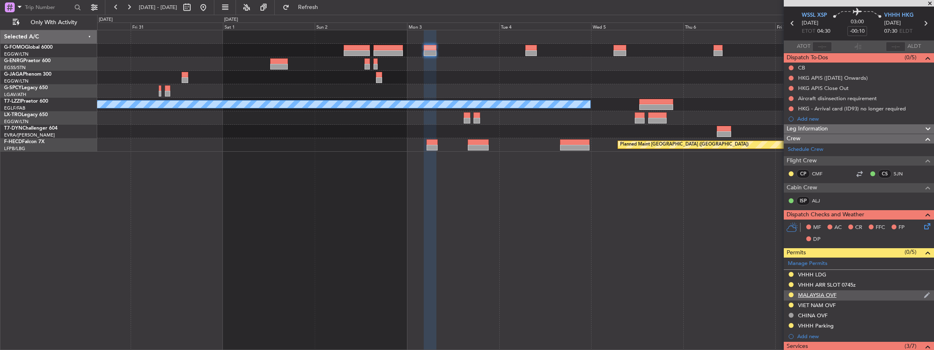
click at [845, 293] on div "MALAYSIA OVF" at bounding box center [859, 295] width 150 height 10
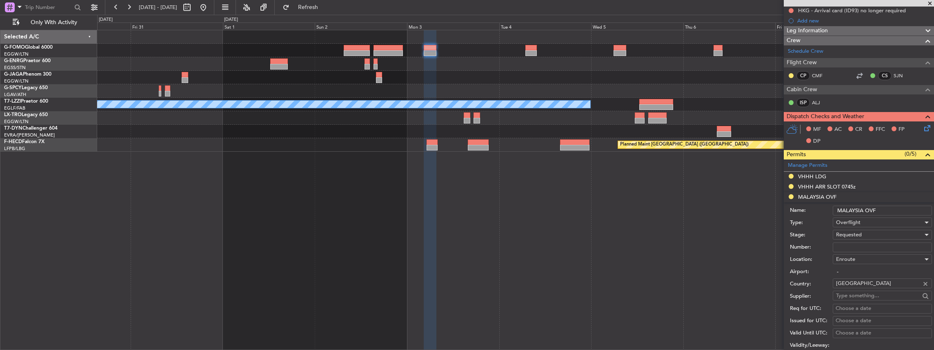
scroll to position [136, 0]
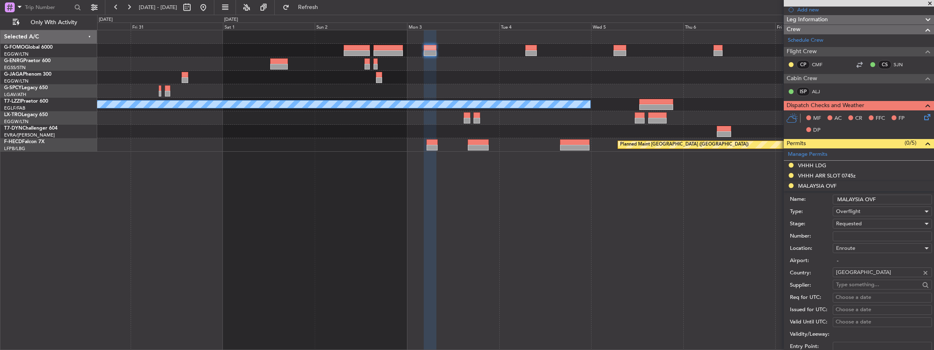
click at [875, 236] on input "Number:" at bounding box center [882, 236] width 99 height 10
paste input "CAAM-NS-0425-10-25"
type input "CAAM-NS-0425-10-25"
click at [865, 223] on div "Requested" at bounding box center [879, 223] width 87 height 12
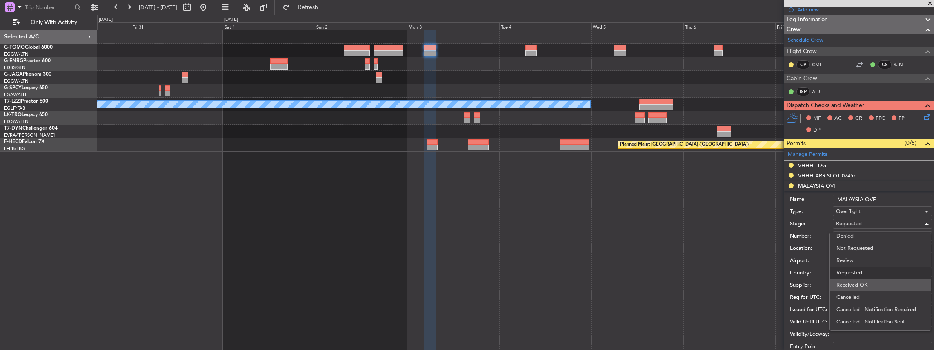
click at [859, 282] on span "Received OK" at bounding box center [881, 285] width 88 height 12
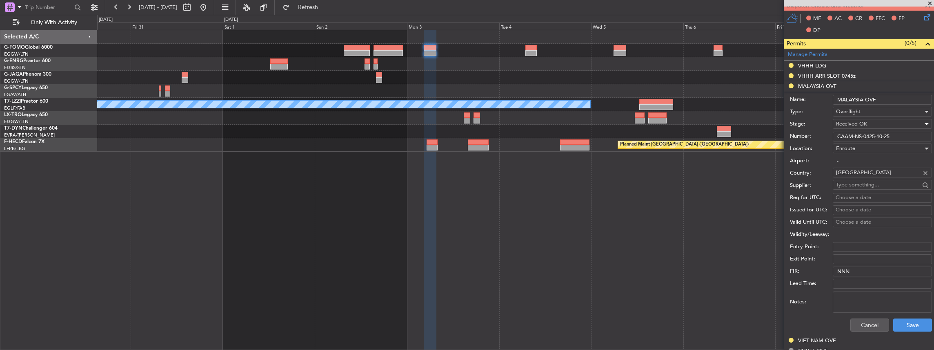
scroll to position [299, 0]
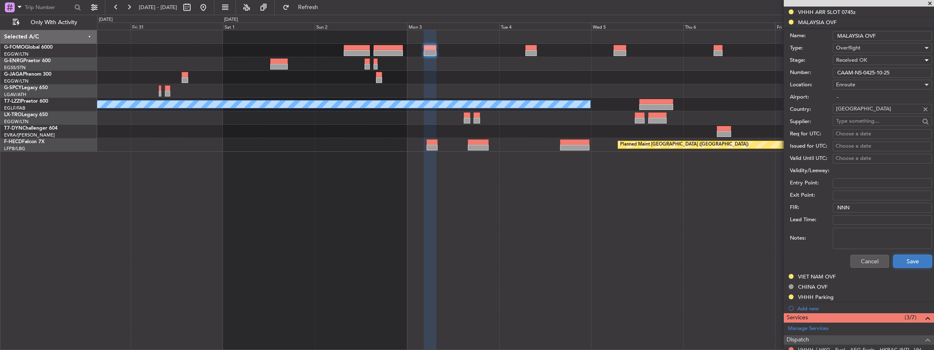
click at [905, 263] on button "Save" at bounding box center [913, 260] width 39 height 13
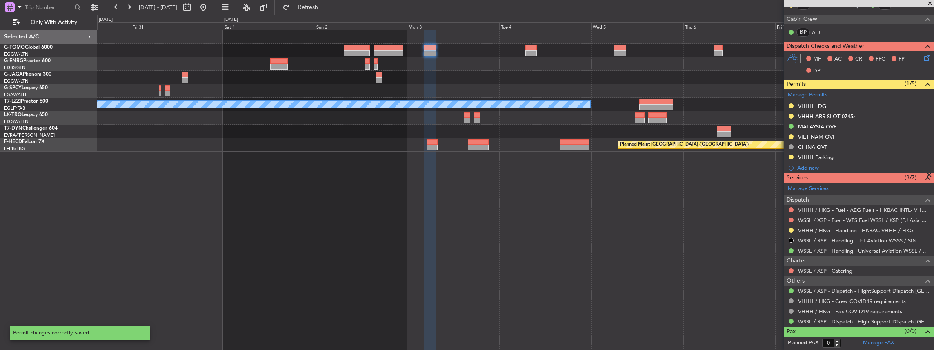
scroll to position [193, 0]
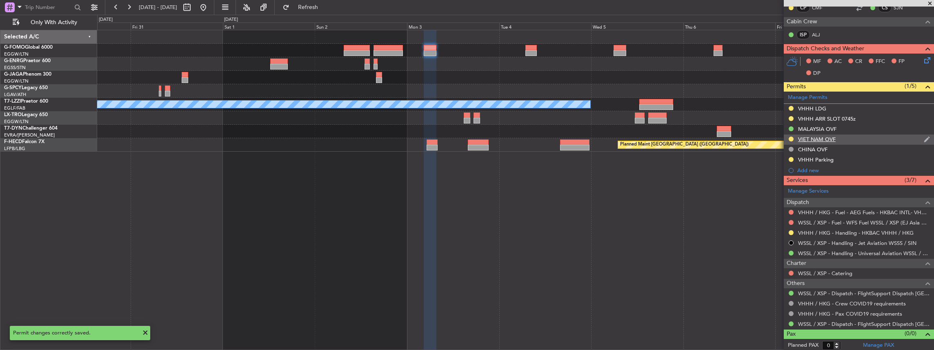
click at [855, 139] on div "VIET NAM OVF" at bounding box center [859, 139] width 150 height 10
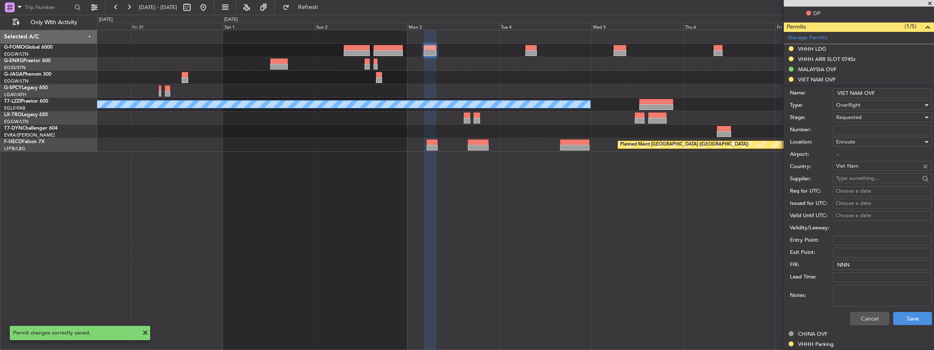
scroll to position [218, 0]
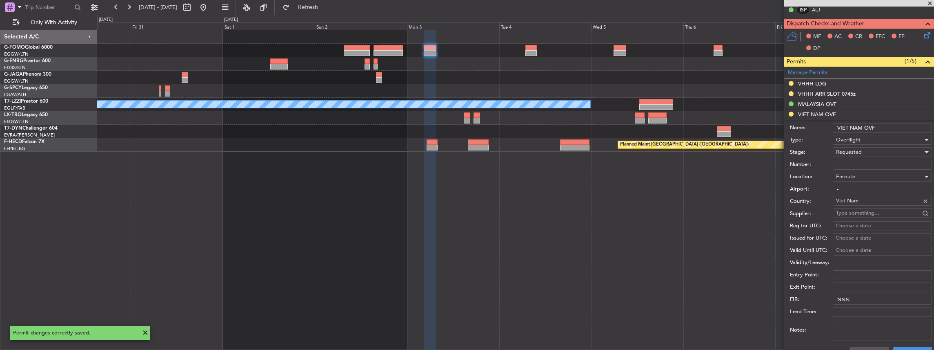
click at [845, 148] on span "Requested" at bounding box center [849, 151] width 26 height 7
click at [855, 210] on span "Received OK" at bounding box center [881, 213] width 88 height 12
click at [850, 164] on input "Number:" at bounding box center [882, 165] width 99 height 10
paste input "OF-6879/10/2025VN"
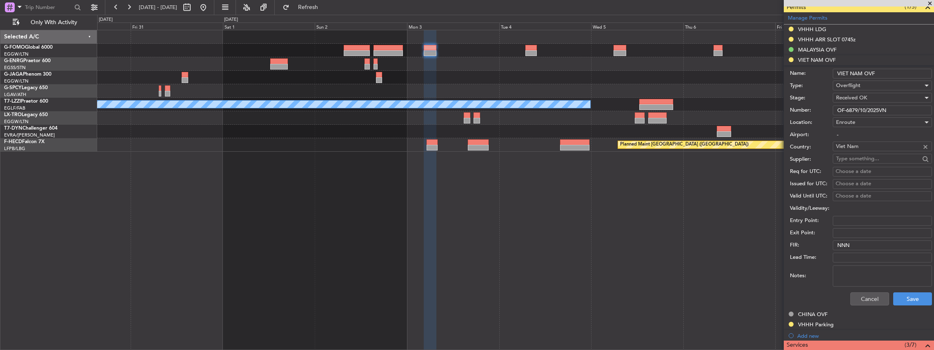
scroll to position [354, 0]
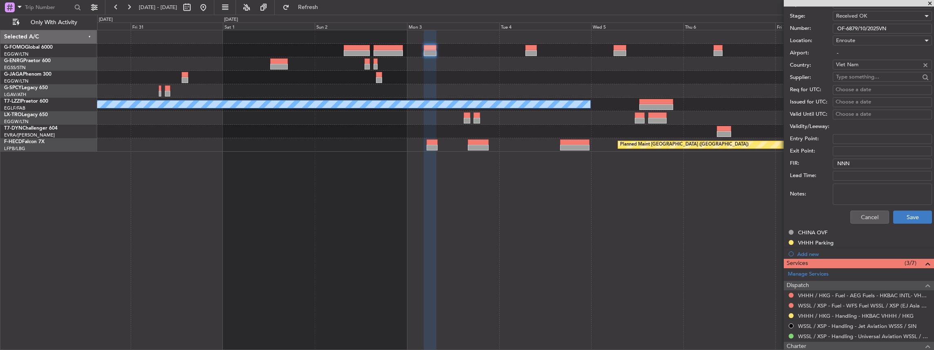
type input "OF-6879/10/2025VN"
click at [900, 213] on button "Save" at bounding box center [913, 216] width 39 height 13
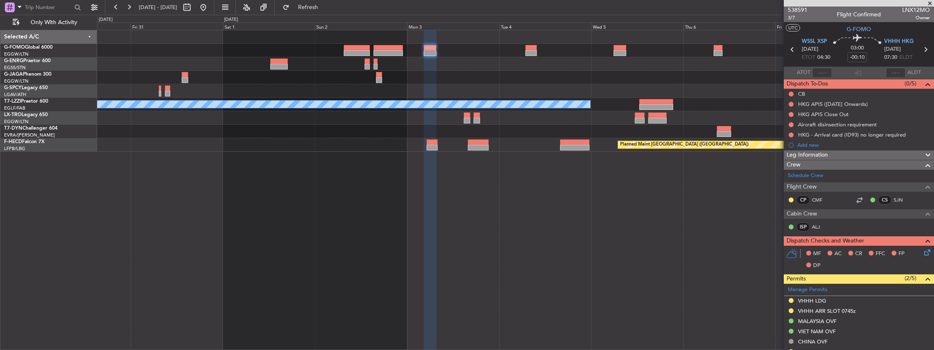
scroll to position [0, 0]
click at [923, 51] on icon at bounding box center [926, 50] width 11 height 11
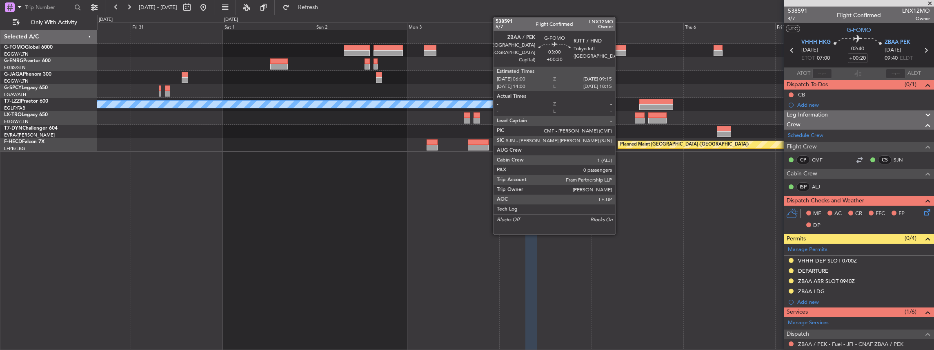
click at [620, 49] on div at bounding box center [620, 48] width 13 height 6
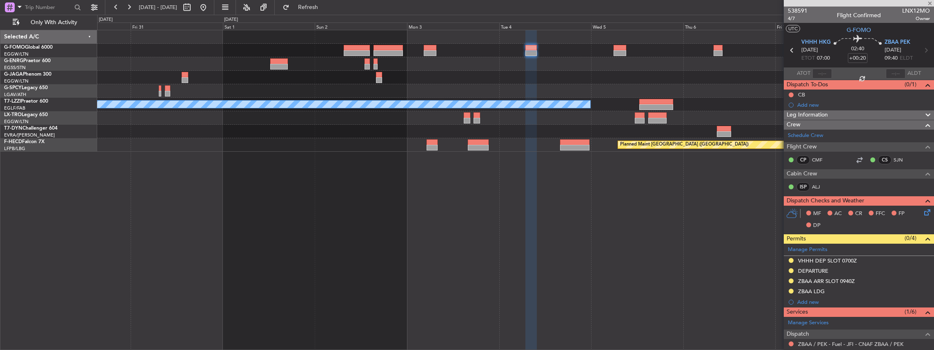
type input "+00:30"
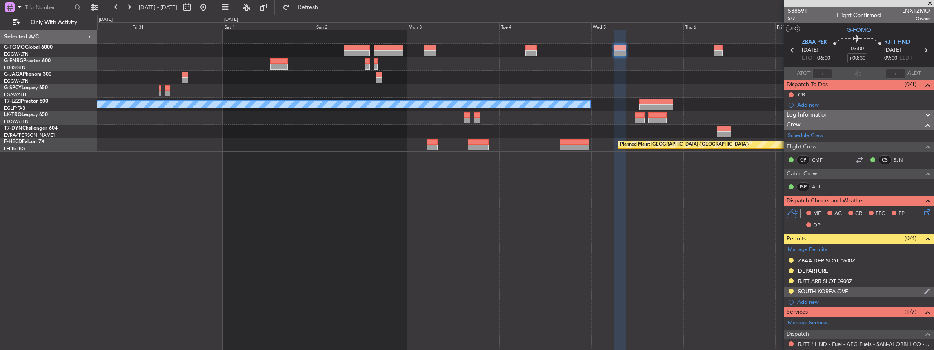
click at [866, 288] on div "SOUTH KOREA OVF" at bounding box center [859, 291] width 150 height 10
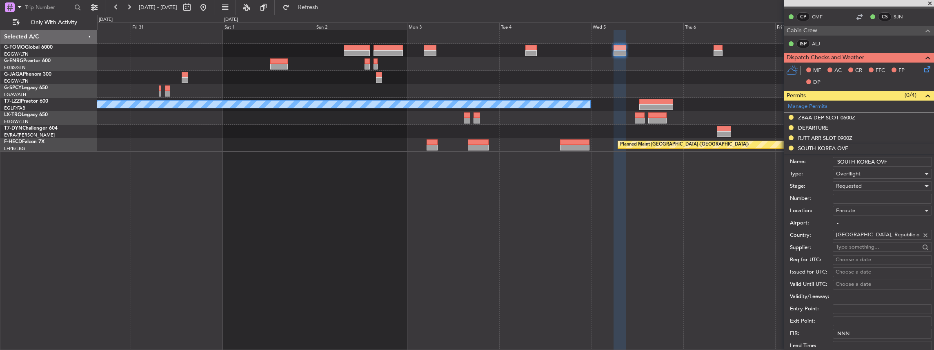
scroll to position [163, 0]
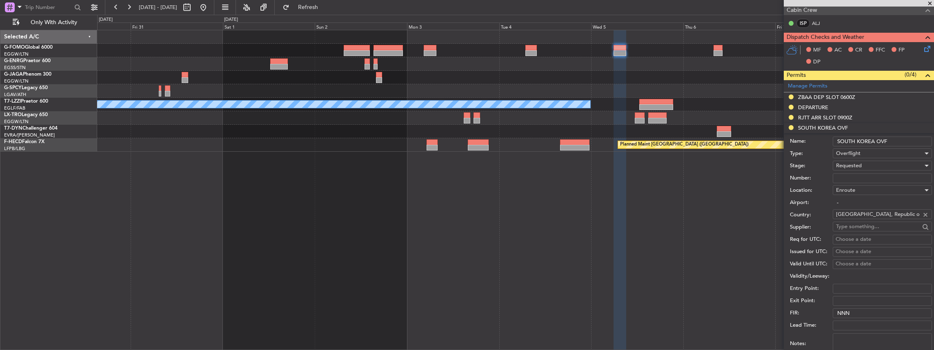
click at [854, 178] on input "Number:" at bounding box center [882, 178] width 99 height 10
paste input "HANGUN-6323"
type input "HANGUN-6323"
click at [877, 164] on div "Requested" at bounding box center [879, 165] width 87 height 12
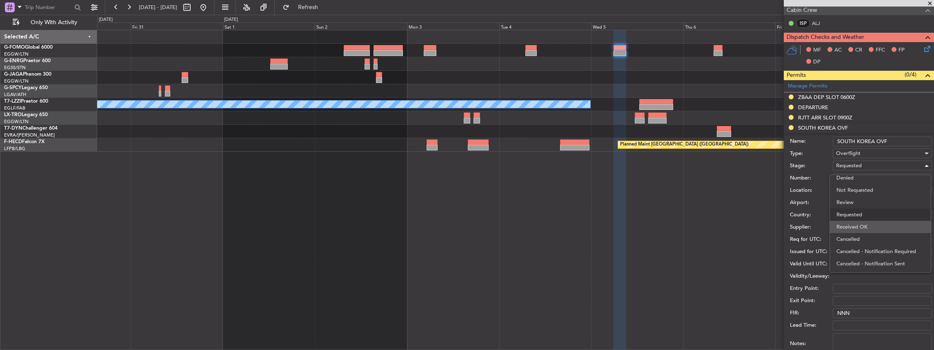
click at [853, 225] on span "Received OK" at bounding box center [881, 227] width 88 height 12
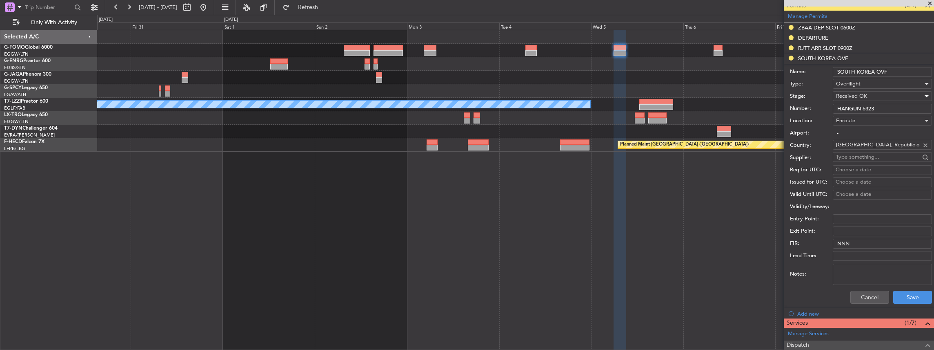
scroll to position [245, 0]
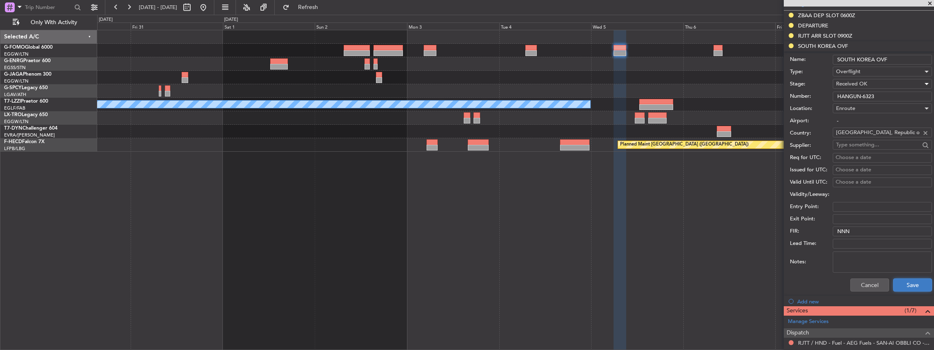
click at [907, 279] on button "Save" at bounding box center [913, 284] width 39 height 13
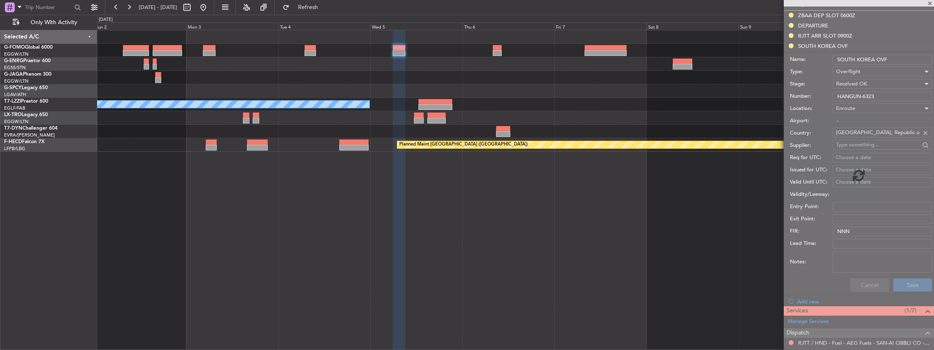
click at [496, 212] on div "A/C Unavailable London (Luton) Planned Maint Paris (Le Bourget)" at bounding box center [516, 190] width 838 height 320
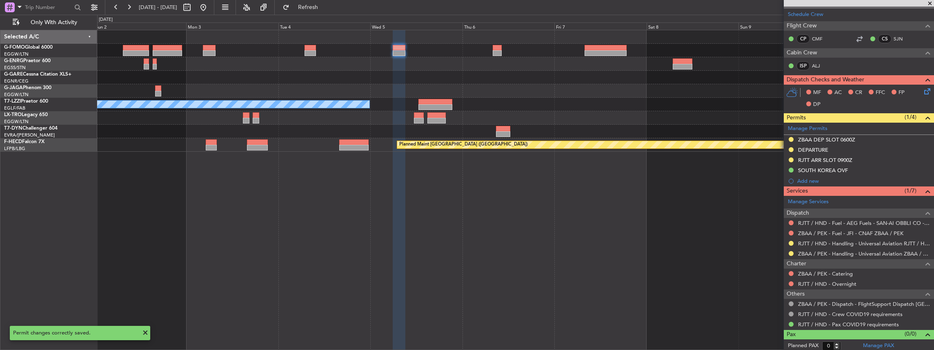
scroll to position [12, 0]
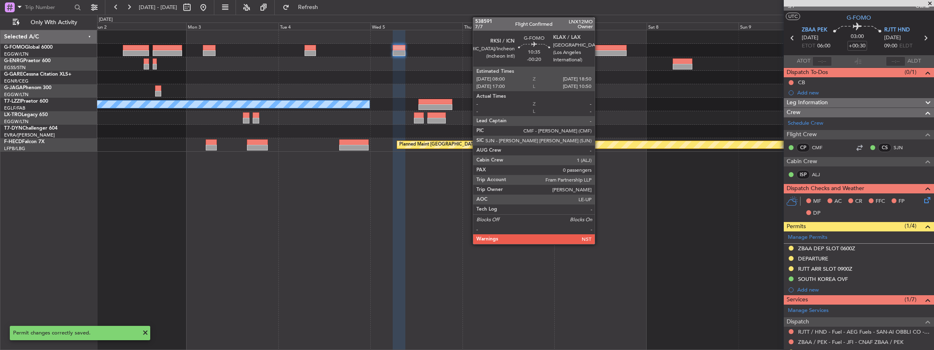
click at [599, 51] on div at bounding box center [606, 53] width 42 height 6
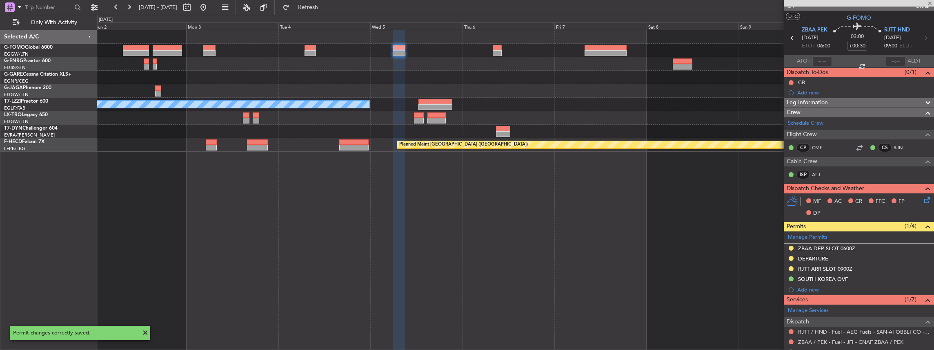
type input "-00:20"
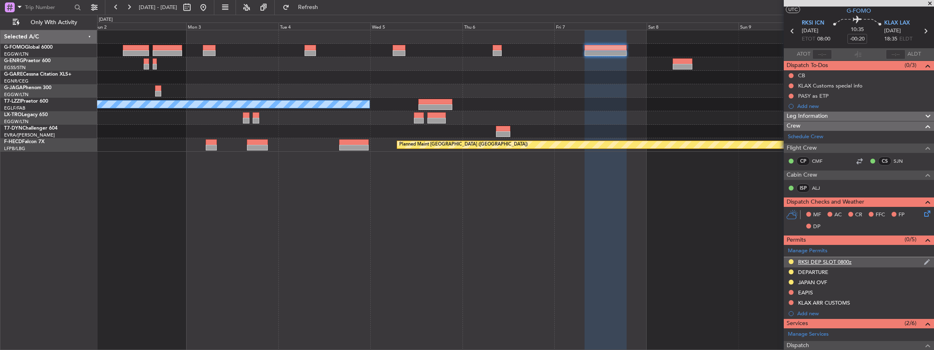
scroll to position [27, 0]
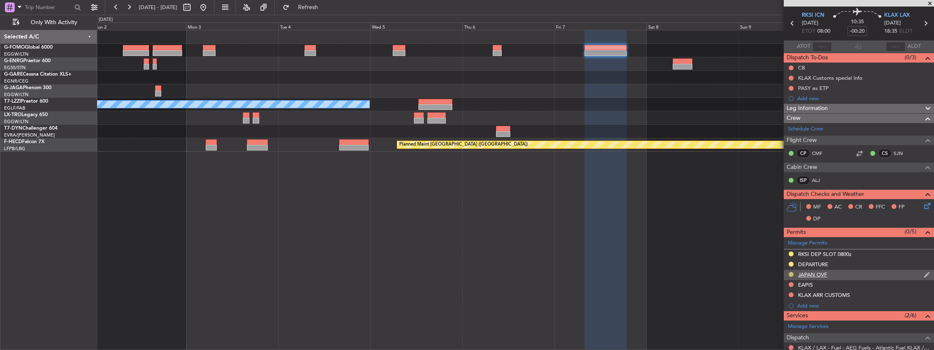
click at [793, 272] on button at bounding box center [791, 274] width 5 height 5
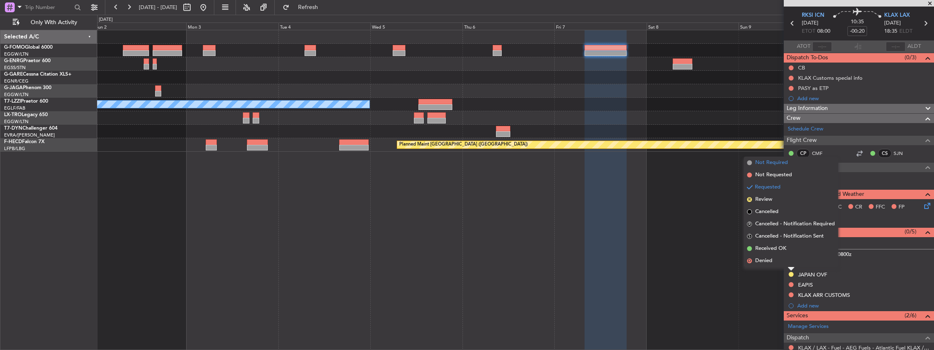
click at [778, 164] on span "Not Required" at bounding box center [772, 162] width 33 height 8
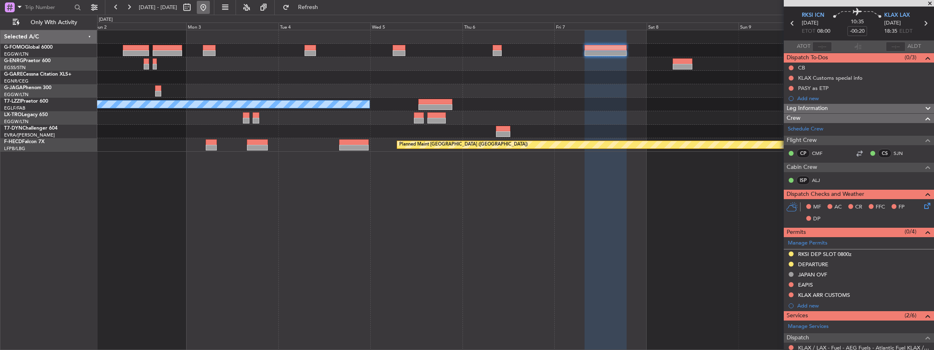
click at [210, 7] on button at bounding box center [203, 7] width 13 height 13
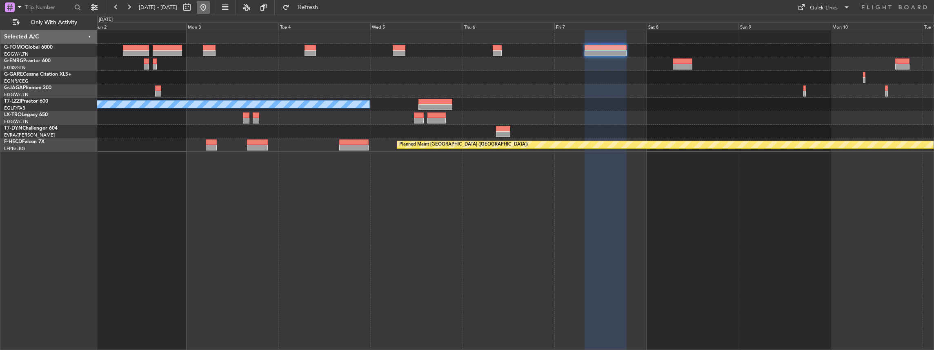
scroll to position [0, 0]
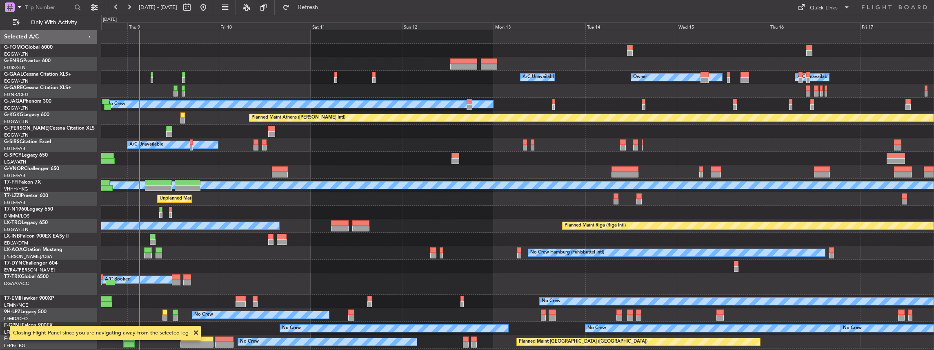
click at [301, 176] on div "Owner Owner A/C Unavailable A/C Unavailable Owner No Crew Planned Maint London …" at bounding box center [518, 190] width 834 height 320
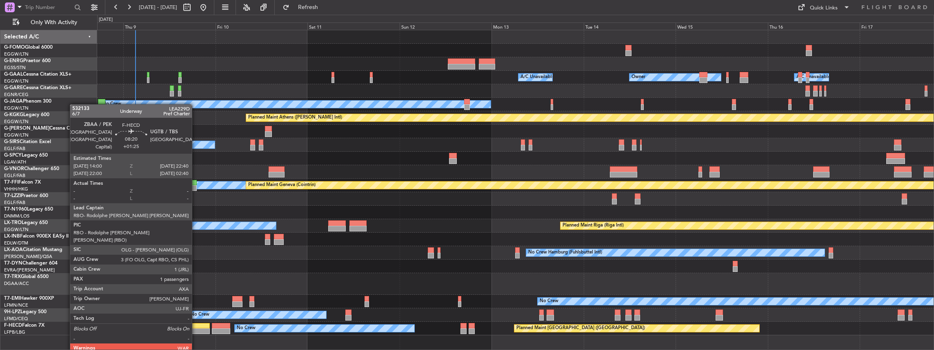
click at [196, 329] on div at bounding box center [193, 331] width 33 height 6
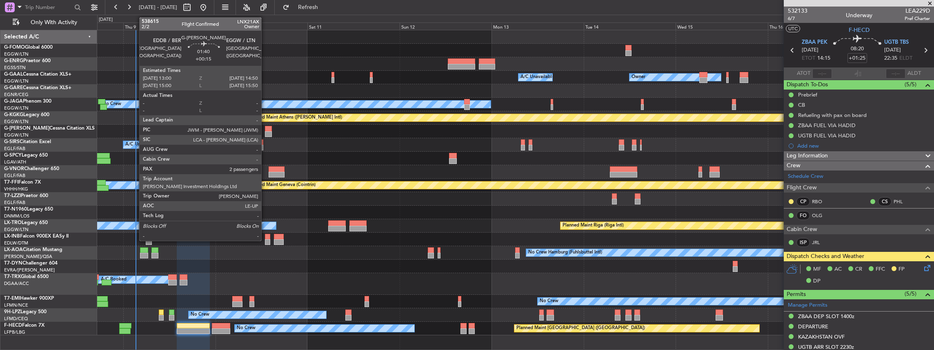
click at [265, 132] on div at bounding box center [268, 134] width 7 height 6
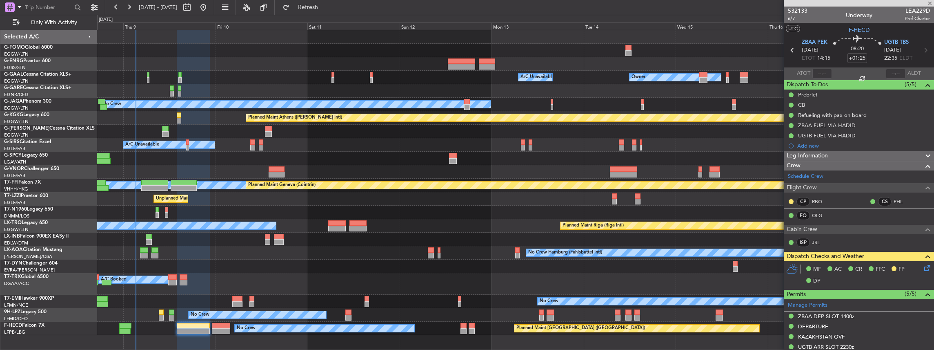
type input "+00:15"
type input "2"
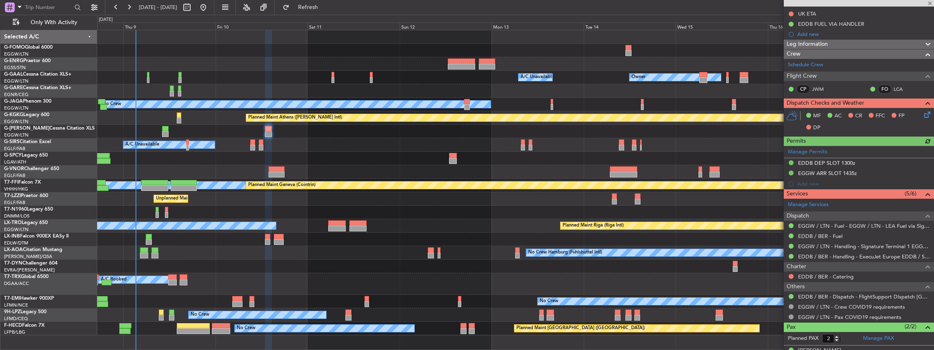
scroll to position [131, 0]
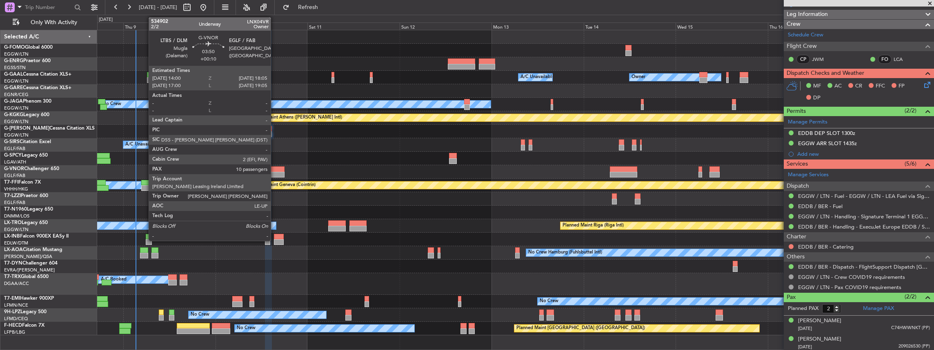
click at [275, 169] on div at bounding box center [277, 169] width 16 height 6
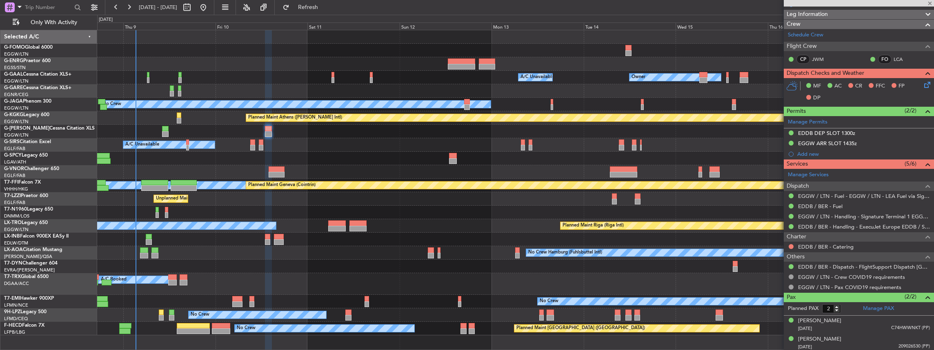
type input "+00:10"
type input "10"
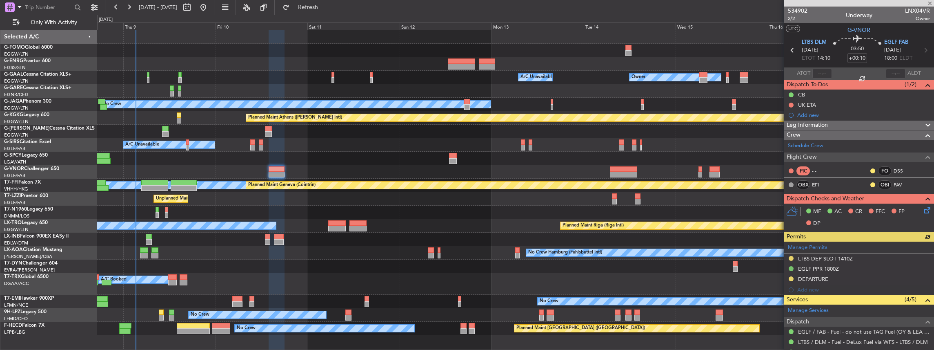
scroll to position [82, 0]
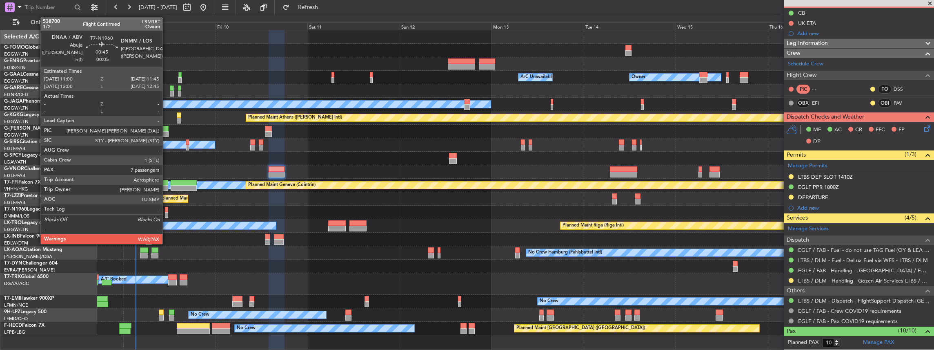
click at [167, 212] on div at bounding box center [166, 215] width 3 height 6
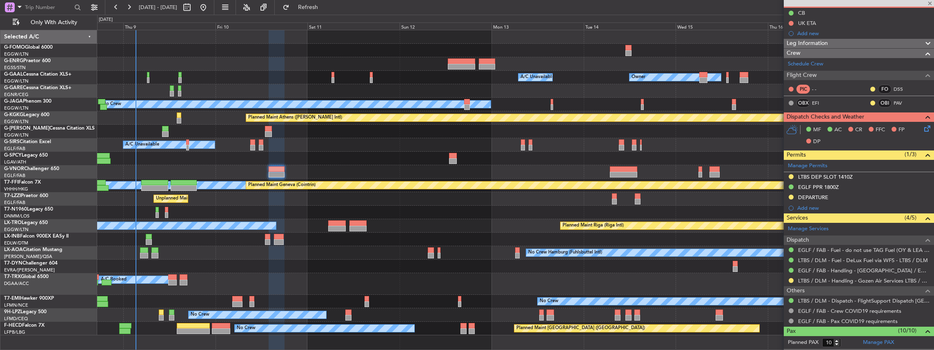
type input "-00:05"
type input "7"
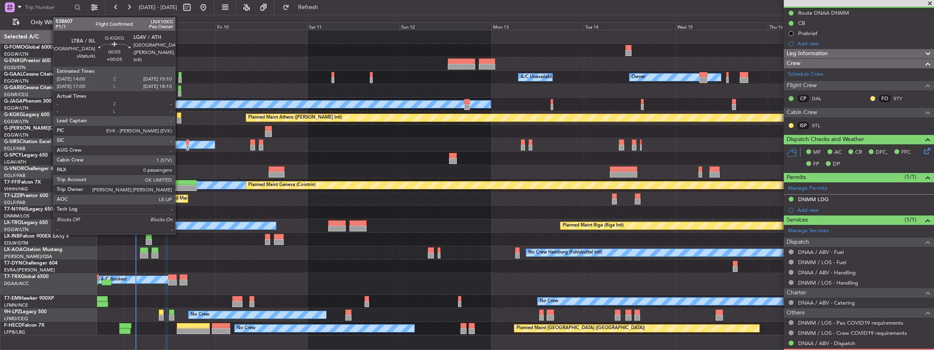
click at [179, 118] on div at bounding box center [179, 121] width 4 height 6
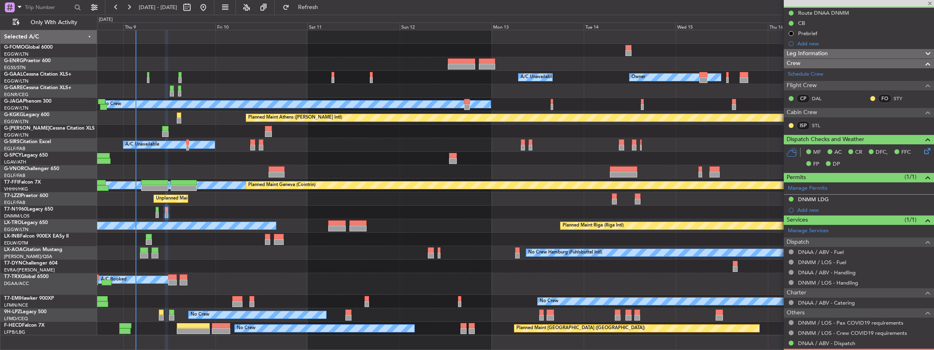
type input "+00:05"
type input "0"
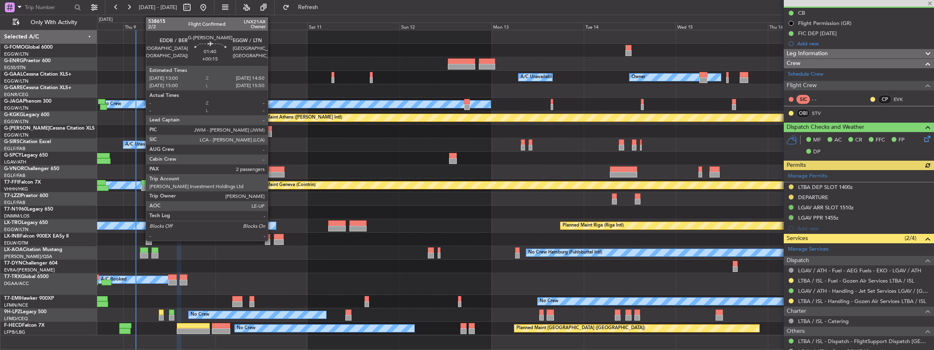
click at [270, 134] on div at bounding box center [268, 134] width 7 height 6
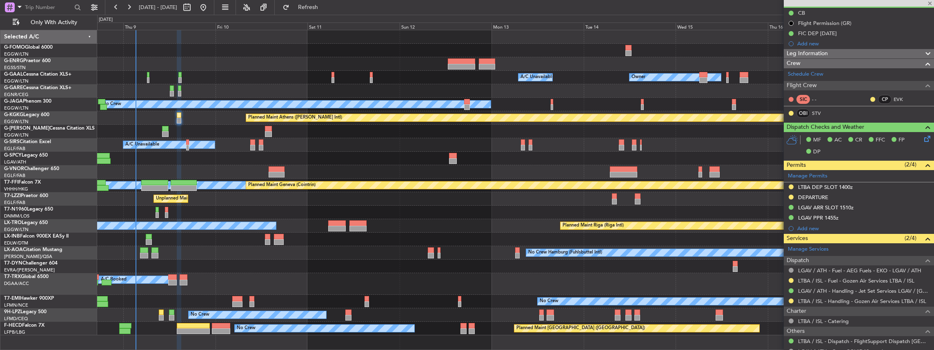
type input "+00:15"
type input "2"
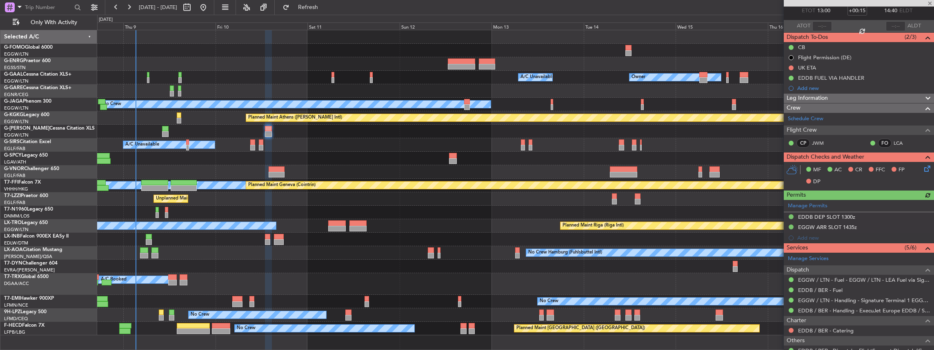
scroll to position [54, 0]
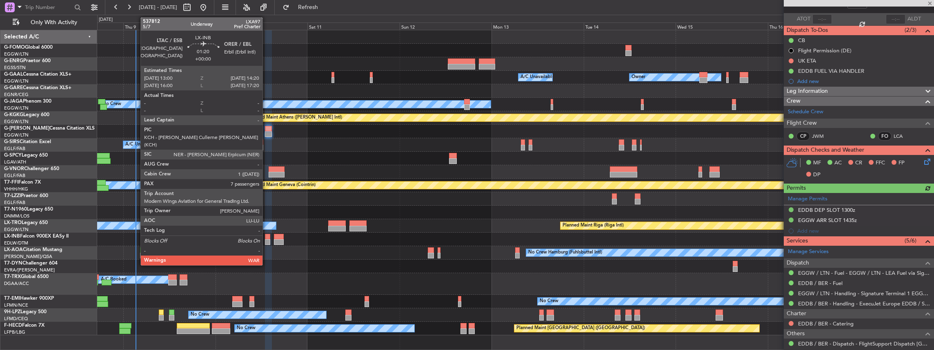
click at [267, 240] on div at bounding box center [267, 242] width 5 height 6
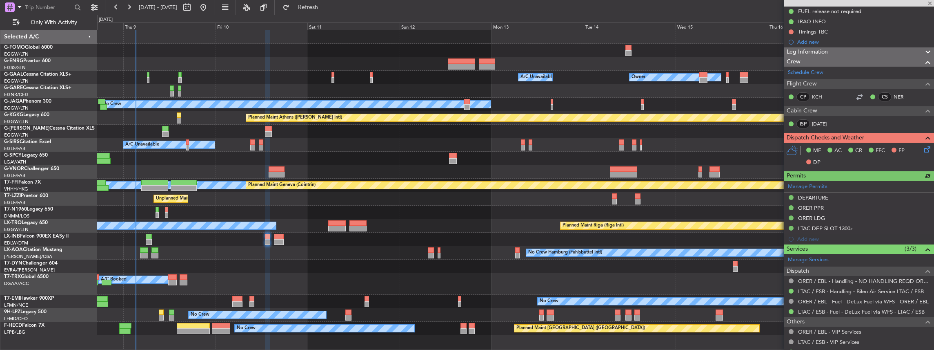
scroll to position [190, 0]
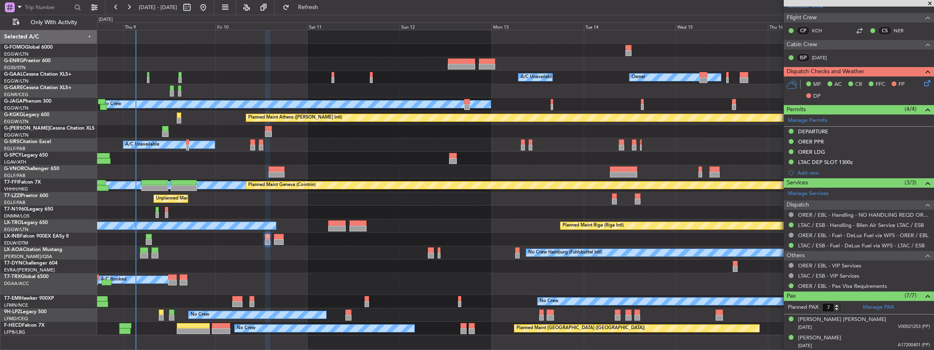
click at [283, 236] on div at bounding box center [515, 238] width 837 height 13
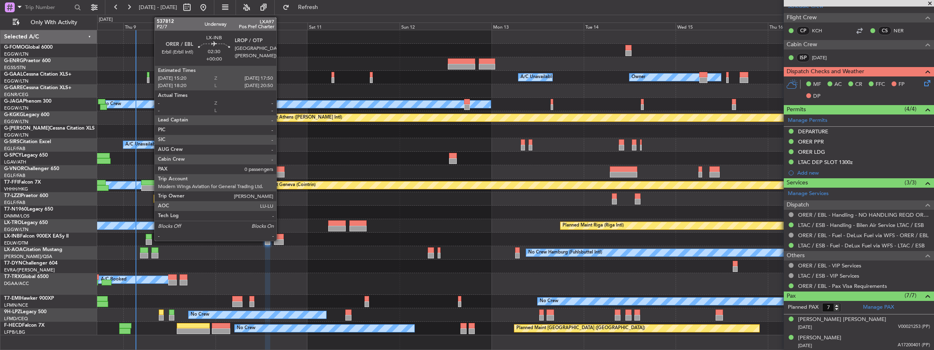
click at [281, 237] on div at bounding box center [279, 237] width 10 height 6
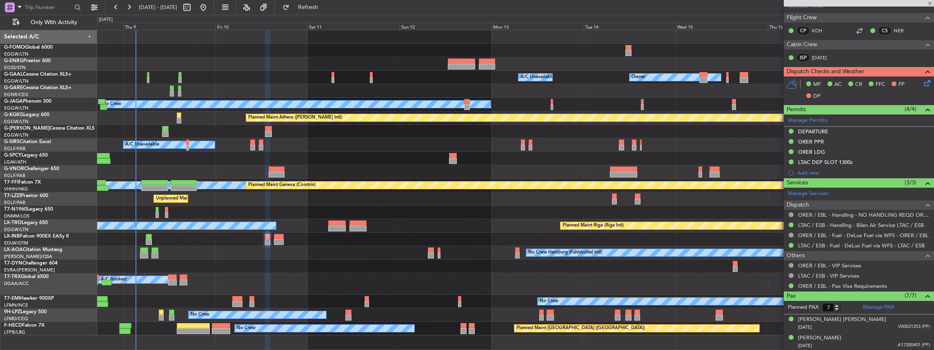
type input "0"
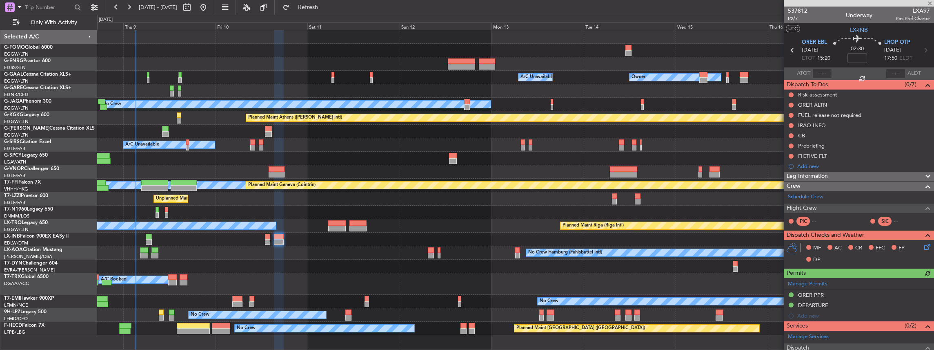
scroll to position [65, 0]
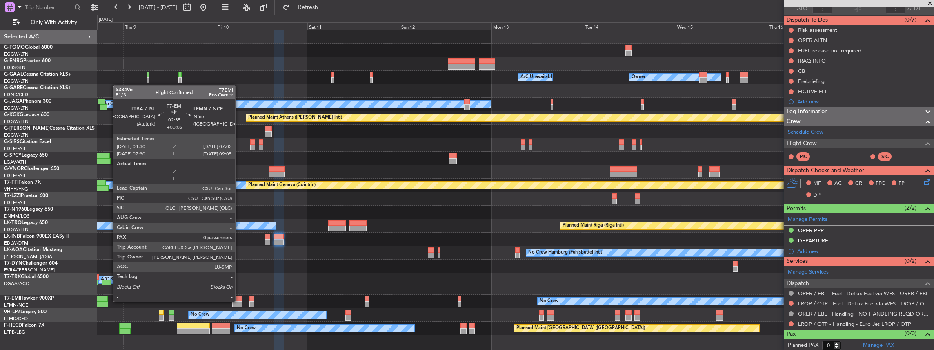
click at [239, 301] on div at bounding box center [237, 304] width 10 height 6
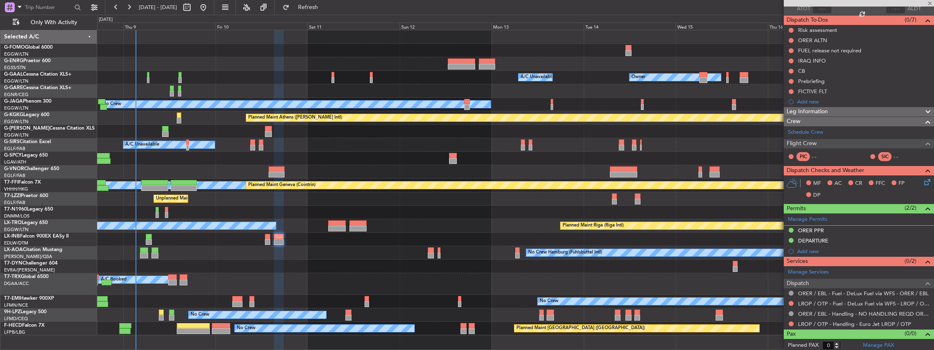
type input "+00:05"
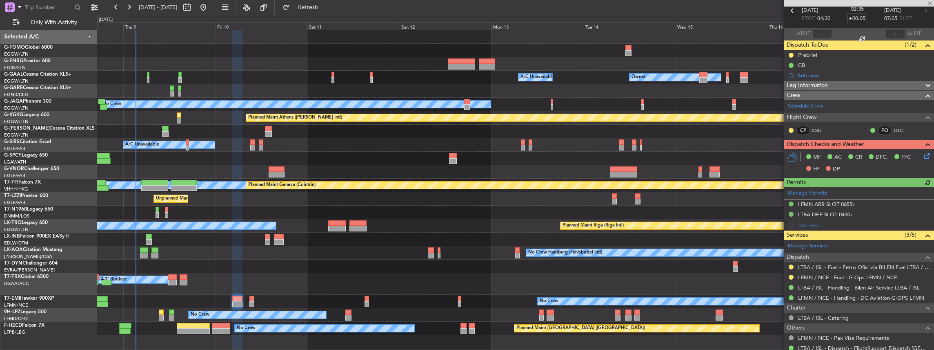
scroll to position [64, 0]
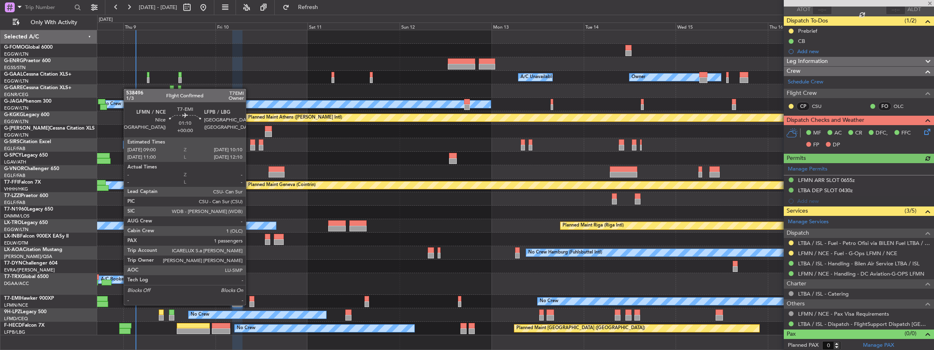
click at [250, 304] on div at bounding box center [252, 304] width 4 height 6
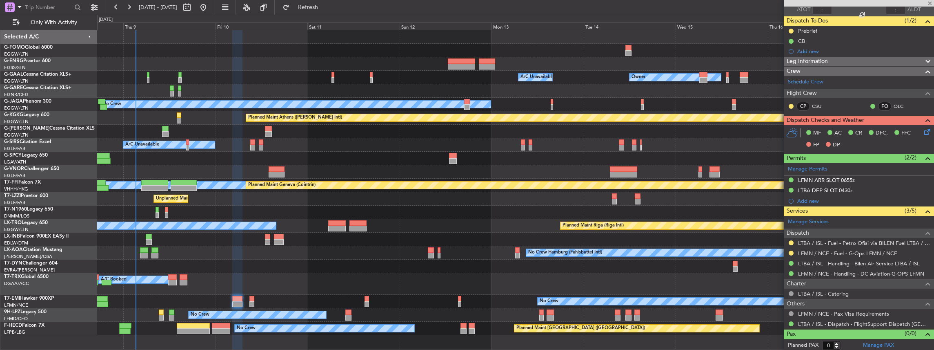
type input "1"
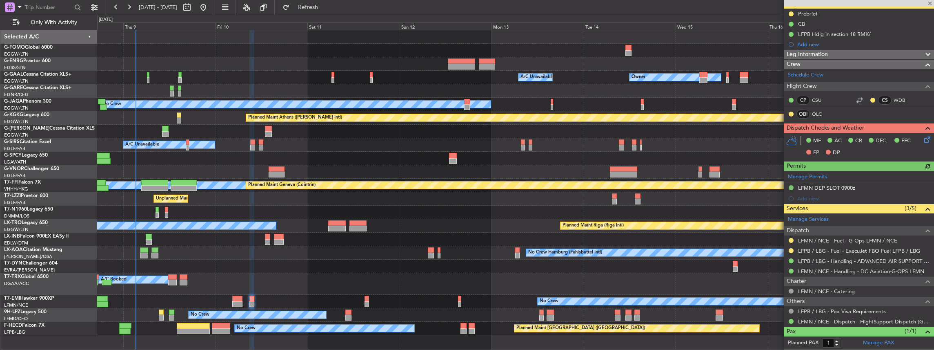
scroll to position [82, 0]
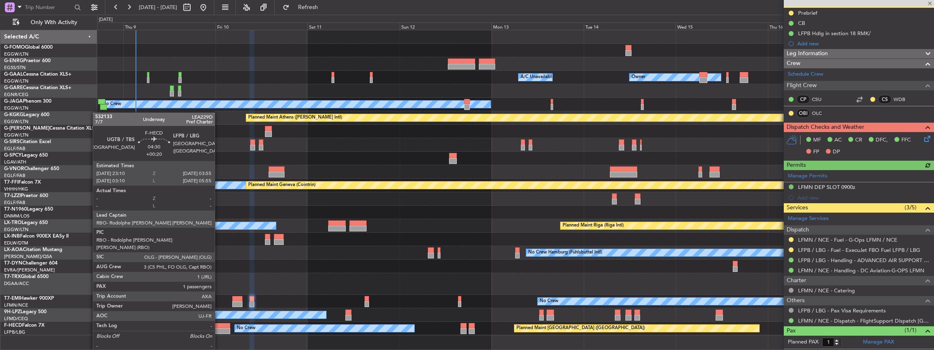
click at [219, 328] on div at bounding box center [221, 331] width 18 height 6
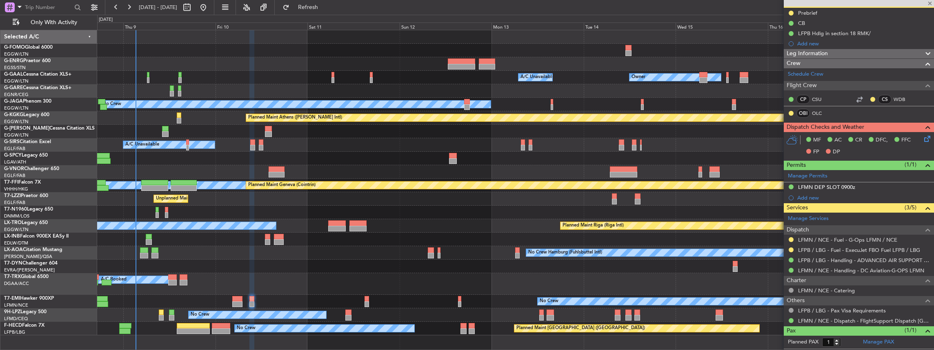
type input "+00:20"
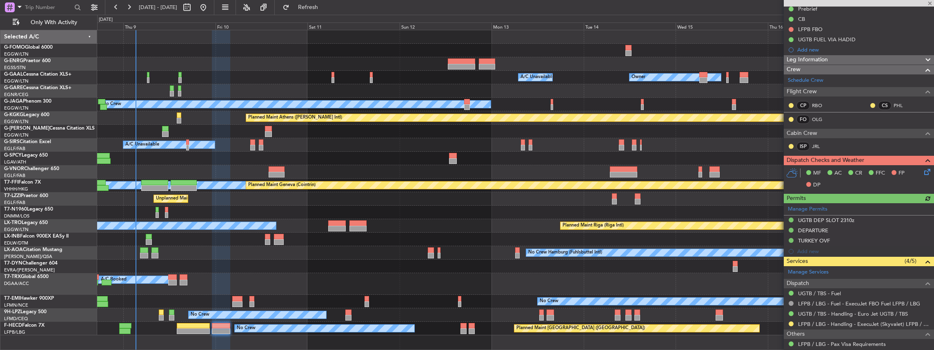
scroll to position [134, 0]
